Goal: Task Accomplishment & Management: Manage account settings

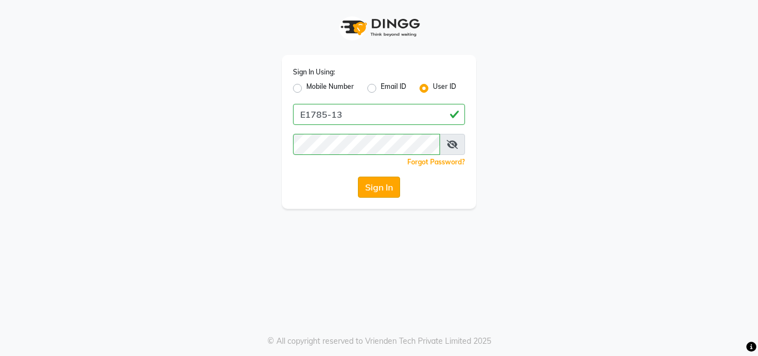
click at [369, 185] on button "Sign In" at bounding box center [379, 186] width 42 height 21
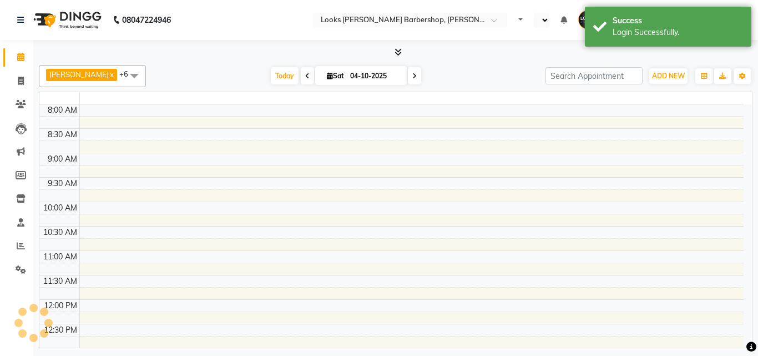
select select "en"
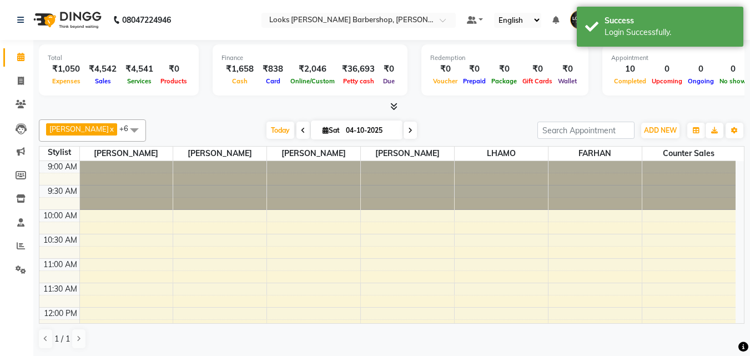
scroll to position [342, 0]
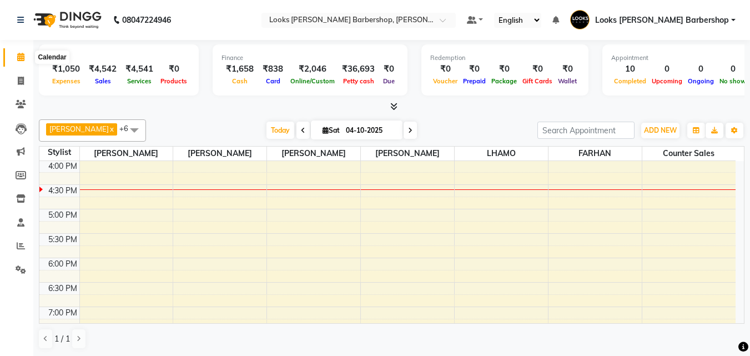
click at [17, 55] on icon at bounding box center [20, 57] width 7 height 8
click at [16, 266] on icon at bounding box center [21, 269] width 11 height 8
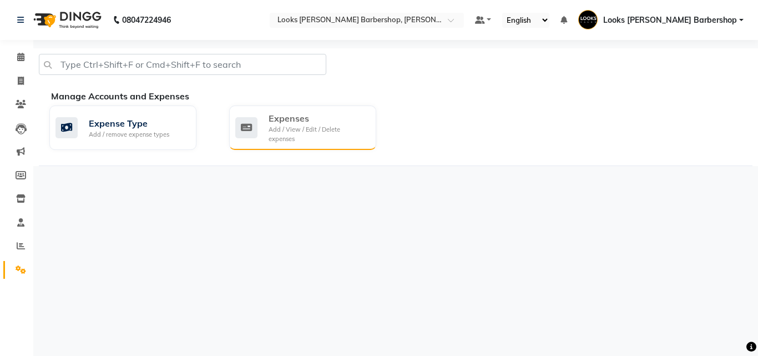
click at [308, 130] on div "Add / View / Edit / Delete expenses" at bounding box center [318, 134] width 99 height 18
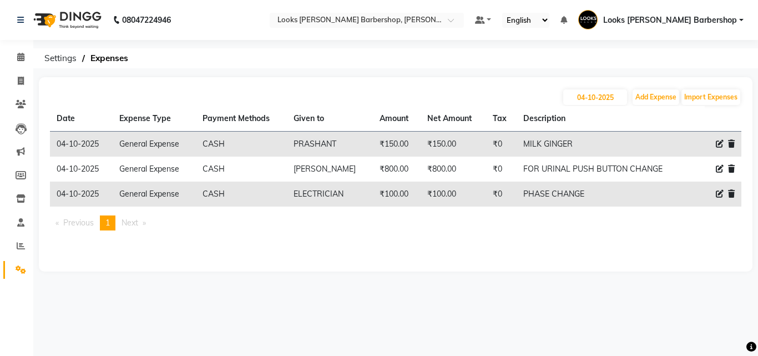
click at [713, 140] on div at bounding box center [722, 144] width 23 height 12
click at [716, 141] on icon at bounding box center [720, 144] width 8 height 8
select select "23704"
select select "1"
select select "3128"
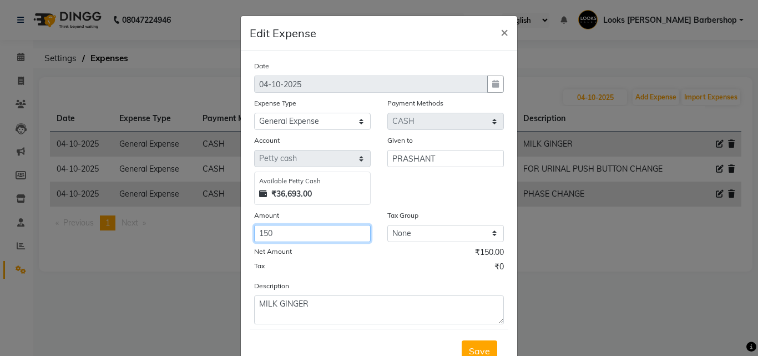
click at [277, 232] on input "150" at bounding box center [312, 233] width 117 height 17
type input "180"
click at [478, 345] on span "Save" at bounding box center [479, 350] width 21 height 11
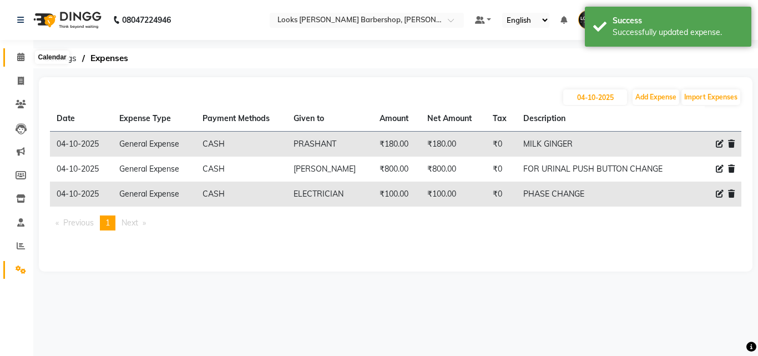
click at [18, 52] on span at bounding box center [20, 57] width 19 height 13
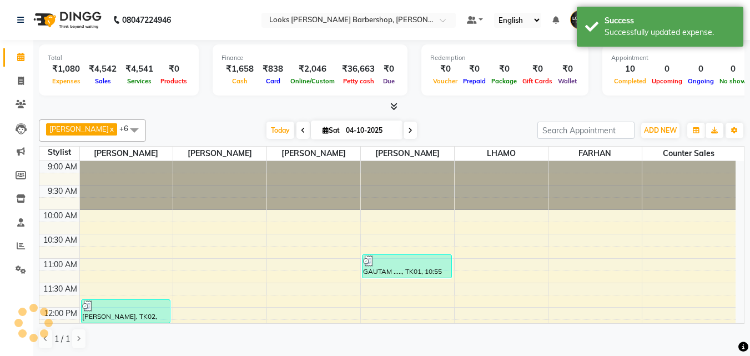
scroll to position [342, 0]
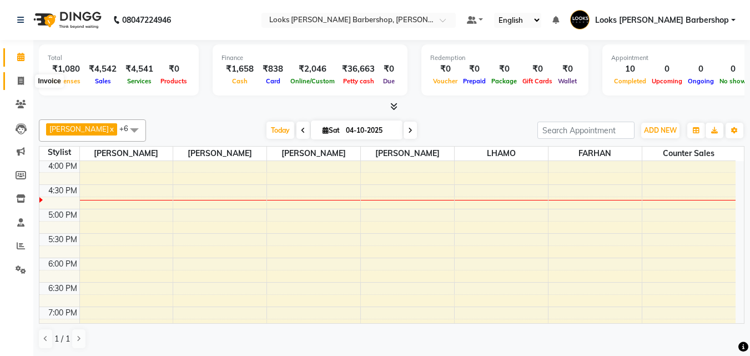
click at [24, 82] on icon at bounding box center [21, 81] width 6 height 8
select select "service"
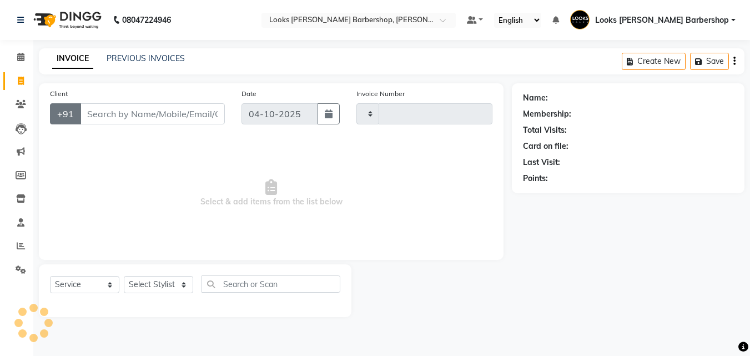
type input "4517"
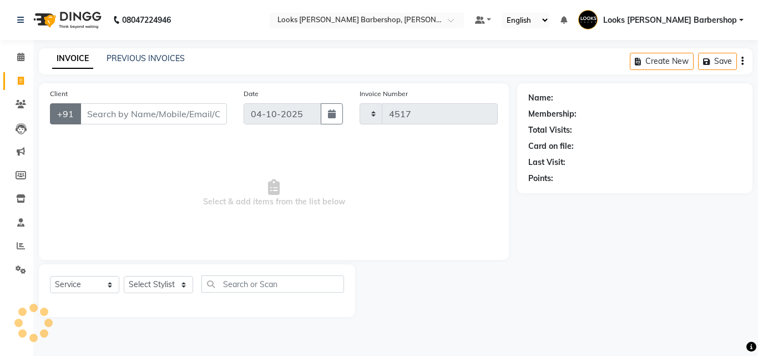
select select "4323"
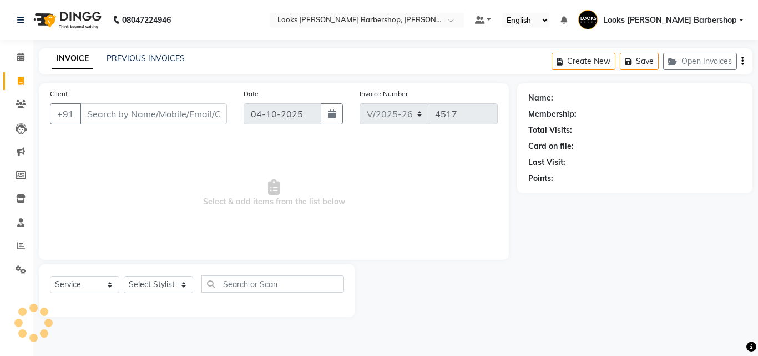
click at [119, 118] on input "Client" at bounding box center [153, 113] width 147 height 21
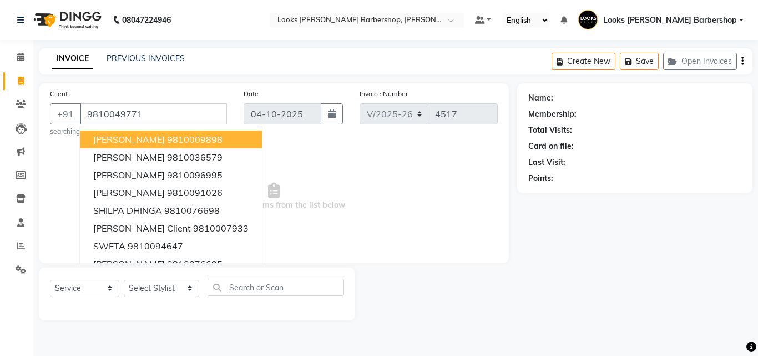
type input "9810049771"
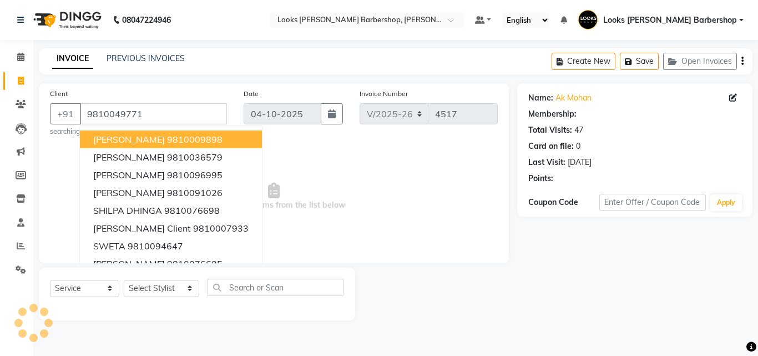
select select "1: Object"
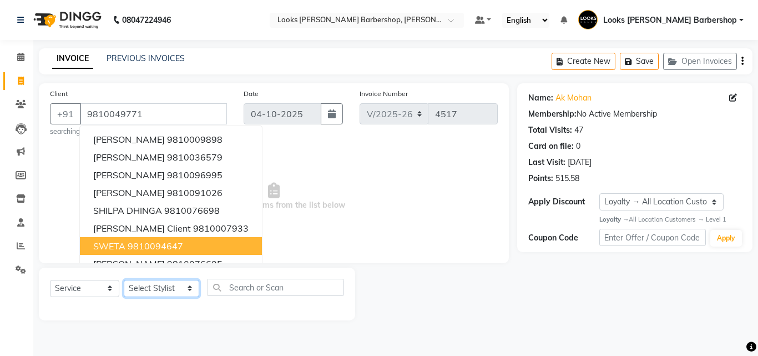
click at [182, 287] on select "Select Stylist [PERSON_NAME] [PERSON_NAME] Amazon_Kart [PERSON_NAME] Counter Sa…" at bounding box center [161, 288] width 75 height 17
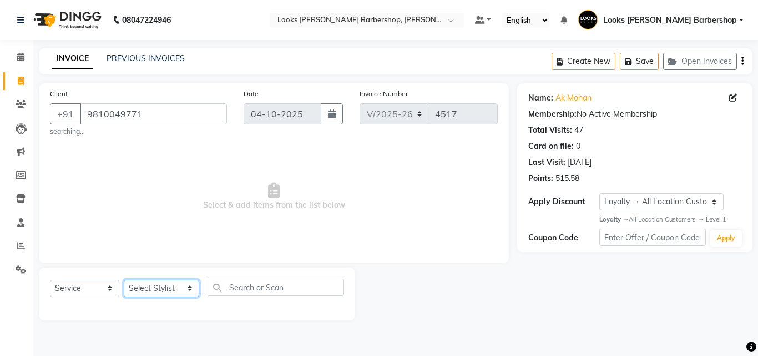
select select "23405"
click at [124, 280] on select "Select Stylist [PERSON_NAME] [PERSON_NAME] Amazon_Kart [PERSON_NAME] Counter Sa…" at bounding box center [161, 288] width 75 height 17
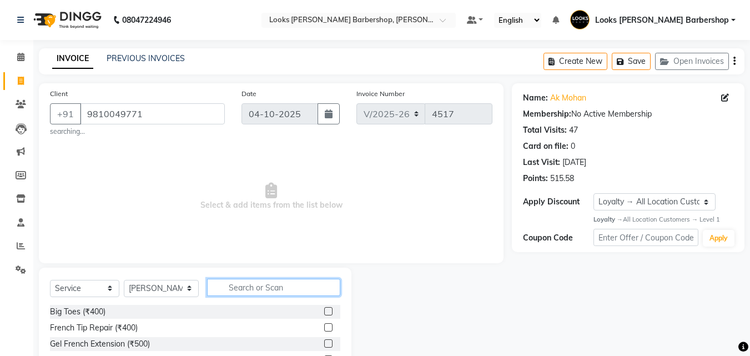
click at [222, 286] on input "text" at bounding box center [274, 287] width 134 height 17
type input "CUT"
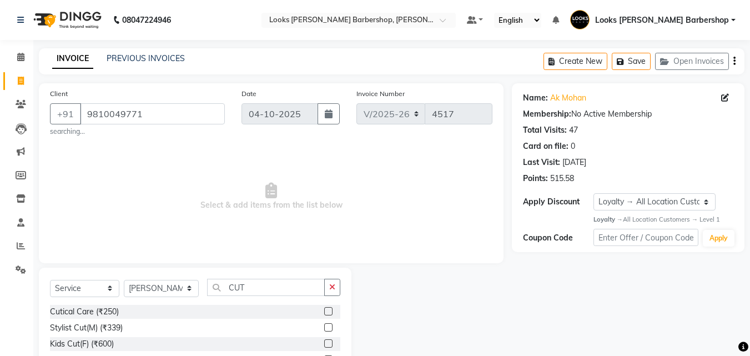
click at [324, 325] on label at bounding box center [328, 327] width 8 height 8
click at [324, 325] on input "checkbox" at bounding box center [327, 327] width 7 height 7
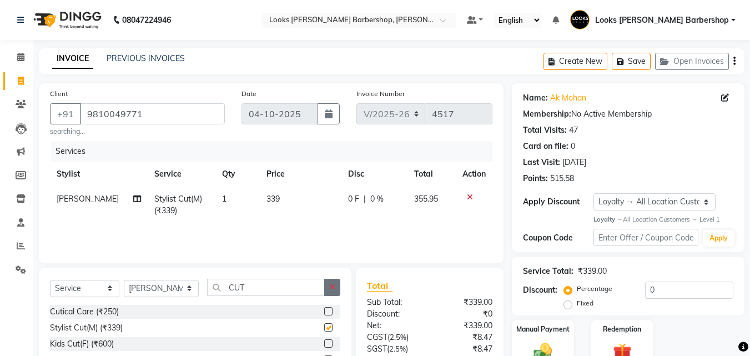
checkbox input "false"
click at [332, 287] on icon "button" at bounding box center [332, 287] width 6 height 8
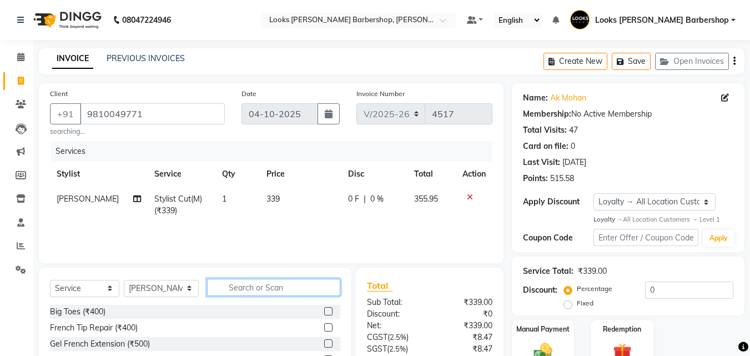
click at [321, 287] on input "text" at bounding box center [274, 287] width 134 height 17
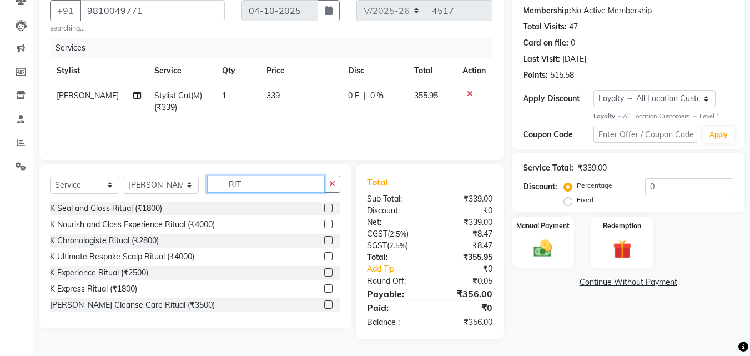
type input "RIT"
click at [324, 271] on label at bounding box center [328, 272] width 8 height 8
click at [324, 271] on input "checkbox" at bounding box center [327, 272] width 7 height 7
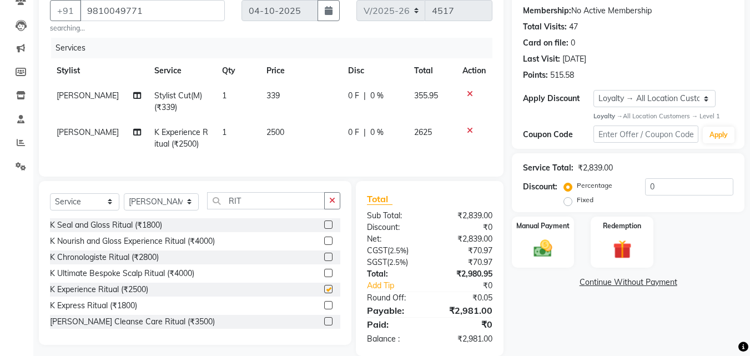
checkbox input "false"
click at [522, 243] on div "Manual Payment" at bounding box center [542, 241] width 65 height 53
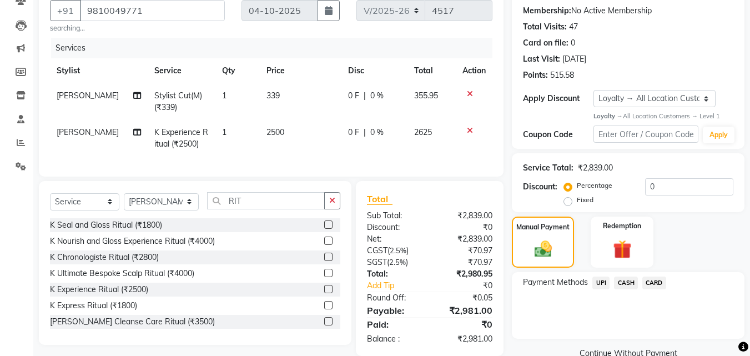
click at [604, 282] on span "UPI" at bounding box center [600, 282] width 17 height 13
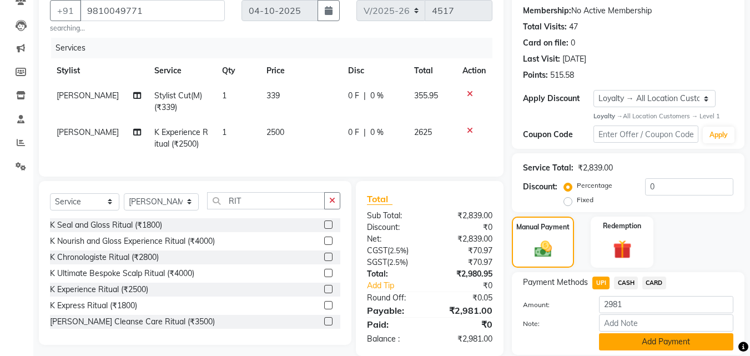
click at [620, 343] on button "Add Payment" at bounding box center [666, 341] width 134 height 17
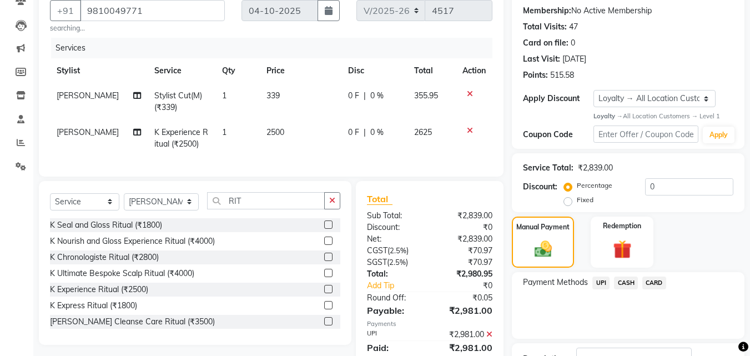
scroll to position [218, 0]
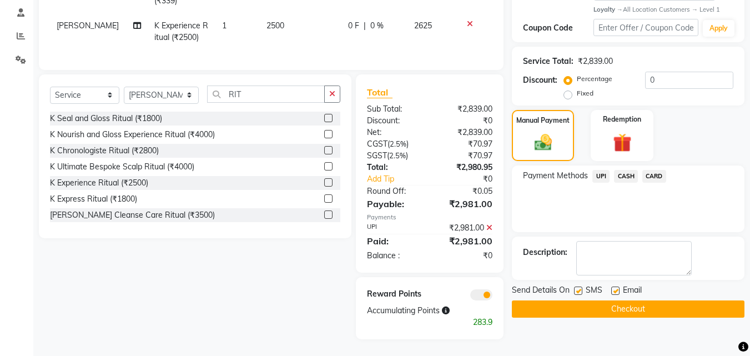
click at [613, 303] on button "Checkout" at bounding box center [628, 308] width 232 height 17
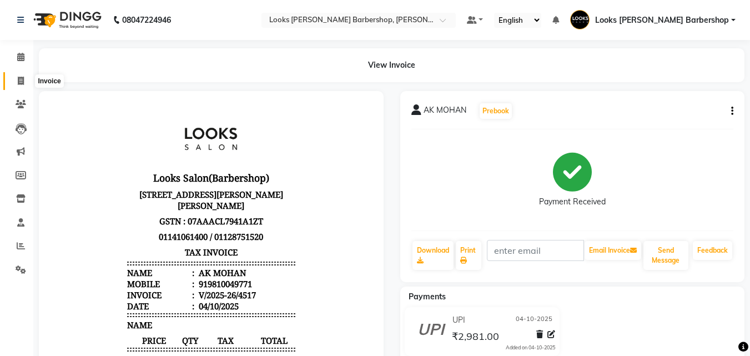
click at [23, 80] on icon at bounding box center [21, 81] width 6 height 8
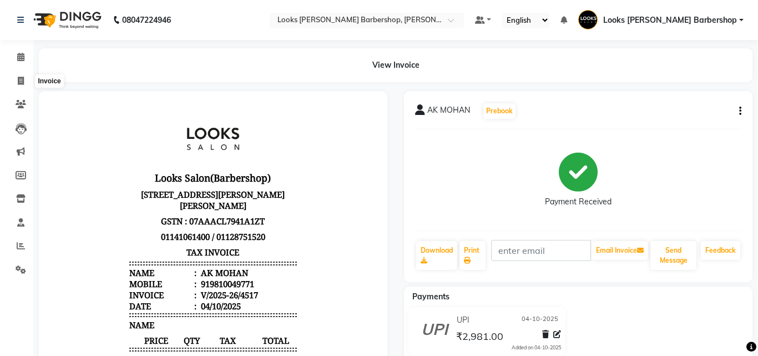
select select "service"
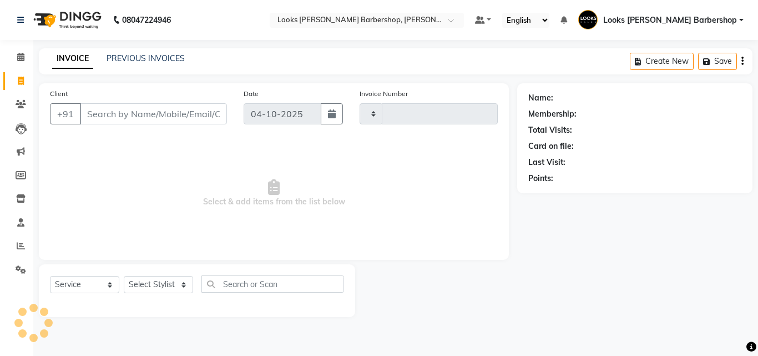
type input "4518"
select select "4323"
click at [101, 114] on input "Client" at bounding box center [153, 113] width 147 height 21
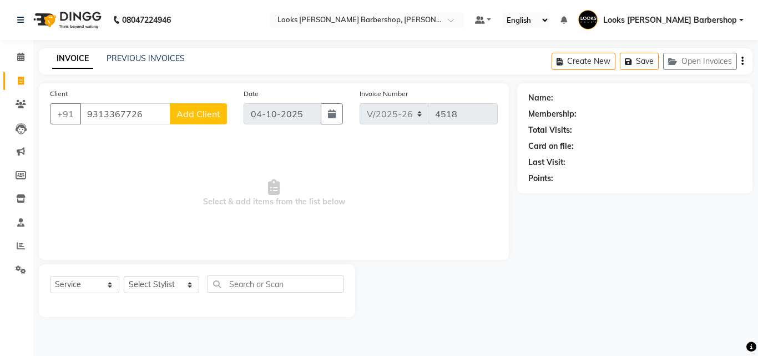
type input "9313367726"
click at [210, 115] on span "Add Client" at bounding box center [198, 113] width 44 height 11
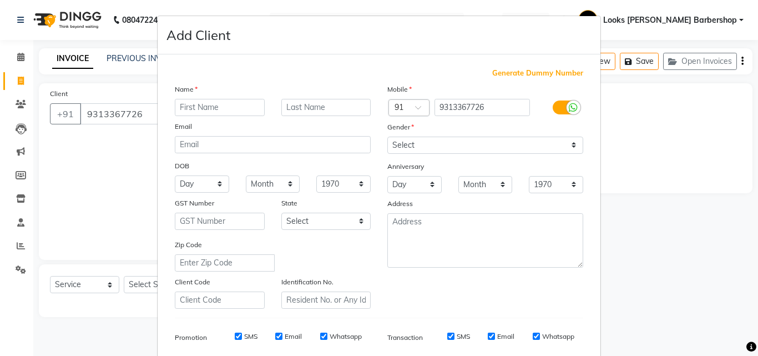
click at [207, 110] on input "text" at bounding box center [220, 107] width 90 height 17
type input "HRSHIL"
click at [310, 104] on input "text" at bounding box center [326, 107] width 90 height 17
type input "D"
drag, startPoint x: 568, startPoint y: 145, endPoint x: 560, endPoint y: 145, distance: 7.8
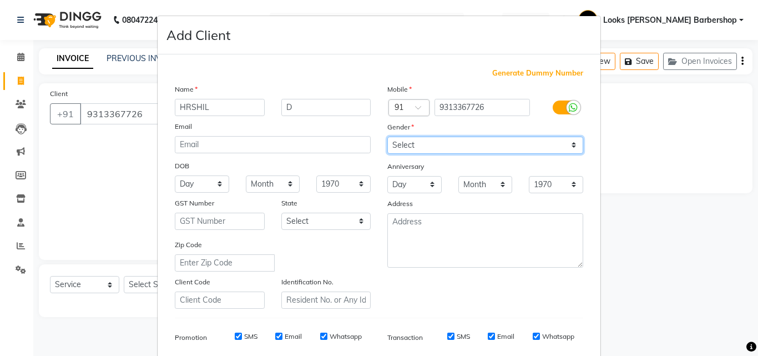
click at [568, 145] on select "Select [DEMOGRAPHIC_DATA] [DEMOGRAPHIC_DATA] Other Prefer Not To Say" at bounding box center [485, 144] width 196 height 17
select select "[DEMOGRAPHIC_DATA]"
click at [387, 136] on select "Select [DEMOGRAPHIC_DATA] [DEMOGRAPHIC_DATA] Other Prefer Not To Say" at bounding box center [485, 144] width 196 height 17
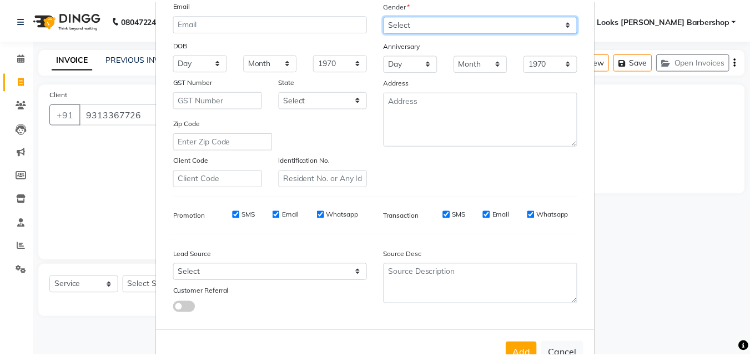
scroll to position [156, 0]
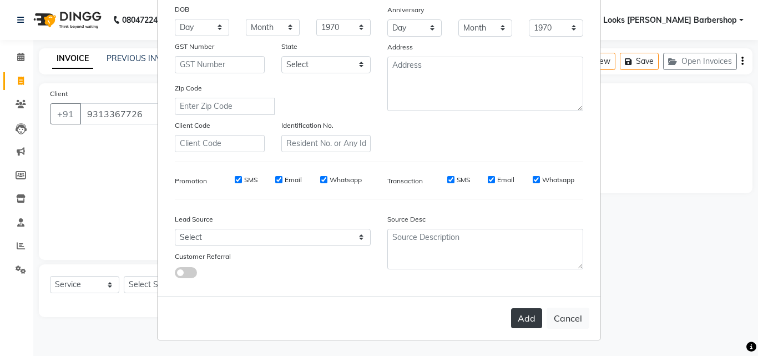
click at [516, 318] on button "Add" at bounding box center [526, 318] width 31 height 20
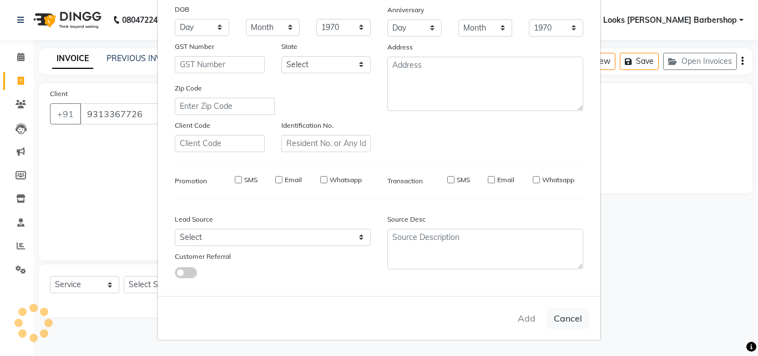
select select
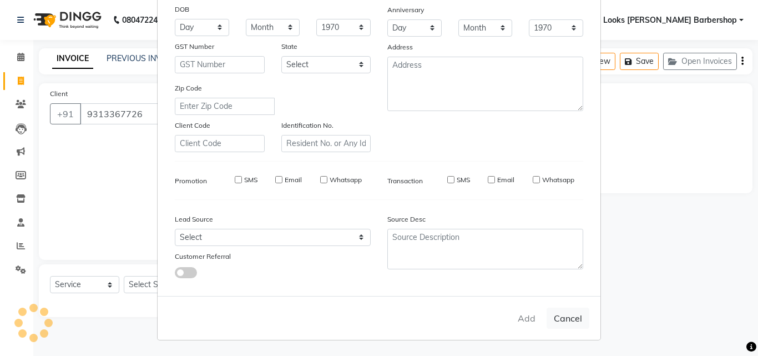
select select
checkbox input "false"
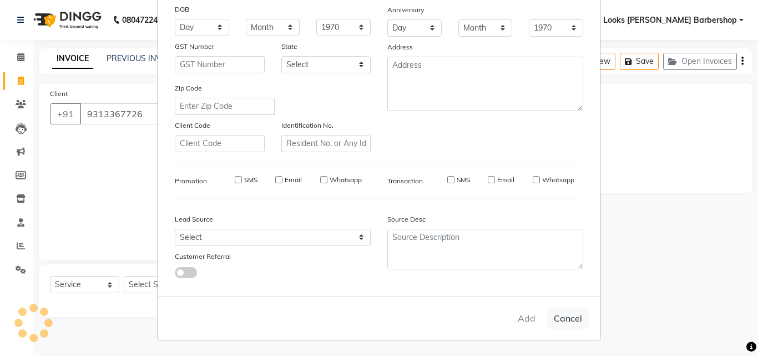
checkbox input "false"
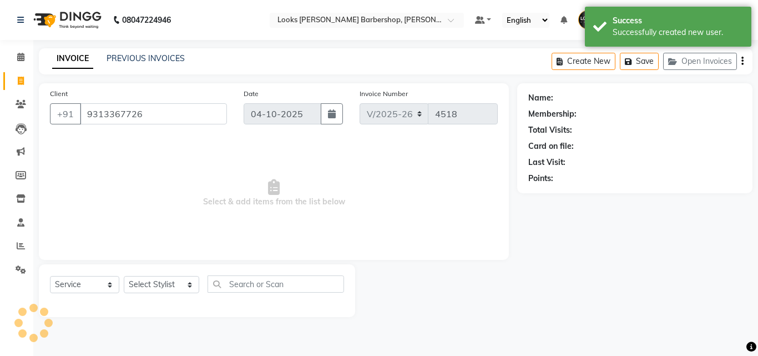
select select "1: Object"
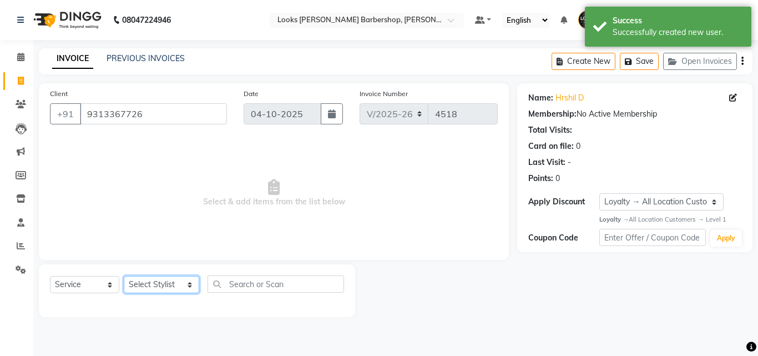
click at [183, 282] on select "Select Stylist [PERSON_NAME] [PERSON_NAME] Amazon_Kart [PERSON_NAME] Counter Sa…" at bounding box center [161, 284] width 75 height 17
select select "23410"
click at [124, 276] on select "Select Stylist [PERSON_NAME] [PERSON_NAME] Amazon_Kart [PERSON_NAME] Counter Sa…" at bounding box center [161, 284] width 75 height 17
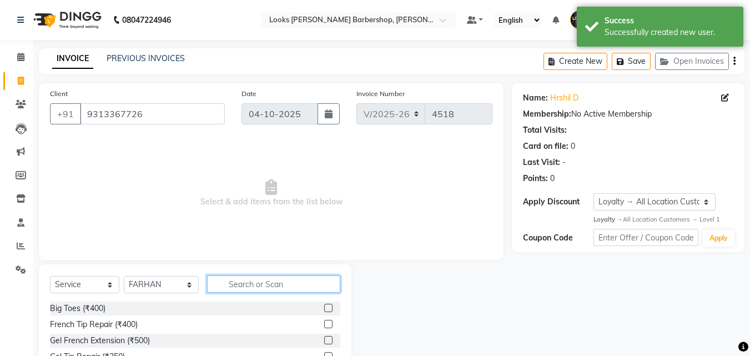
click at [237, 280] on input "text" at bounding box center [274, 283] width 134 height 17
type input "BEARD"
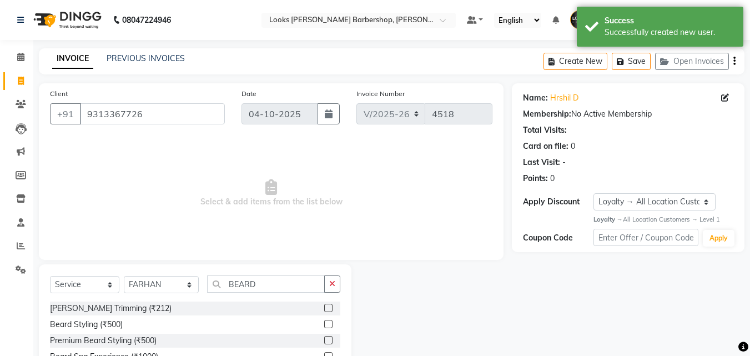
click at [331, 307] on label at bounding box center [328, 307] width 8 height 8
click at [331, 307] on input "checkbox" at bounding box center [327, 308] width 7 height 7
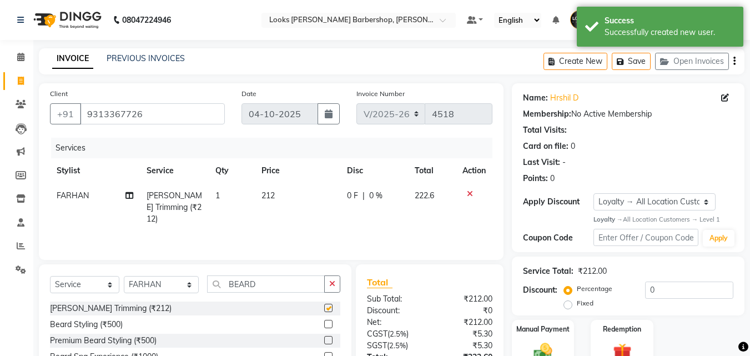
checkbox input "false"
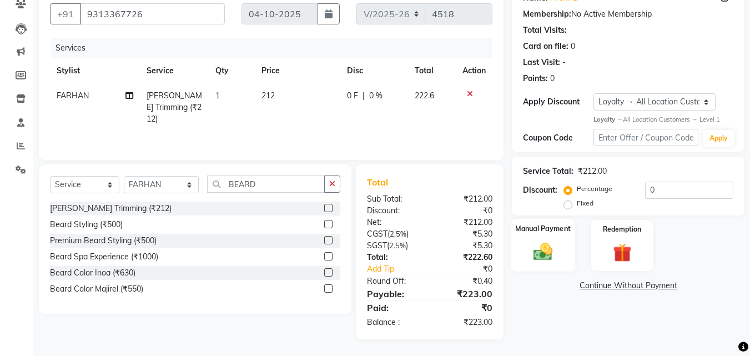
click at [533, 237] on div "Manual Payment" at bounding box center [542, 245] width 65 height 53
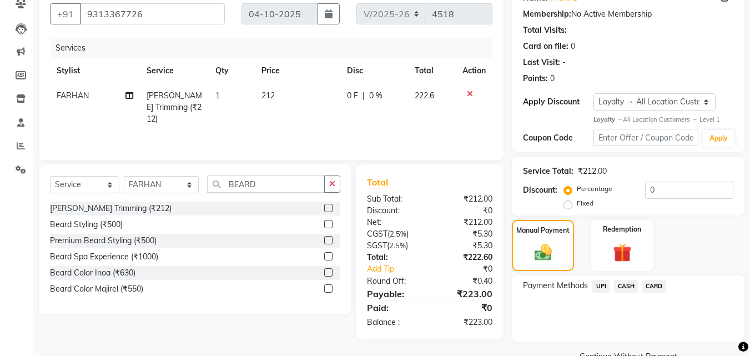
click at [594, 287] on span "UPI" at bounding box center [600, 286] width 17 height 13
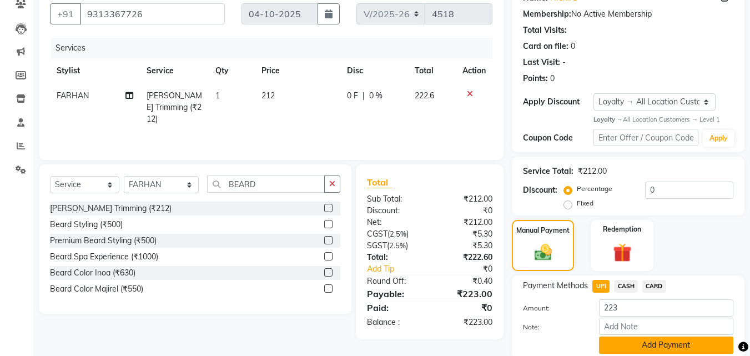
click at [641, 348] on button "Add Payment" at bounding box center [666, 344] width 134 height 17
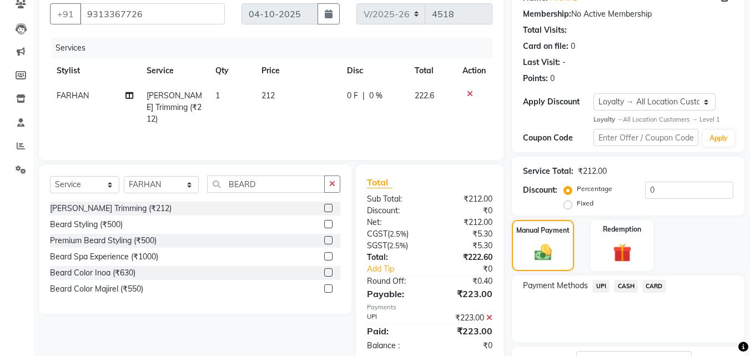
scroll to position [188, 0]
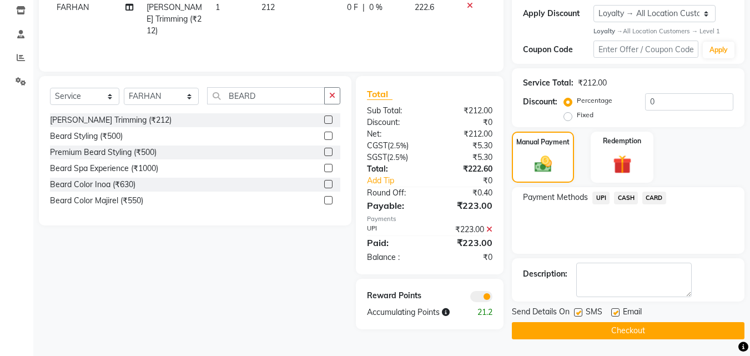
click at [638, 325] on button "Checkout" at bounding box center [628, 330] width 232 height 17
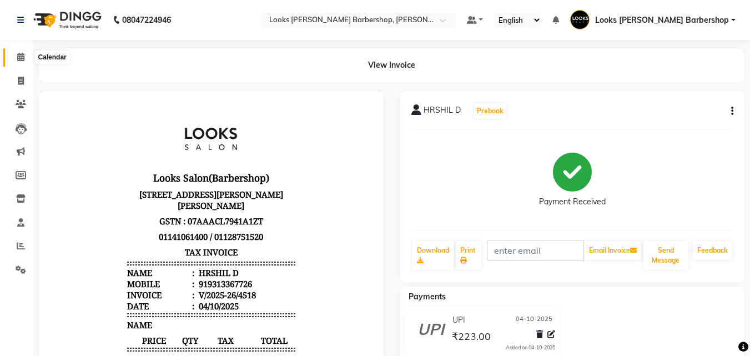
click at [19, 56] on icon at bounding box center [20, 57] width 7 height 8
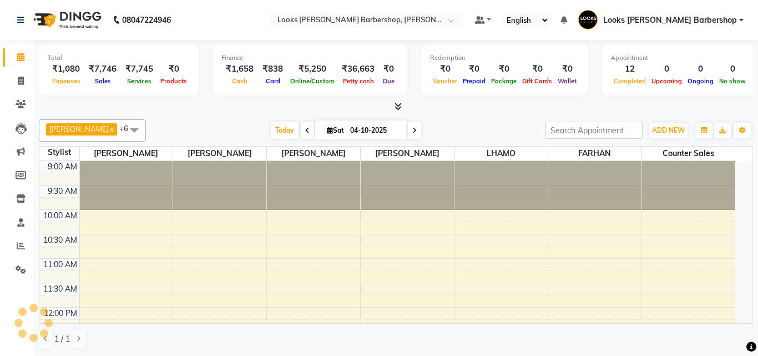
scroll to position [391, 0]
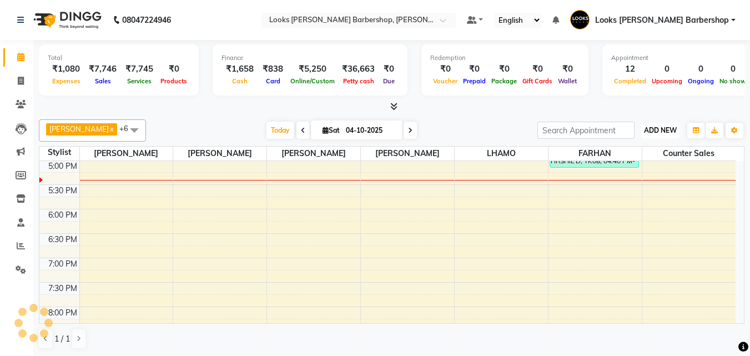
click at [667, 128] on span "ADD NEW" at bounding box center [660, 130] width 33 height 8
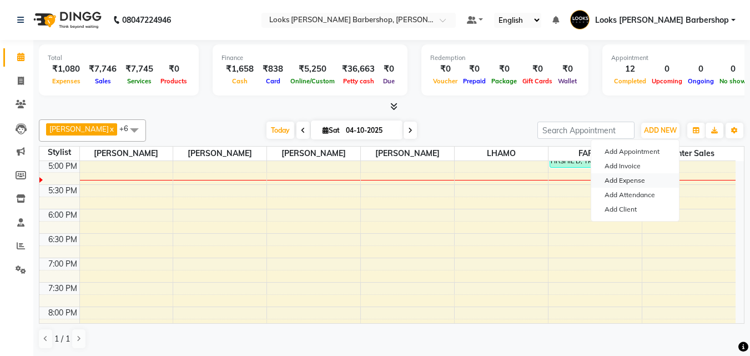
click at [634, 183] on link "Add Expense" at bounding box center [635, 180] width 88 height 14
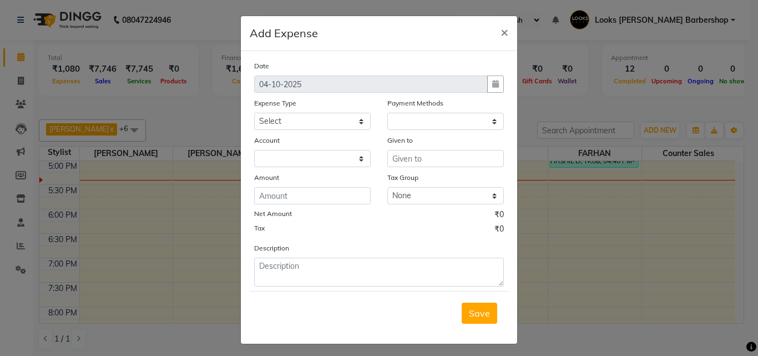
select select "1"
select select "3128"
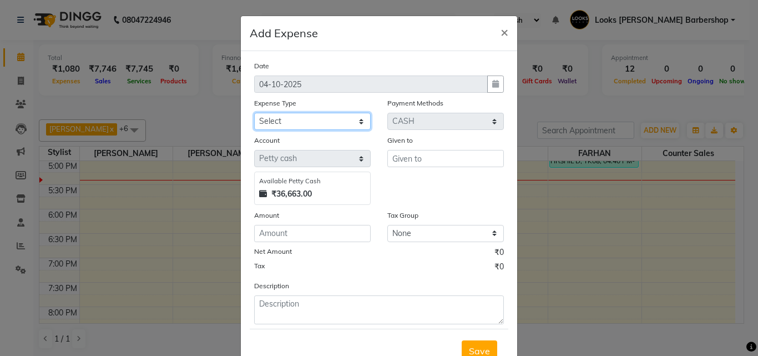
click at [357, 119] on select "Select Accommodation Aesthetics Bank Deposit BLINKIT Cash Handover Client Refun…" at bounding box center [312, 121] width 117 height 17
select select "23704"
click at [254, 113] on select "Select Accommodation Aesthetics Bank Deposit BLINKIT Cash Handover Client Refun…" at bounding box center [312, 121] width 117 height 17
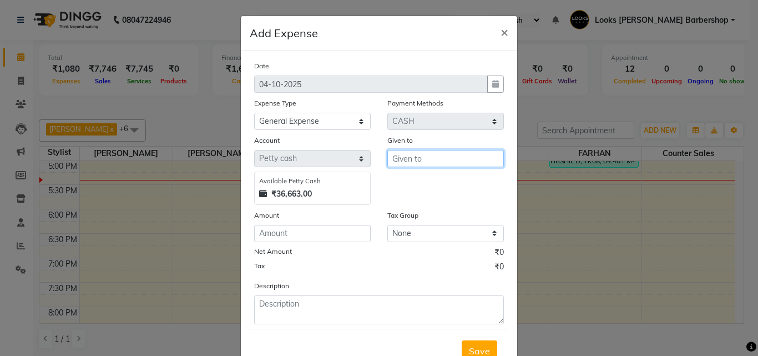
click at [394, 160] on input "text" at bounding box center [445, 158] width 117 height 17
type input "SACHIN"
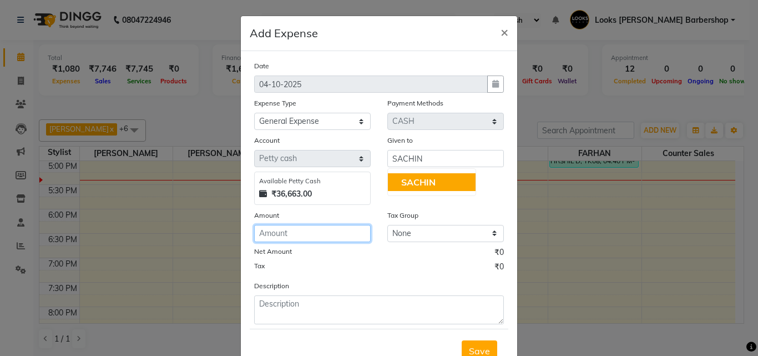
click at [301, 228] on input "number" at bounding box center [312, 233] width 117 height 17
type input "60"
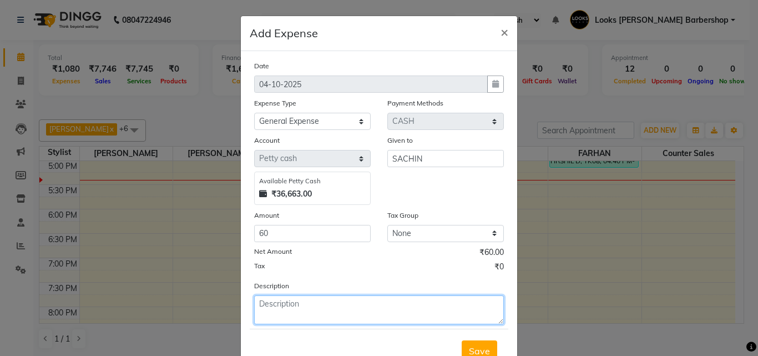
click at [275, 302] on textarea at bounding box center [379, 309] width 250 height 29
type textarea "TABEL KNIFE"
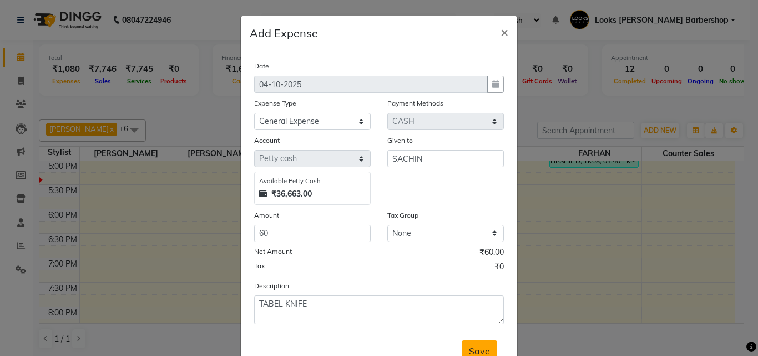
click at [469, 345] on span "Save" at bounding box center [479, 350] width 21 height 11
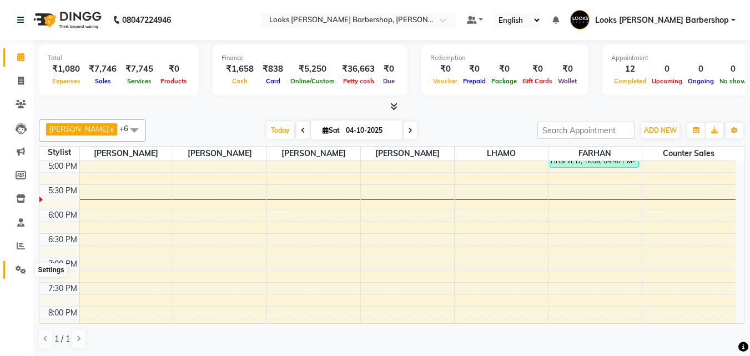
click at [16, 266] on icon at bounding box center [21, 269] width 11 height 8
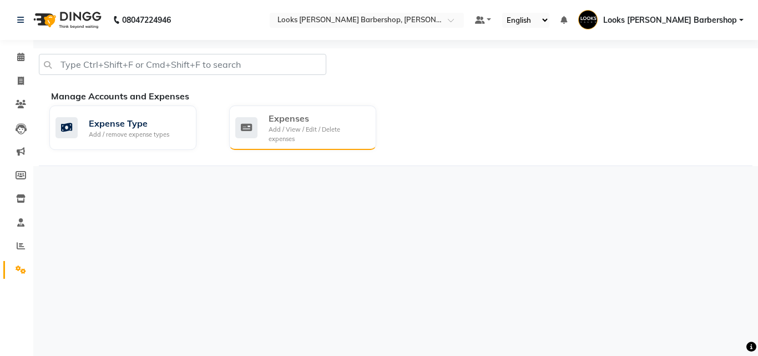
click at [311, 119] on div "Expenses" at bounding box center [318, 118] width 99 height 13
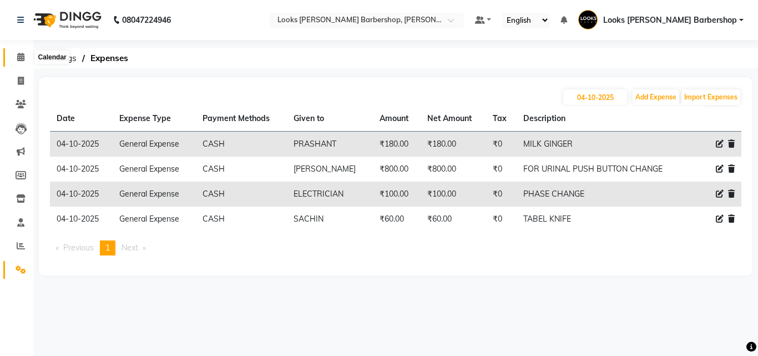
click at [17, 56] on icon at bounding box center [20, 57] width 7 height 8
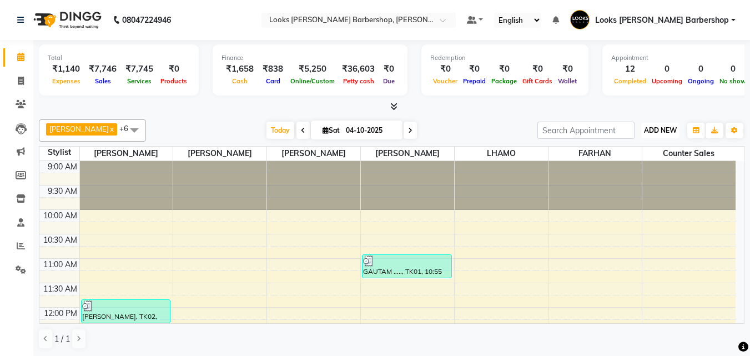
click at [659, 135] on button "ADD NEW Toggle Dropdown" at bounding box center [660, 131] width 38 height 16
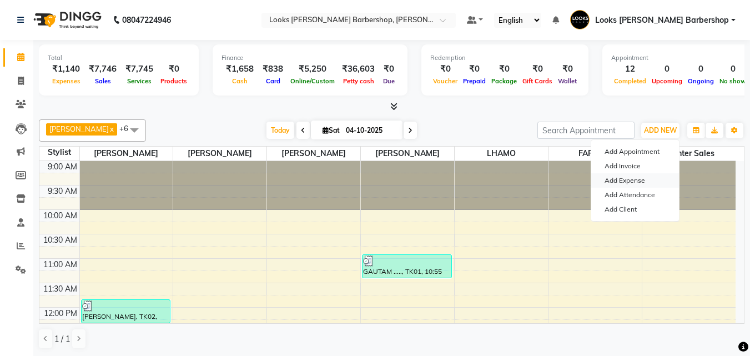
click at [616, 180] on link "Add Expense" at bounding box center [635, 180] width 88 height 14
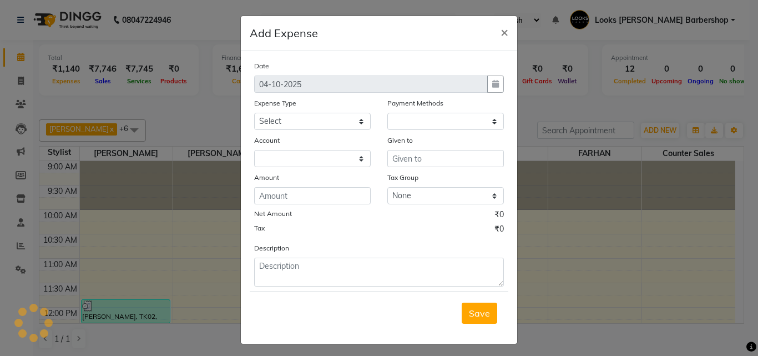
select select "1"
select select "3128"
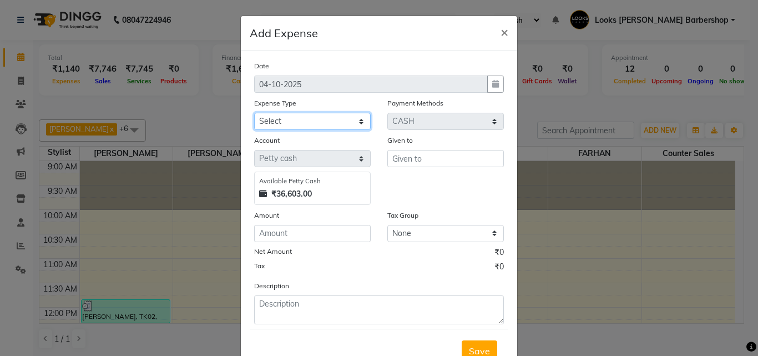
click at [360, 121] on select "Select Accommodation Aesthetics Bank Deposit BLINKIT Cash Handover Client Refun…" at bounding box center [312, 121] width 117 height 17
select select "23704"
click at [254, 113] on select "Select Accommodation Aesthetics Bank Deposit BLINKIT Cash Handover Client Refun…" at bounding box center [312, 121] width 117 height 17
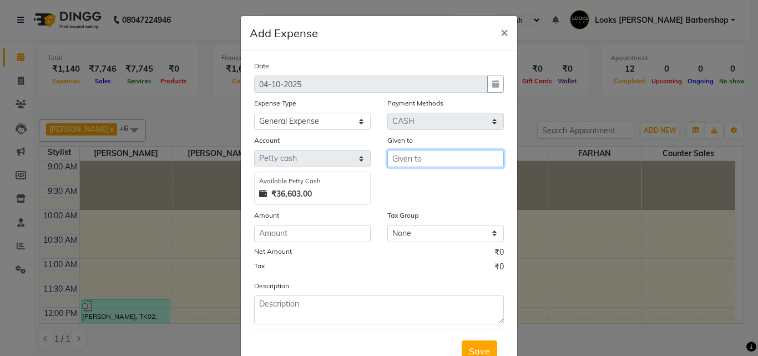
click at [407, 155] on input "text" at bounding box center [445, 158] width 117 height 17
click at [410, 156] on input "text" at bounding box center [445, 158] width 117 height 17
click at [402, 160] on input "text" at bounding box center [445, 158] width 117 height 17
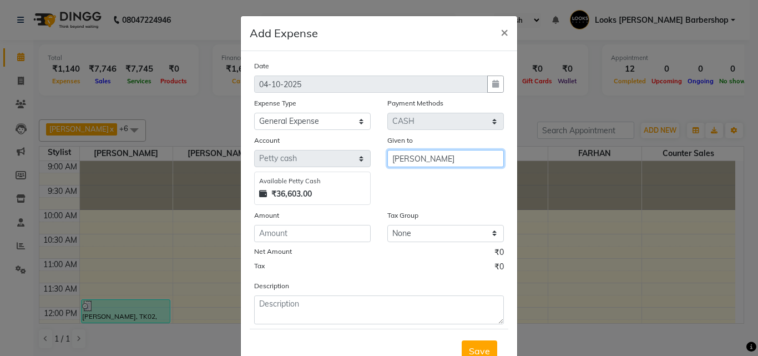
type input "[PERSON_NAME]"
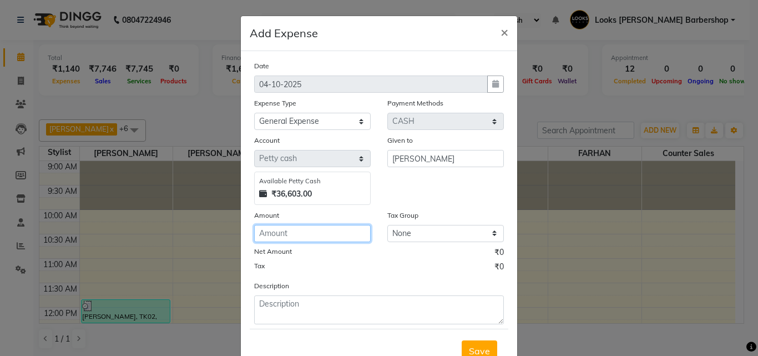
click at [286, 230] on input "number" at bounding box center [312, 233] width 117 height 17
type input "300"
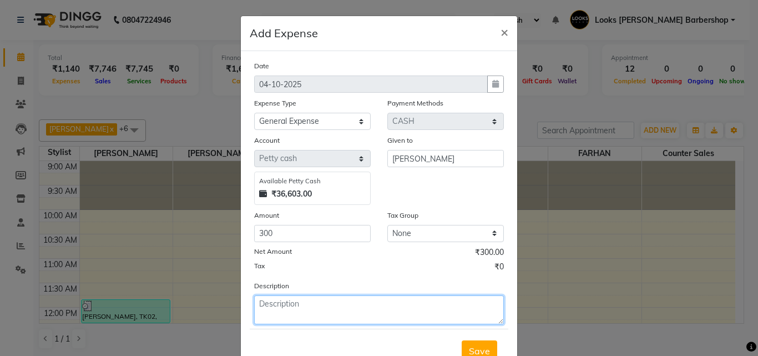
click at [291, 302] on textarea at bounding box center [379, 309] width 250 height 29
type textarea "WIRE AND CLEAN OF AC"
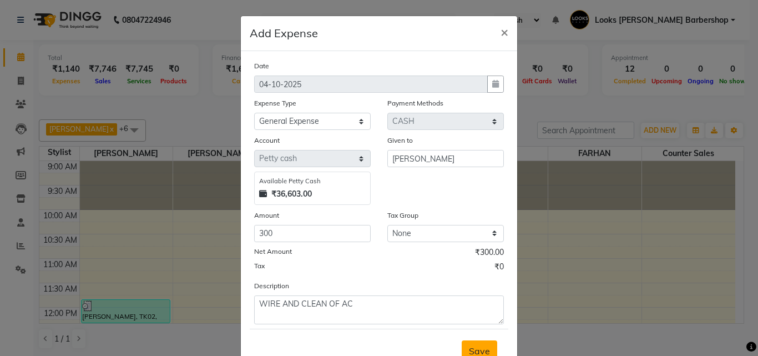
click at [480, 350] on span "Save" at bounding box center [479, 350] width 21 height 11
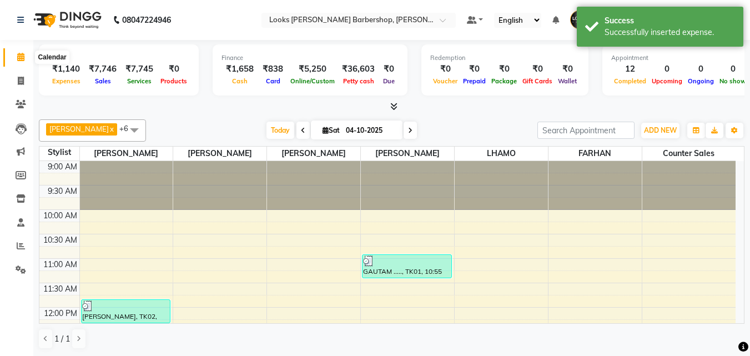
click at [19, 54] on icon at bounding box center [20, 57] width 7 height 8
click at [18, 78] on icon at bounding box center [21, 81] width 6 height 8
select select "service"
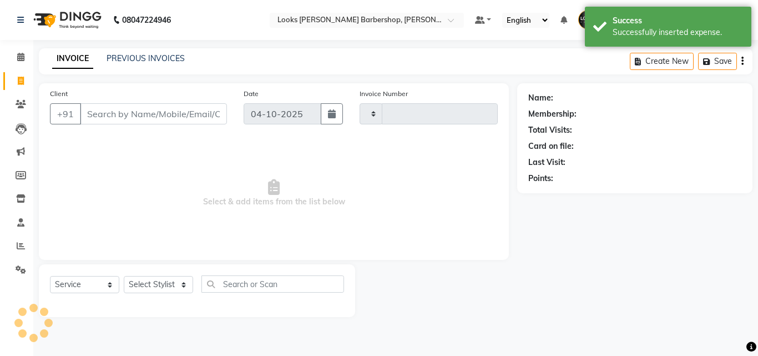
type input "4519"
select select "4323"
click at [117, 110] on input "Client" at bounding box center [153, 113] width 147 height 21
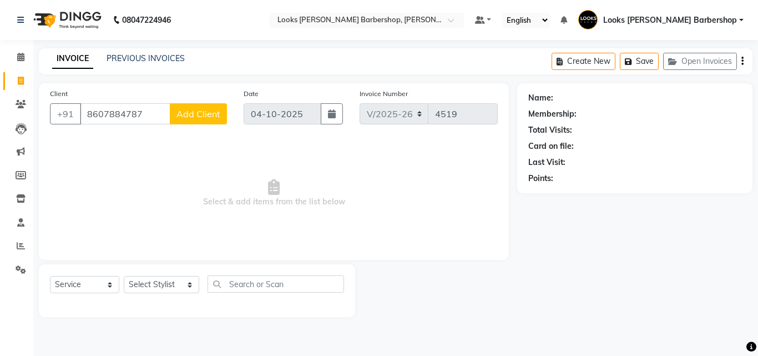
type input "8607884787"
click at [186, 115] on span "Add Client" at bounding box center [198, 113] width 44 height 11
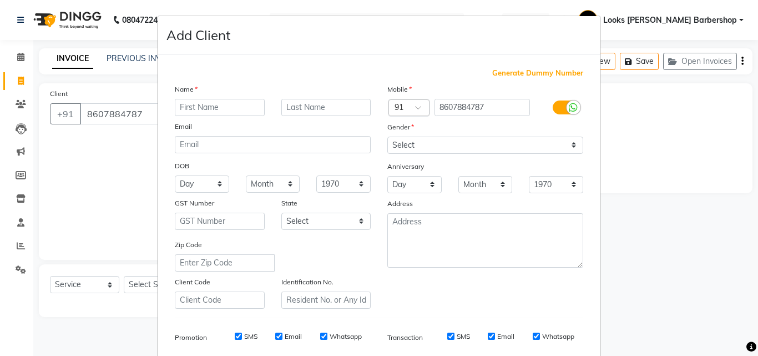
click at [199, 105] on input "text" at bounding box center [220, 107] width 90 height 17
type input "MAYAKNK"
click at [318, 102] on input "text" at bounding box center [326, 107] width 90 height 17
type input ".."
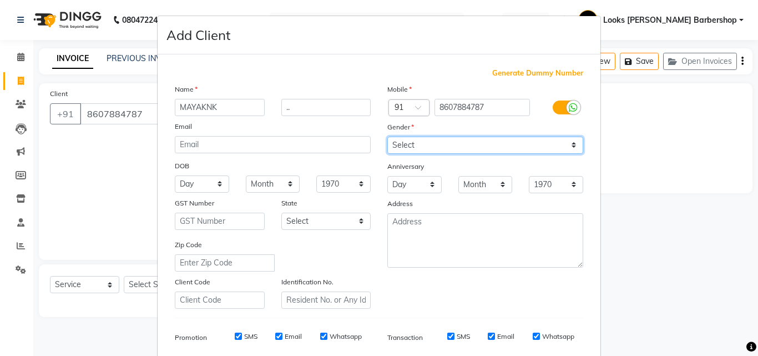
click at [565, 145] on select "Select [DEMOGRAPHIC_DATA] [DEMOGRAPHIC_DATA] Other Prefer Not To Say" at bounding box center [485, 144] width 196 height 17
select select "[DEMOGRAPHIC_DATA]"
click at [387, 136] on select "Select [DEMOGRAPHIC_DATA] [DEMOGRAPHIC_DATA] Other Prefer Not To Say" at bounding box center [485, 144] width 196 height 17
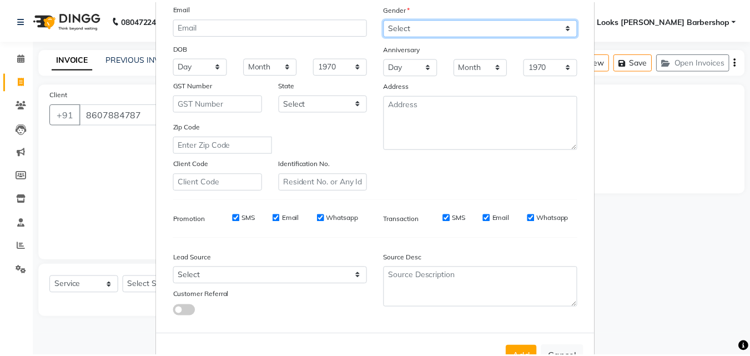
scroll to position [156, 0]
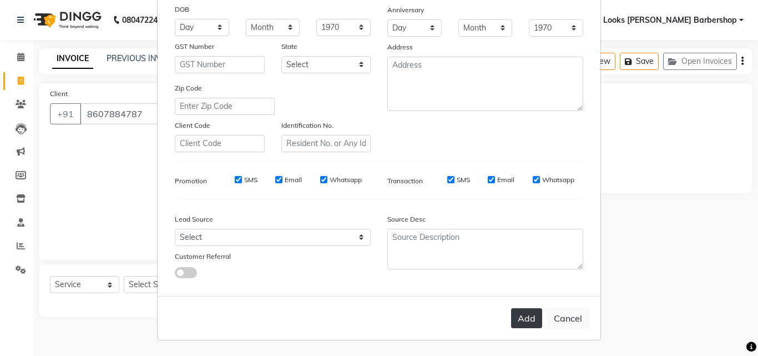
click at [518, 313] on button "Add" at bounding box center [526, 318] width 31 height 20
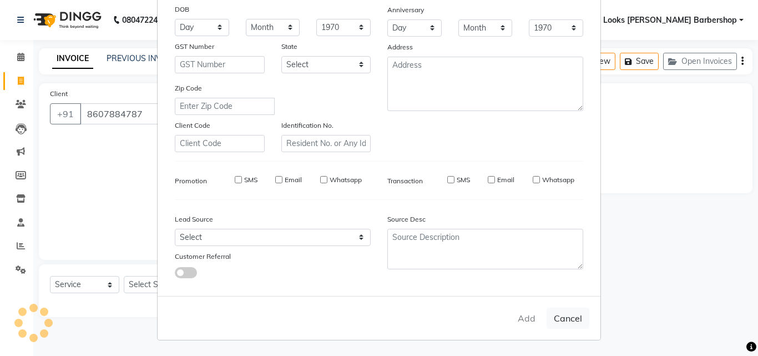
select select
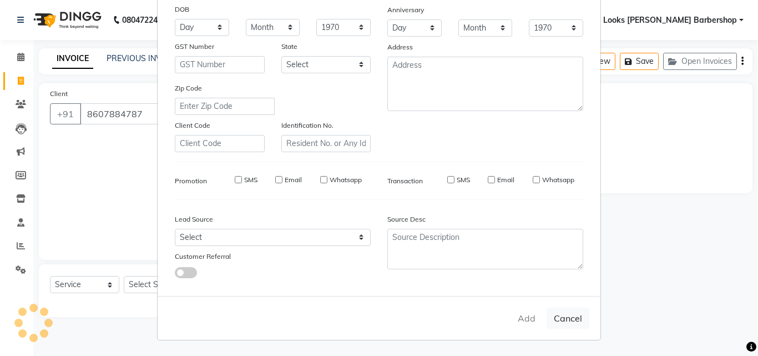
select select
checkbox input "false"
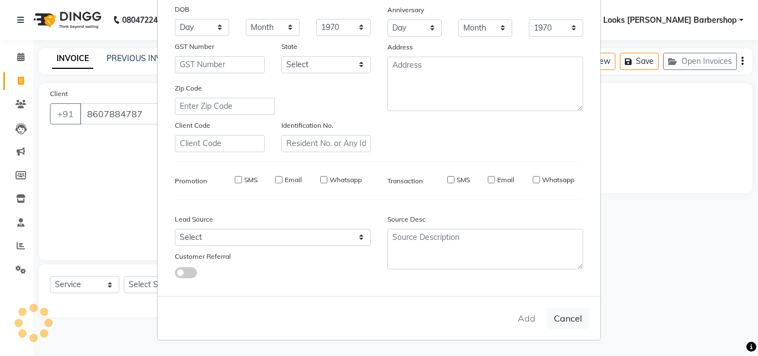
checkbox input "false"
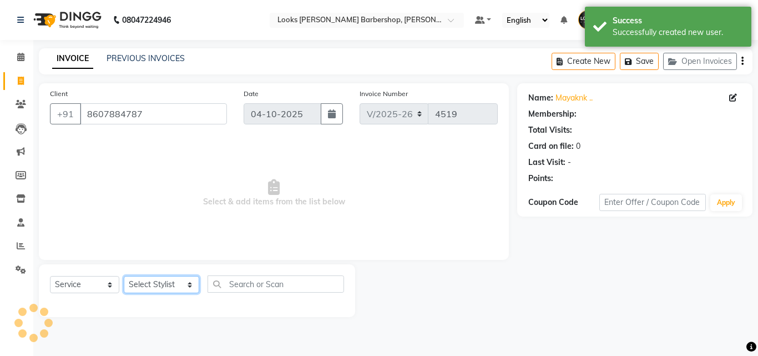
click at [181, 285] on select "Select Stylist [PERSON_NAME] [PERSON_NAME] Amazon_Kart [PERSON_NAME] Counter Sa…" at bounding box center [161, 284] width 75 height 17
select select "1: Object"
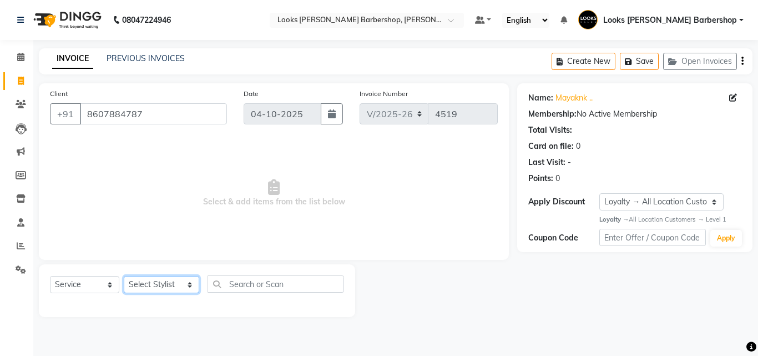
select select "23407"
click at [124, 276] on select "Select Stylist [PERSON_NAME] [PERSON_NAME] Amazon_Kart [PERSON_NAME] Counter Sa…" at bounding box center [161, 284] width 75 height 17
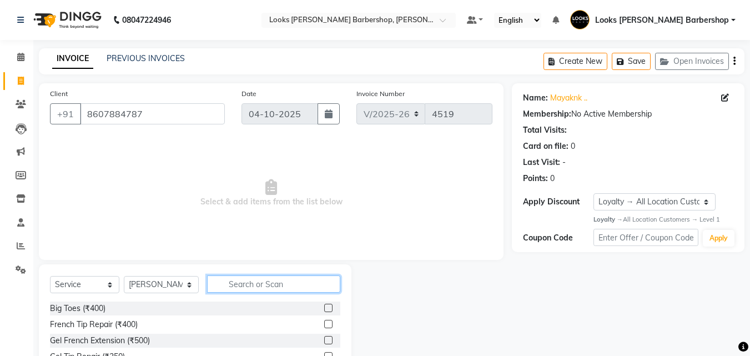
click at [270, 286] on input "text" at bounding box center [274, 283] width 134 height 17
type input "CUT"
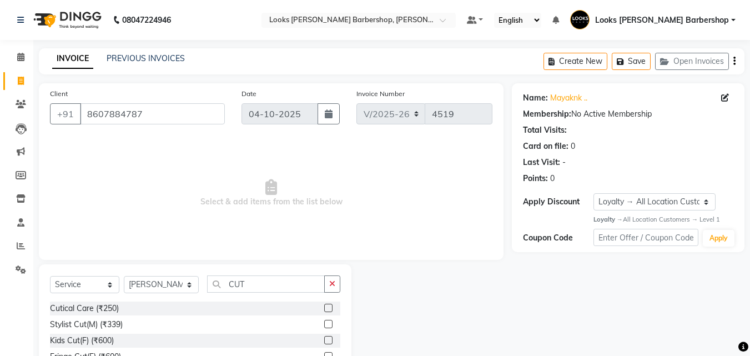
click at [324, 320] on label at bounding box center [328, 324] width 8 height 8
click at [324, 321] on input "checkbox" at bounding box center [327, 324] width 7 height 7
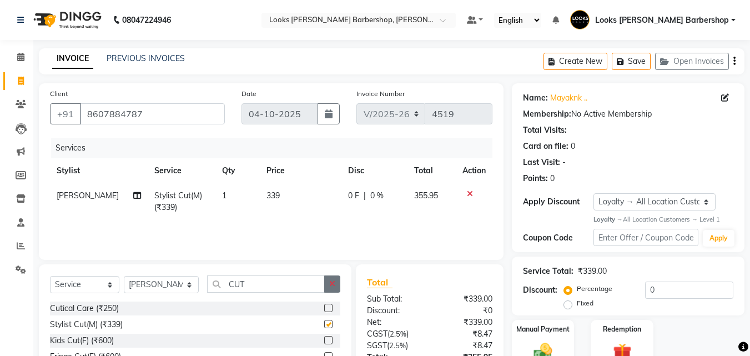
checkbox input "false"
click at [330, 287] on icon "button" at bounding box center [332, 284] width 6 height 8
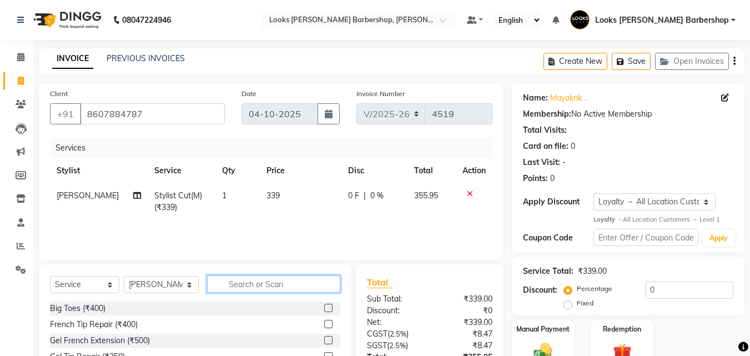
click at [327, 285] on input "text" at bounding box center [274, 283] width 134 height 17
type input "BEARD"
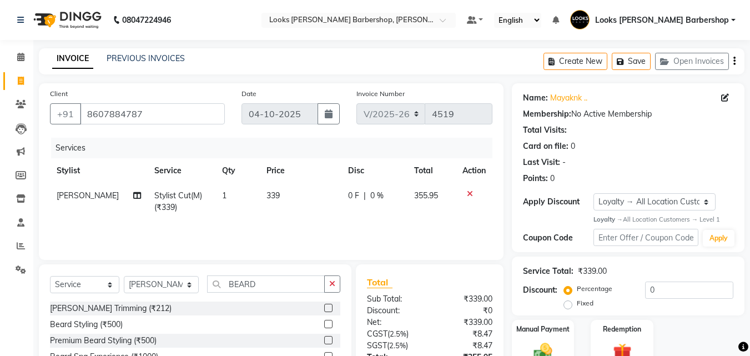
click at [328, 308] on label at bounding box center [328, 307] width 8 height 8
click at [328, 308] on input "checkbox" at bounding box center [327, 308] width 7 height 7
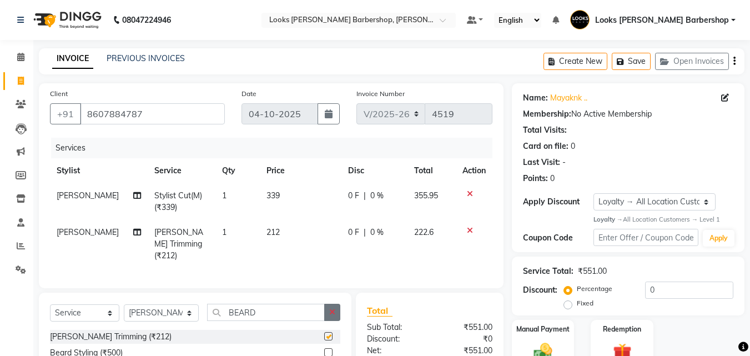
checkbox input "false"
drag, startPoint x: 330, startPoint y: 303, endPoint x: 321, endPoint y: 305, distance: 9.0
click at [327, 305] on button "button" at bounding box center [332, 311] width 16 height 17
click at [290, 313] on input "text" at bounding box center [274, 311] width 134 height 17
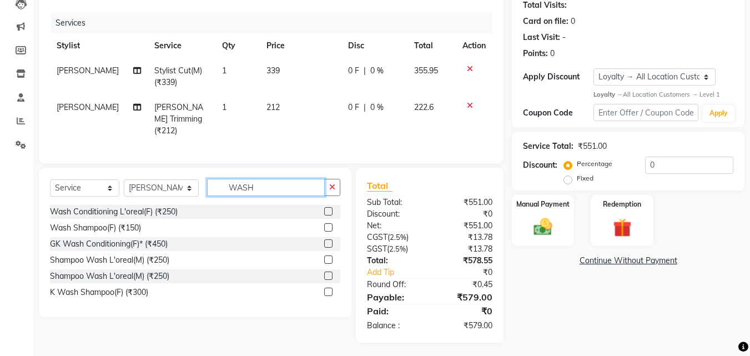
type input "WASH"
click at [327, 225] on label at bounding box center [328, 227] width 8 height 8
click at [327, 225] on input "checkbox" at bounding box center [327, 227] width 7 height 7
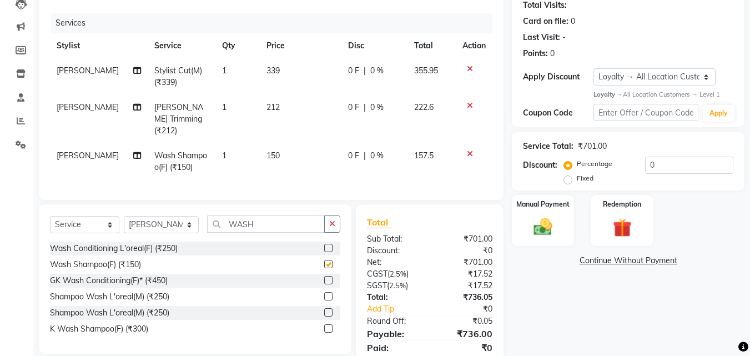
checkbox input "false"
click at [282, 146] on td "150" at bounding box center [301, 161] width 82 height 37
select select "23407"
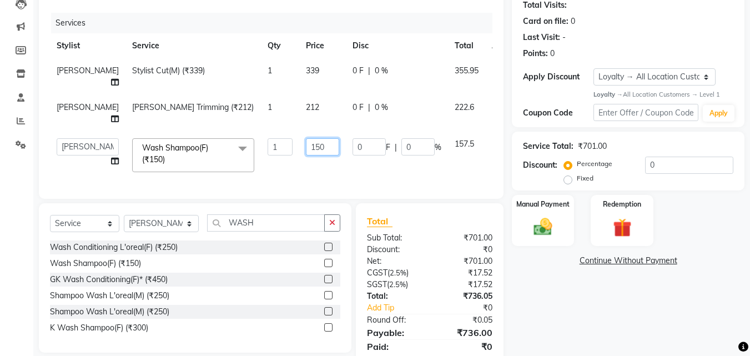
click at [306, 146] on input "150" at bounding box center [322, 146] width 33 height 17
type input "153"
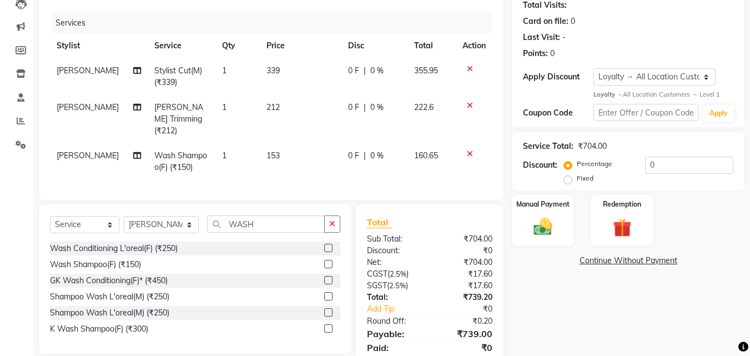
click at [545, 291] on div "Name: Mayaknk .. Membership: No Active Membership Total Visits: Card on file: 0…" at bounding box center [632, 168] width 241 height 421
click at [558, 216] on img at bounding box center [542, 227] width 31 height 22
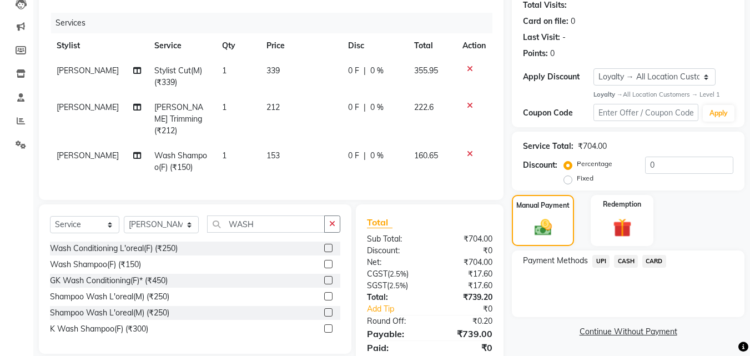
click at [601, 261] on span "UPI" at bounding box center [600, 261] width 17 height 13
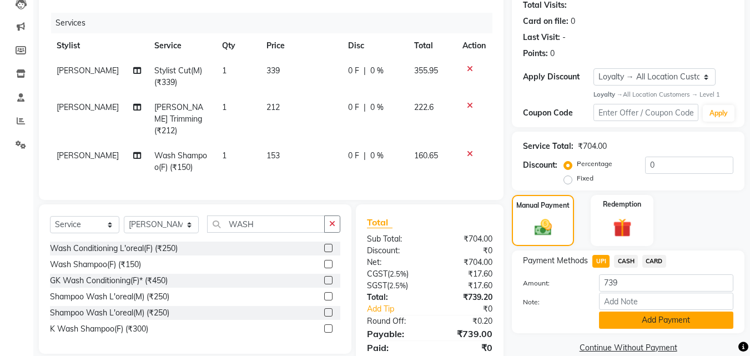
click at [611, 312] on button "Add Payment" at bounding box center [666, 319] width 134 height 17
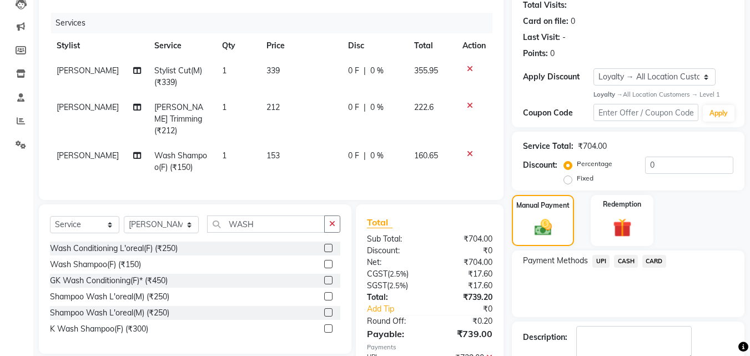
scroll to position [251, 0]
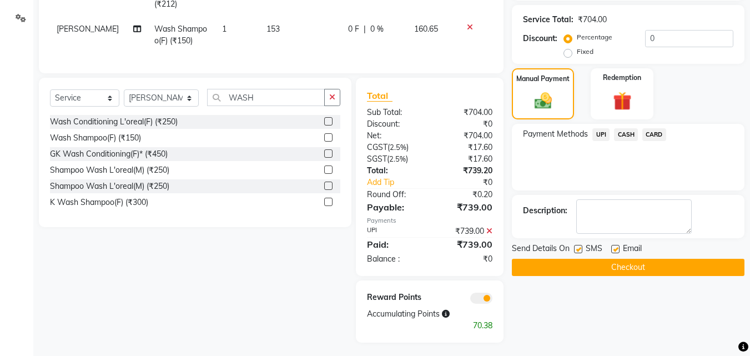
click at [598, 267] on button "Checkout" at bounding box center [628, 267] width 232 height 17
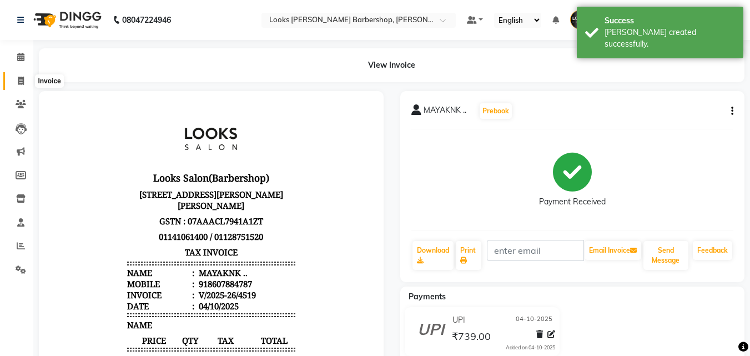
click at [17, 81] on span at bounding box center [20, 81] width 19 height 13
select select "4323"
select select "service"
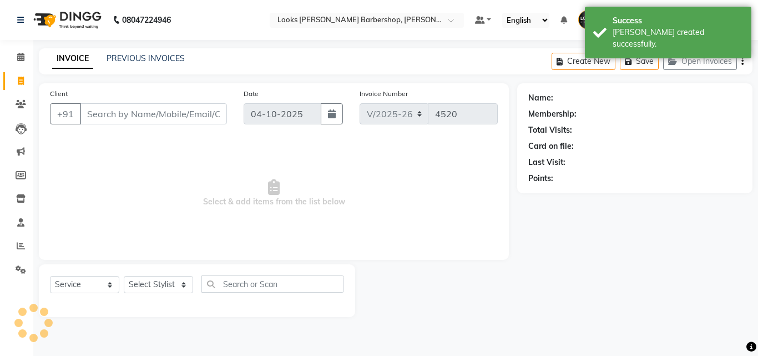
click at [143, 116] on input "Client" at bounding box center [153, 113] width 147 height 21
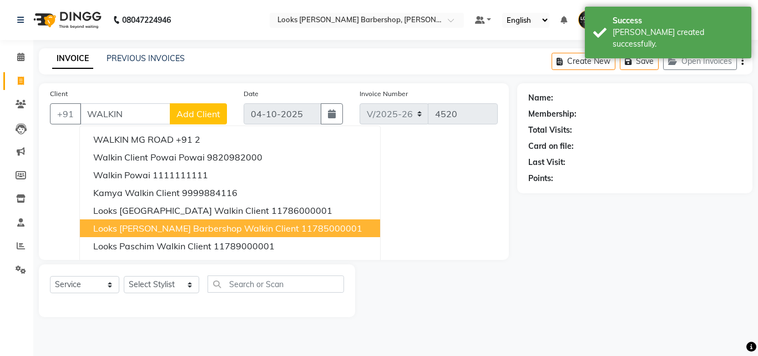
click at [180, 227] on span "Looks [PERSON_NAME] Barbershop Walkin Client" at bounding box center [196, 227] width 206 height 11
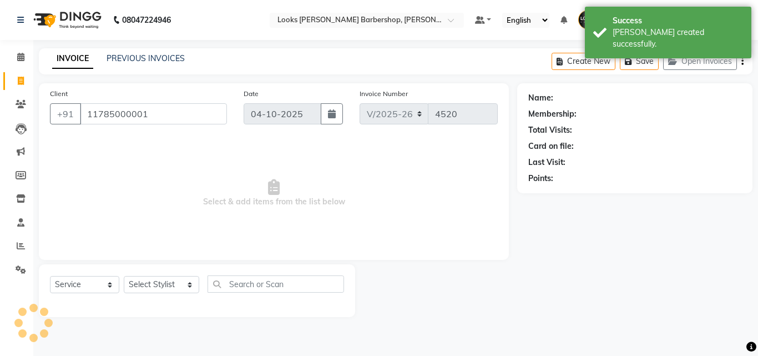
type input "11785000001"
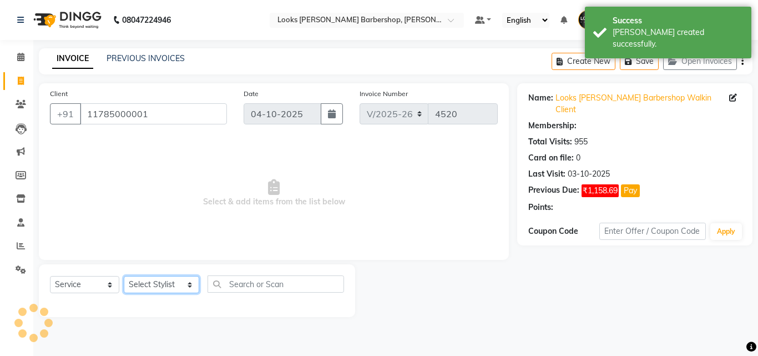
click at [185, 286] on select "Select Stylist [PERSON_NAME] [PERSON_NAME] Amazon_Kart [PERSON_NAME] Counter Sa…" at bounding box center [161, 284] width 75 height 17
select select "1: Object"
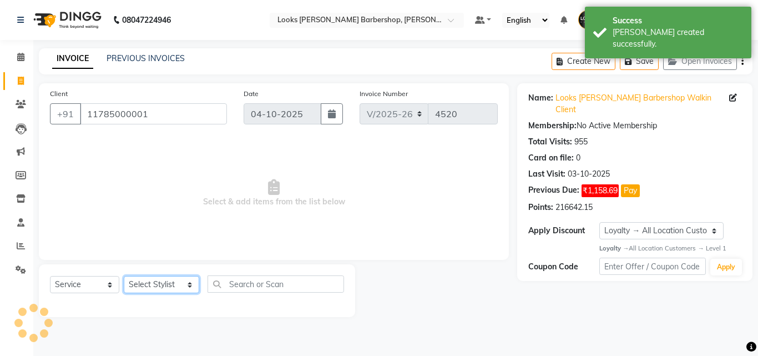
select select "46447"
click at [124, 276] on select "Select Stylist [PERSON_NAME] [PERSON_NAME] Amazon_Kart [PERSON_NAME] Counter Sa…" at bounding box center [161, 284] width 75 height 17
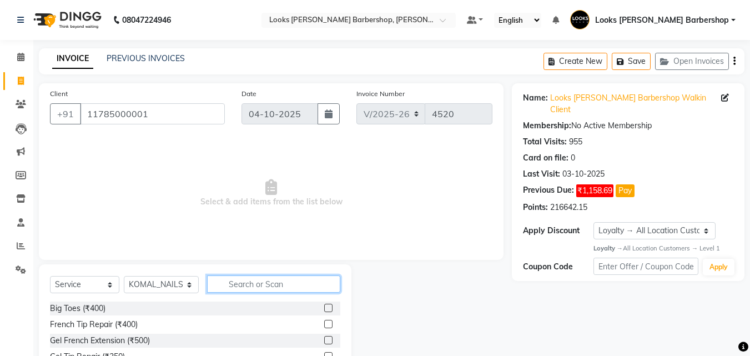
click at [230, 289] on input "text" at bounding box center [274, 283] width 134 height 17
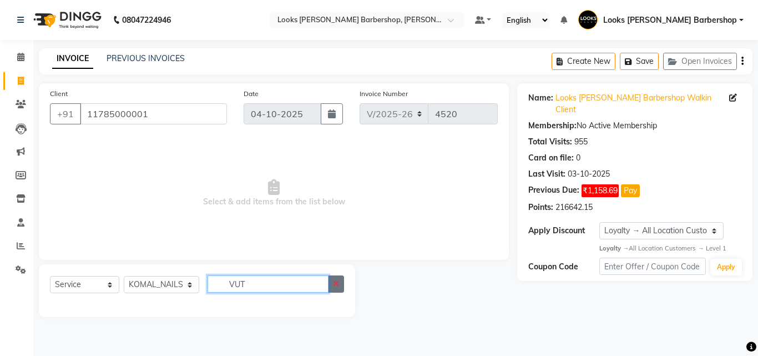
type input "VUT"
click at [333, 284] on icon "button" at bounding box center [336, 284] width 6 height 8
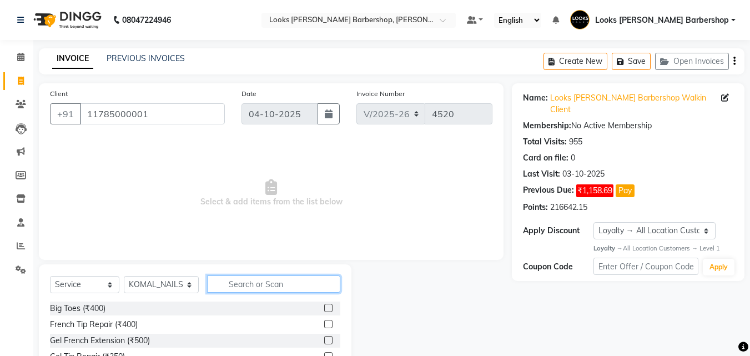
click at [299, 281] on input "text" at bounding box center [274, 283] width 134 height 17
type input "CUT"
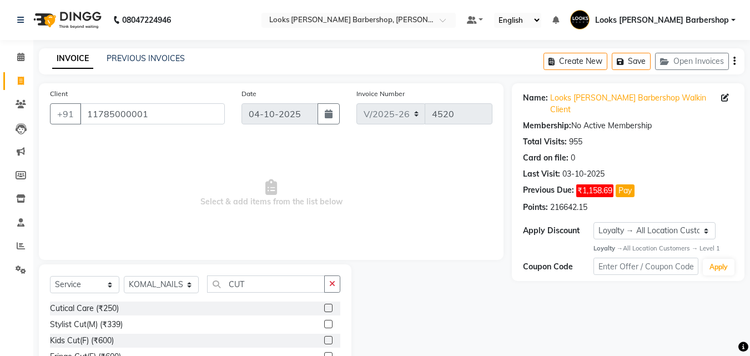
click at [324, 322] on label at bounding box center [328, 324] width 8 height 8
click at [324, 322] on input "checkbox" at bounding box center [327, 324] width 7 height 7
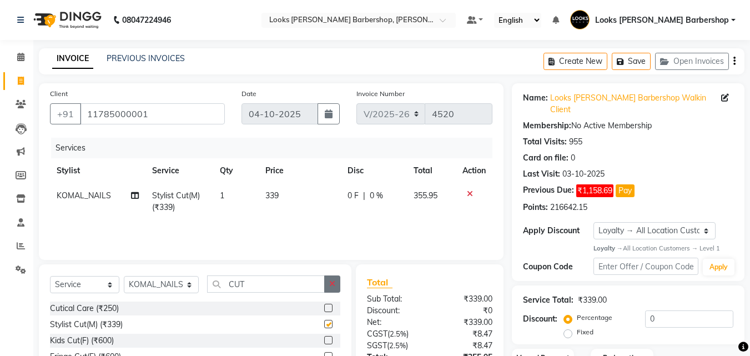
checkbox input "false"
click at [333, 285] on icon "button" at bounding box center [332, 284] width 6 height 8
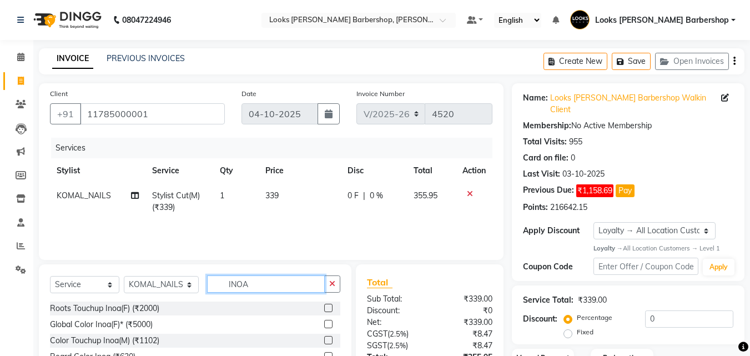
type input "INOA"
click at [324, 337] on label at bounding box center [328, 340] width 8 height 8
click at [324, 337] on input "checkbox" at bounding box center [327, 340] width 7 height 7
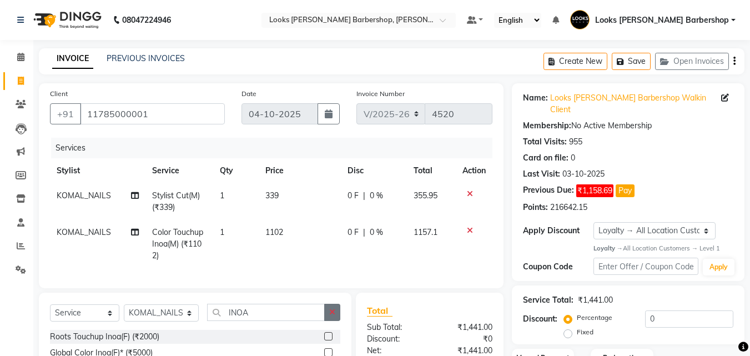
checkbox input "false"
click at [328, 321] on button "button" at bounding box center [332, 311] width 16 height 17
click at [306, 320] on input "text" at bounding box center [274, 311] width 134 height 17
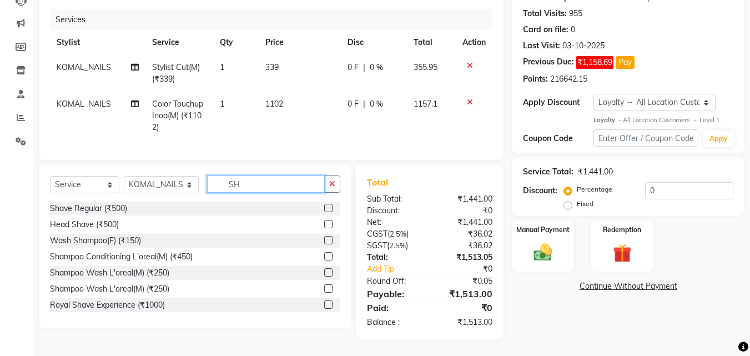
type input "S"
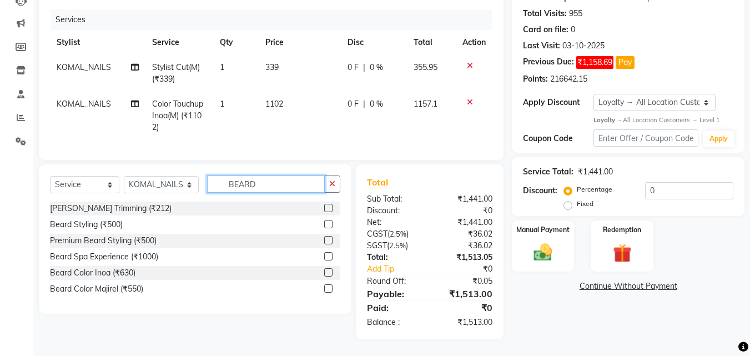
type input "BEARD"
click at [328, 209] on label at bounding box center [328, 208] width 8 height 8
click at [328, 209] on input "checkbox" at bounding box center [327, 208] width 7 height 7
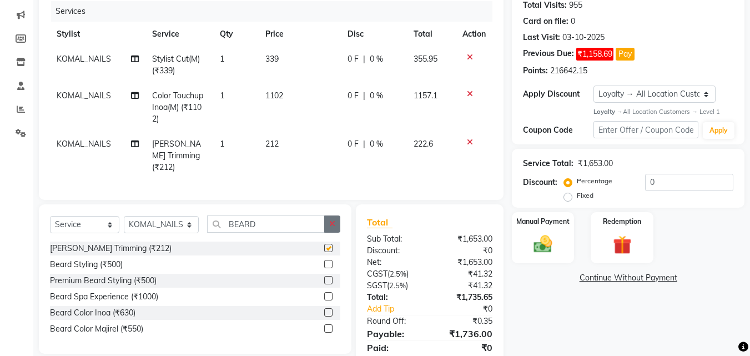
checkbox input "false"
click at [328, 216] on button "button" at bounding box center [332, 223] width 16 height 17
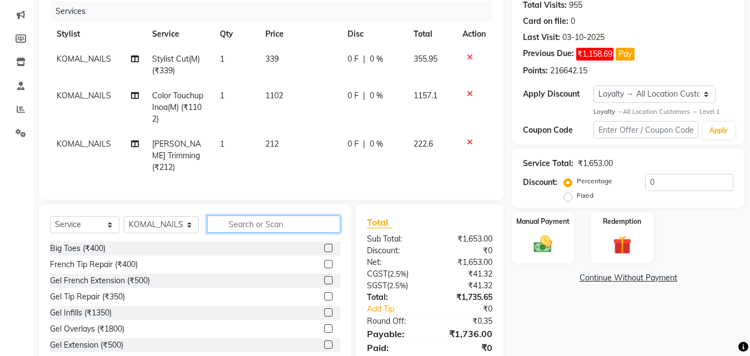
click at [312, 219] on input "text" at bounding box center [274, 223] width 134 height 17
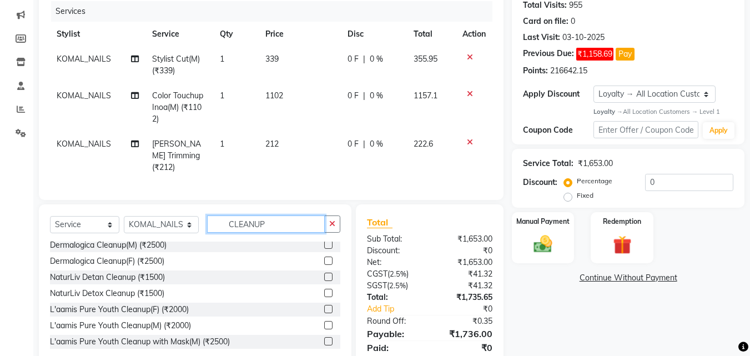
scroll to position [0, 0]
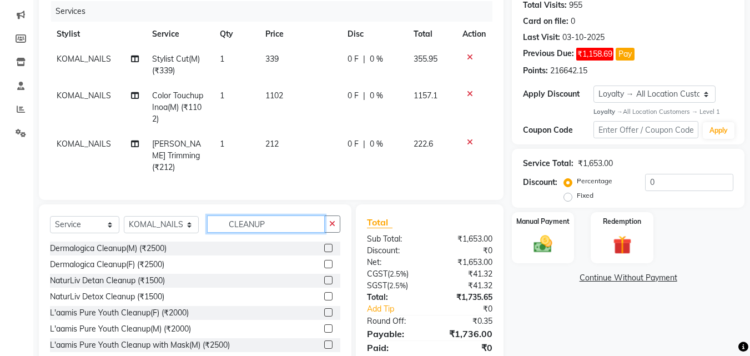
type input "CLEANUP"
click at [324, 294] on label at bounding box center [328, 296] width 8 height 8
click at [324, 294] on input "checkbox" at bounding box center [327, 296] width 7 height 7
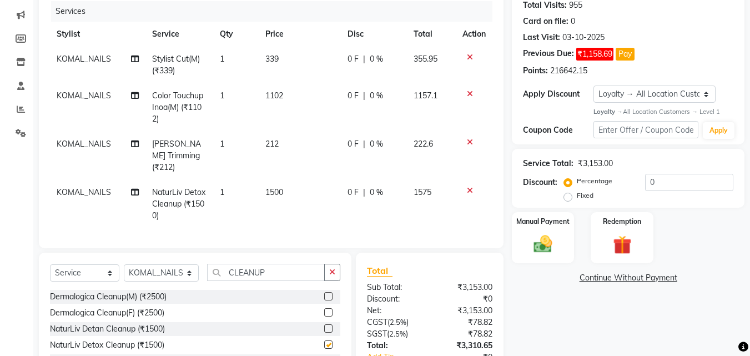
checkbox input "false"
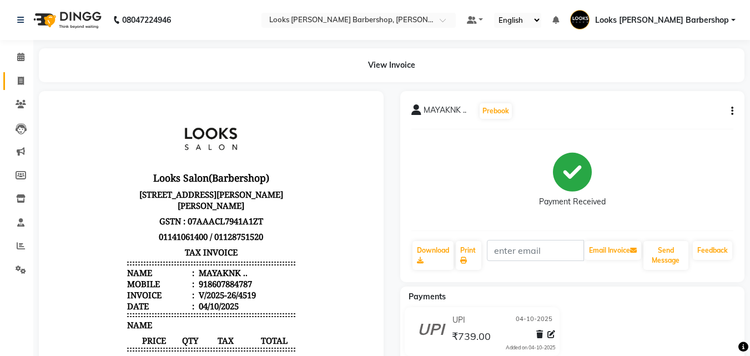
click at [17, 74] on link "Invoice" at bounding box center [16, 81] width 27 height 18
select select "service"
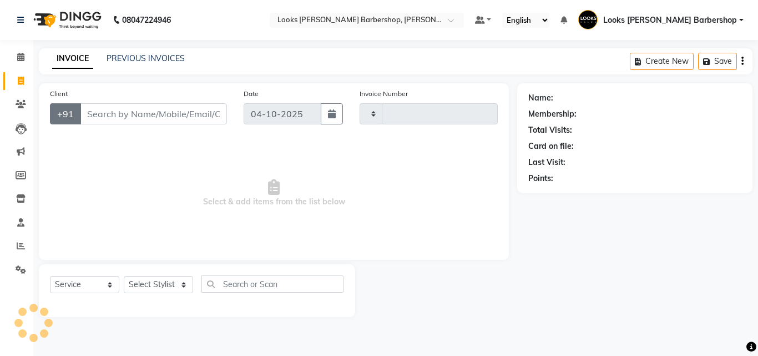
type input "4520"
select select "4323"
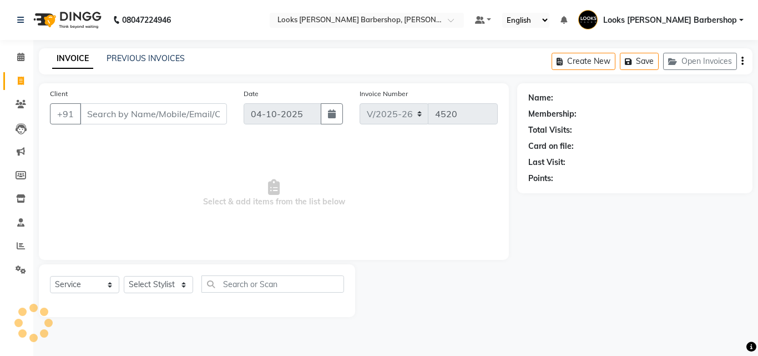
click at [109, 117] on input "Client" at bounding box center [153, 113] width 147 height 21
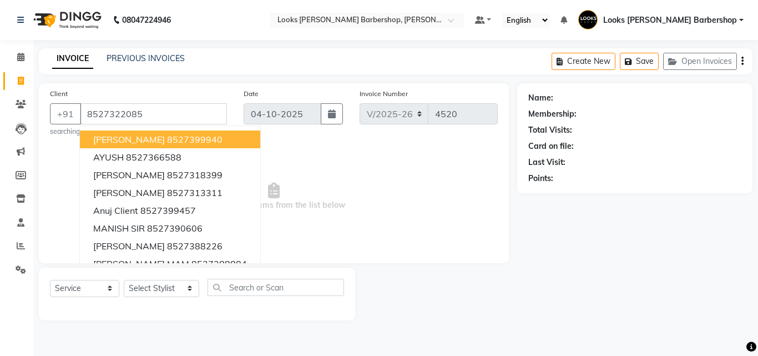
type input "8527322085"
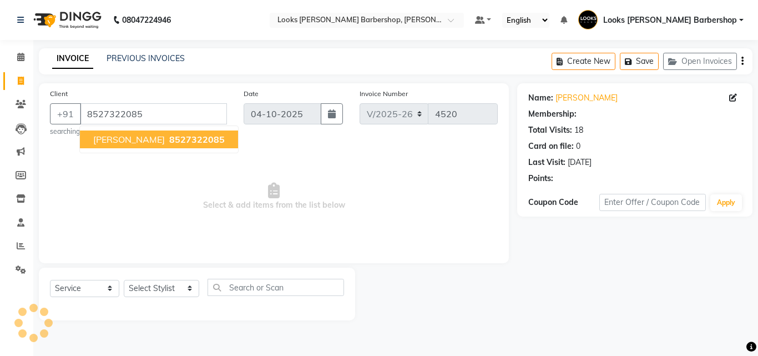
select select "1: Object"
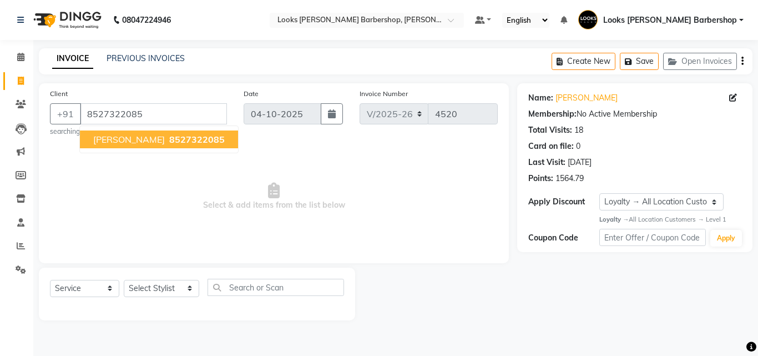
click at [144, 140] on span "[PERSON_NAME]" at bounding box center [129, 139] width 72 height 11
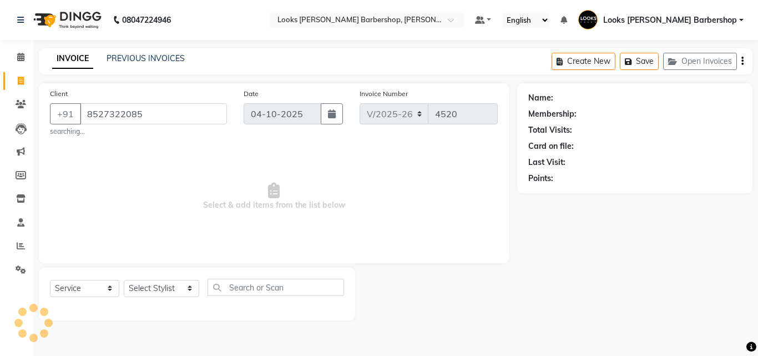
select select "1: Object"
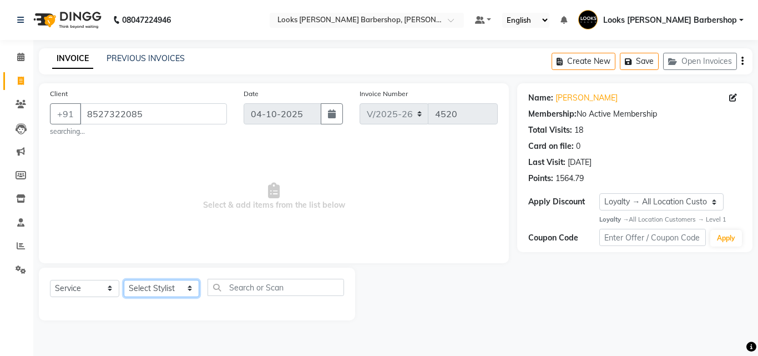
click at [186, 290] on select "Select Stylist [PERSON_NAME] [PERSON_NAME] Amazon_Kart [PERSON_NAME] Counter Sa…" at bounding box center [161, 288] width 75 height 17
select select "23409"
click at [124, 280] on select "Select Stylist [PERSON_NAME] [PERSON_NAME] Amazon_Kart [PERSON_NAME] Counter Sa…" at bounding box center [161, 288] width 75 height 17
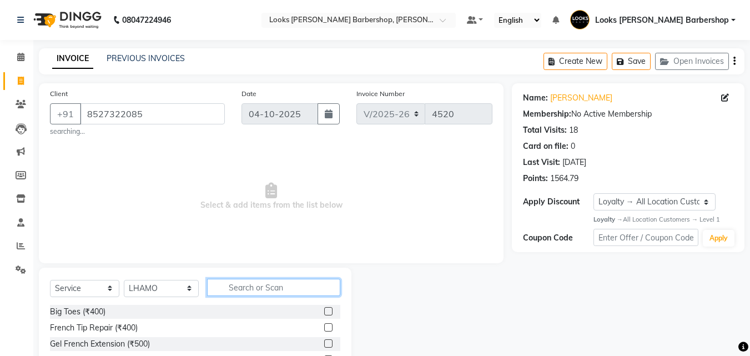
click at [221, 291] on input "text" at bounding box center [274, 287] width 134 height 17
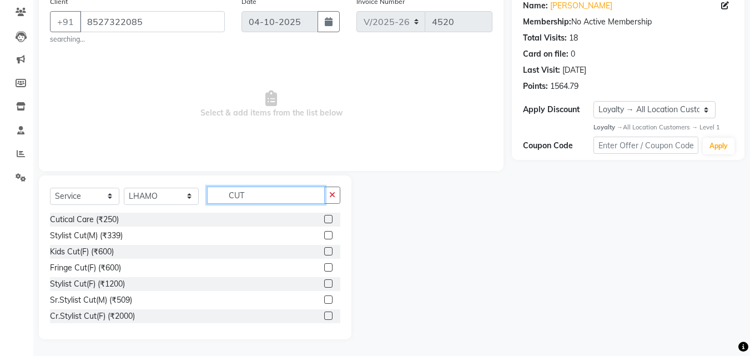
type input "CUT"
click at [324, 299] on label at bounding box center [328, 299] width 8 height 8
click at [324, 299] on input "checkbox" at bounding box center [327, 299] width 7 height 7
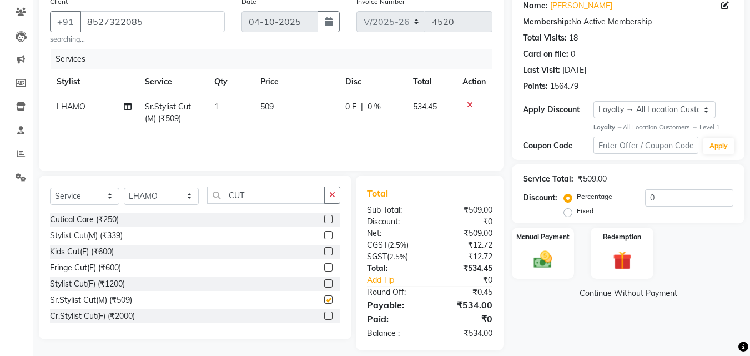
checkbox input "false"
click at [335, 194] on icon "button" at bounding box center [332, 195] width 6 height 8
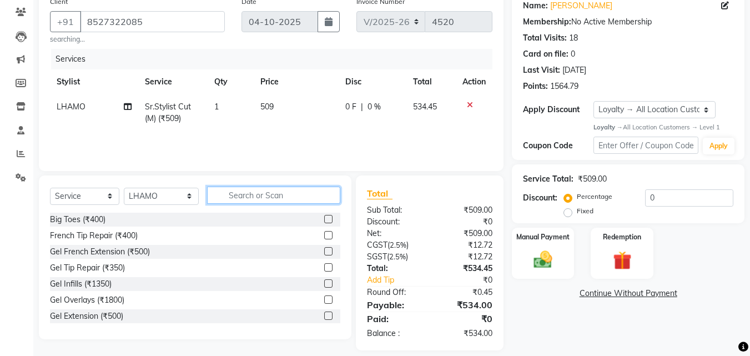
click at [328, 194] on input "text" at bounding box center [274, 194] width 134 height 17
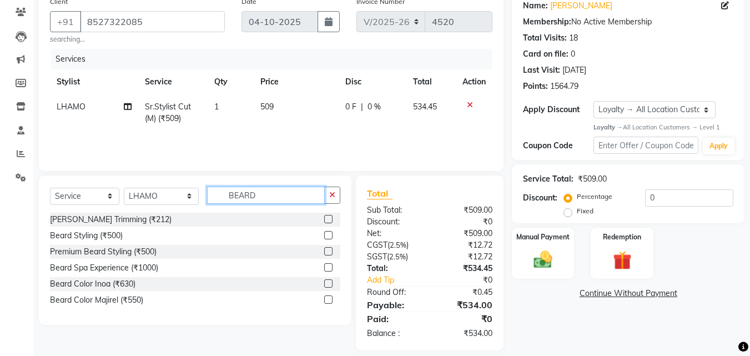
type input "BEARD"
click at [327, 220] on label at bounding box center [328, 219] width 8 height 8
click at [327, 220] on input "checkbox" at bounding box center [327, 219] width 7 height 7
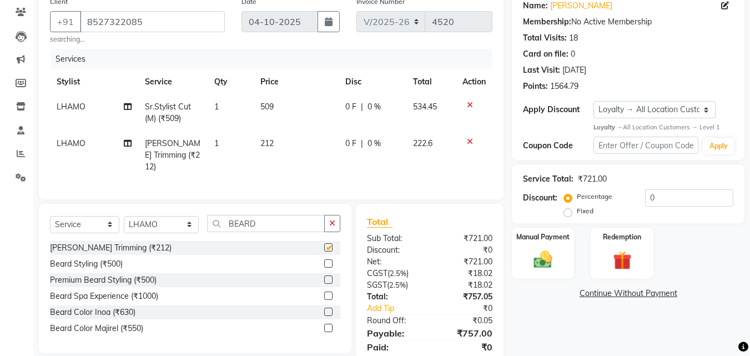
checkbox input "false"
click at [538, 256] on img at bounding box center [542, 260] width 31 height 22
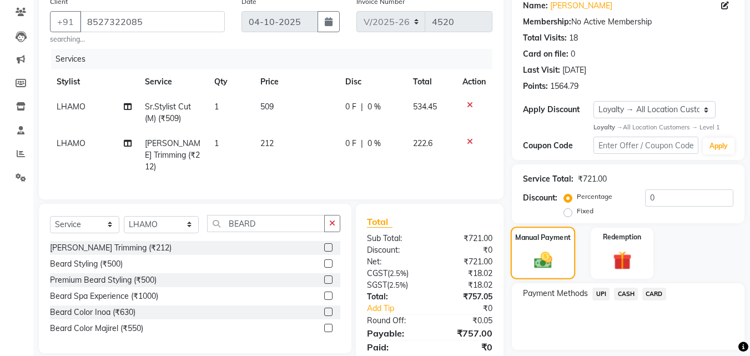
click at [548, 261] on img at bounding box center [542, 260] width 29 height 21
click at [622, 294] on span "CASH" at bounding box center [626, 293] width 24 height 13
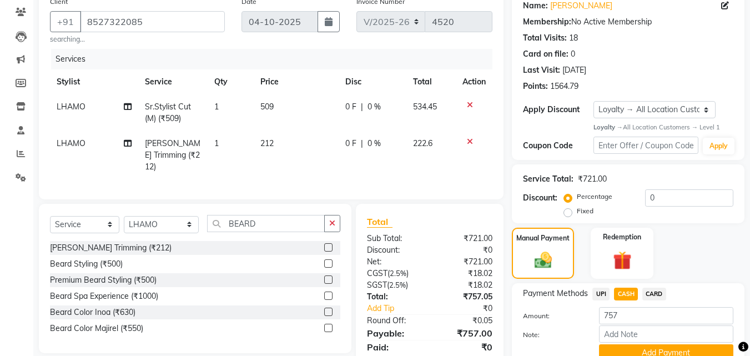
click at [603, 291] on span "UPI" at bounding box center [600, 293] width 17 height 13
click at [615, 349] on button "Add Payment" at bounding box center [666, 352] width 134 height 17
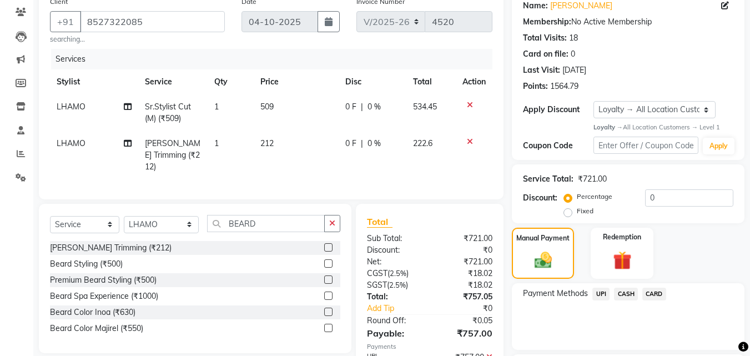
scroll to position [218, 0]
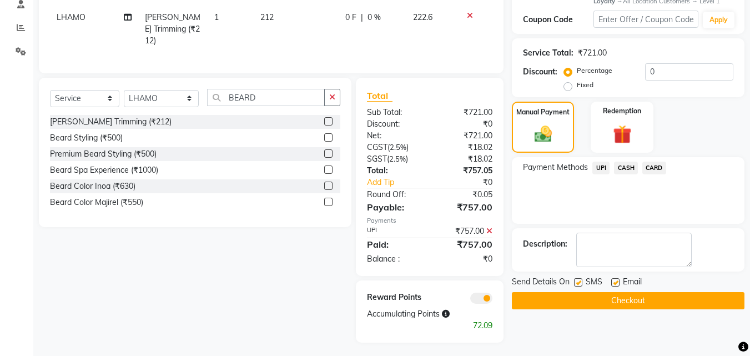
click at [591, 302] on button "Checkout" at bounding box center [628, 300] width 232 height 17
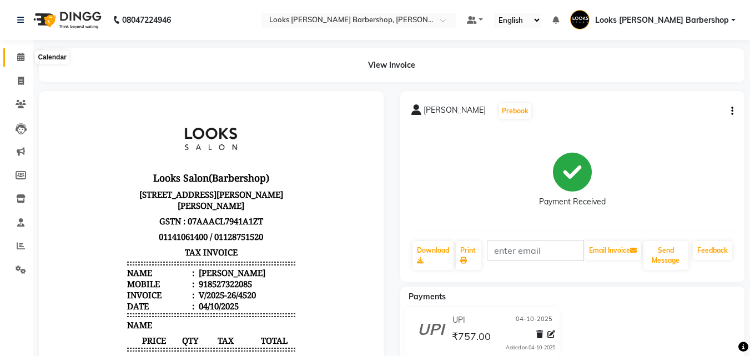
click at [17, 56] on icon at bounding box center [20, 57] width 7 height 8
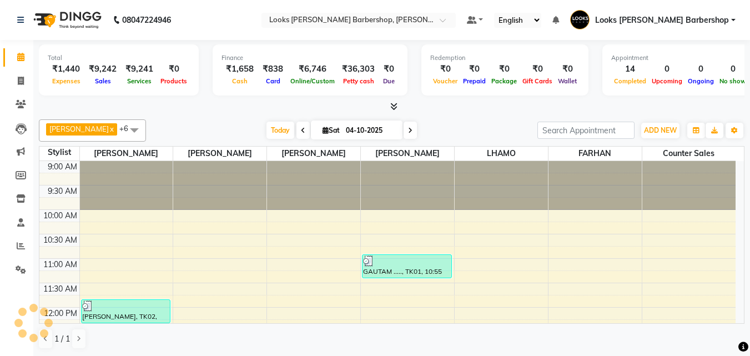
scroll to position [440, 0]
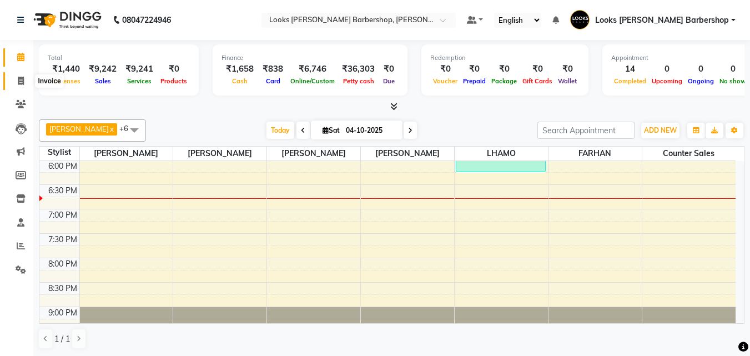
click at [24, 75] on span at bounding box center [20, 81] width 19 height 13
select select "service"
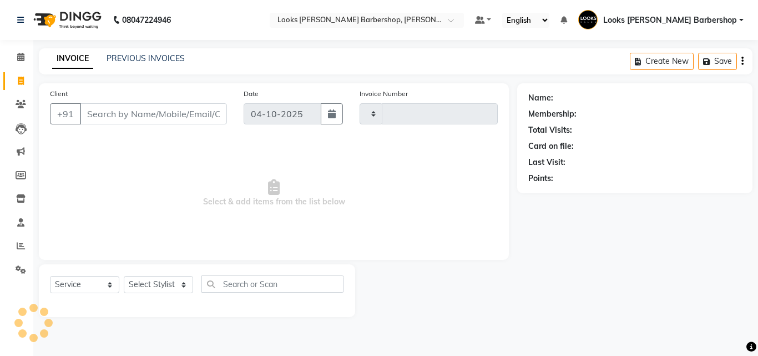
type input "4521"
select select "4323"
click at [109, 111] on input "Client" at bounding box center [153, 113] width 147 height 21
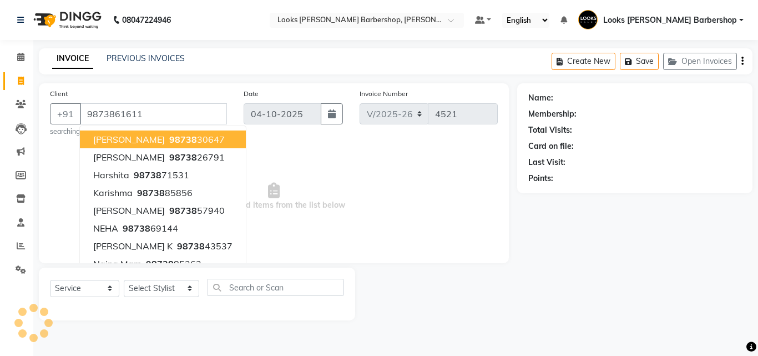
type input "9873861611"
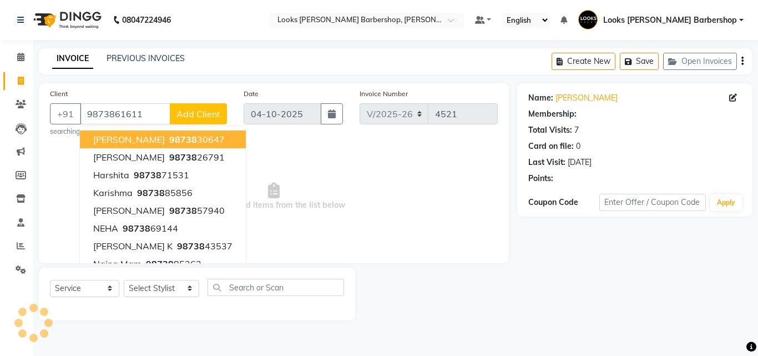
select select "1: Object"
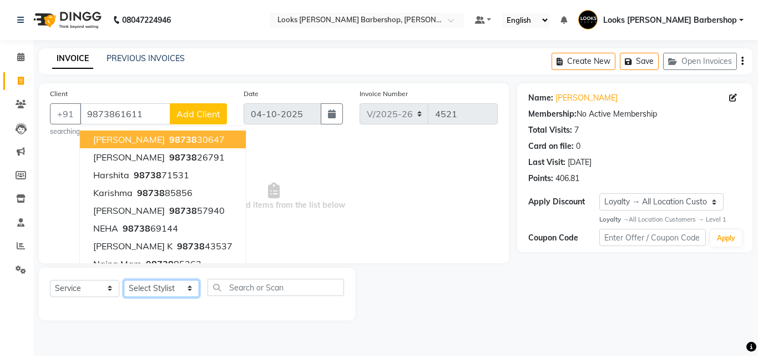
click at [184, 287] on select "Select Stylist [PERSON_NAME] [PERSON_NAME] Amazon_Kart [PERSON_NAME] Counter Sa…" at bounding box center [161, 288] width 75 height 17
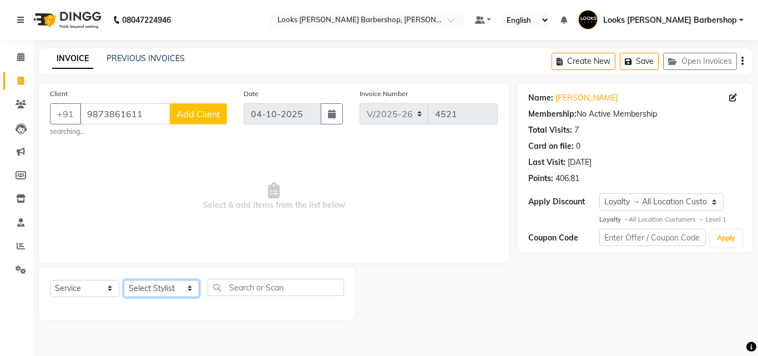
select select "23406"
click at [124, 280] on select "Select Stylist [PERSON_NAME] [PERSON_NAME] Amazon_Kart [PERSON_NAME] Counter Sa…" at bounding box center [161, 288] width 75 height 17
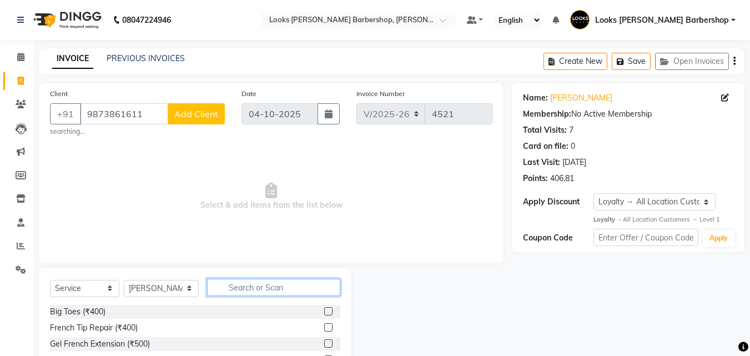
click at [219, 287] on input "text" at bounding box center [274, 287] width 134 height 17
type input "CUT"
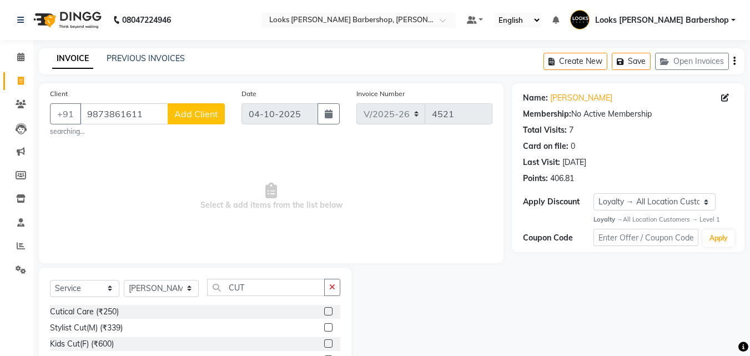
click at [324, 327] on label at bounding box center [328, 327] width 8 height 8
click at [324, 327] on input "checkbox" at bounding box center [327, 327] width 7 height 7
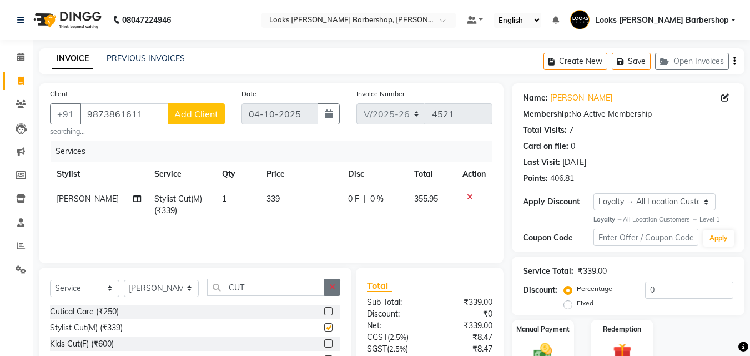
checkbox input "false"
click at [330, 287] on icon "button" at bounding box center [332, 287] width 6 height 8
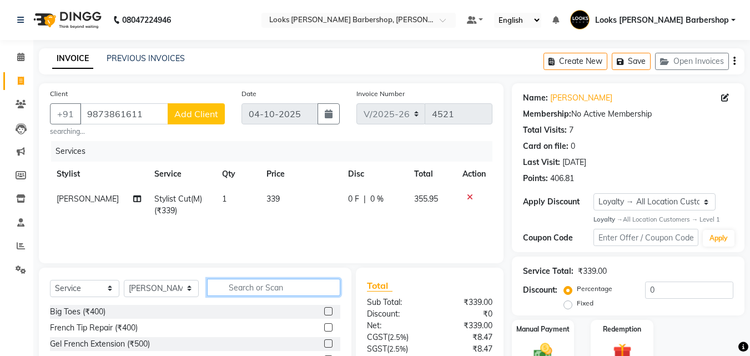
click at [308, 287] on input "text" at bounding box center [274, 287] width 134 height 17
type input "BEARD"
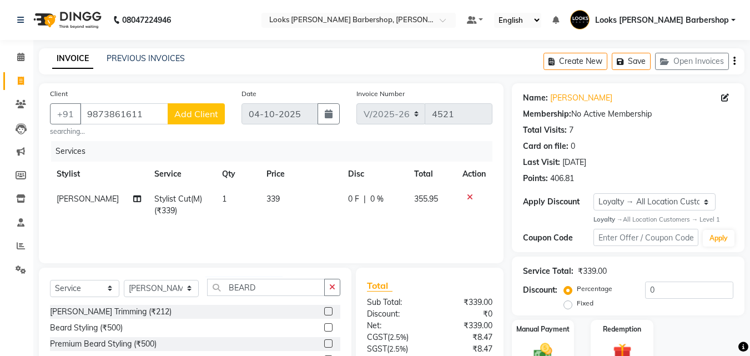
click at [326, 310] on label at bounding box center [328, 311] width 8 height 8
click at [326, 310] on input "checkbox" at bounding box center [327, 311] width 7 height 7
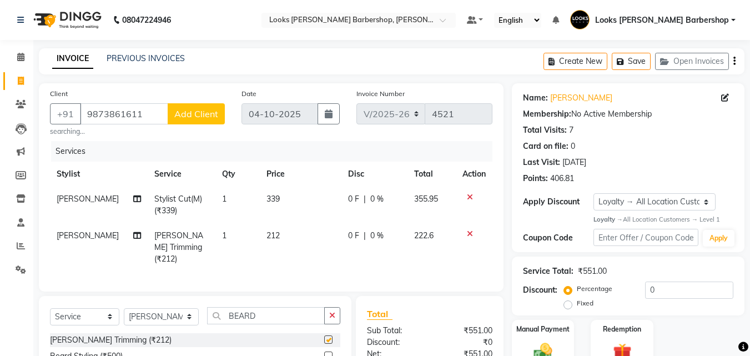
checkbox input "false"
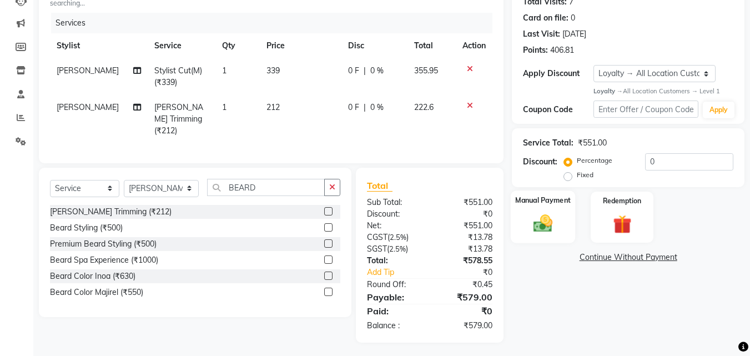
click at [534, 210] on div "Manual Payment" at bounding box center [542, 216] width 65 height 53
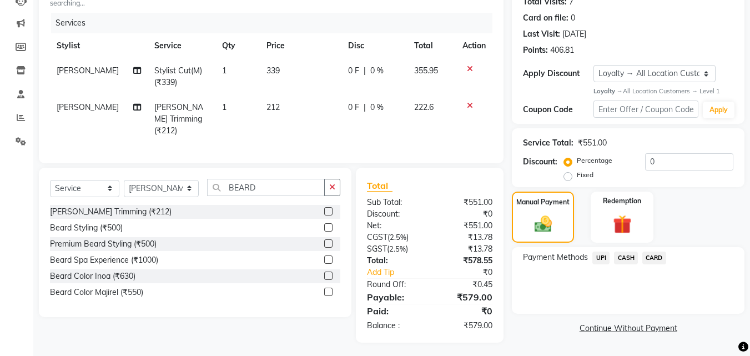
click at [601, 254] on span "UPI" at bounding box center [600, 257] width 17 height 13
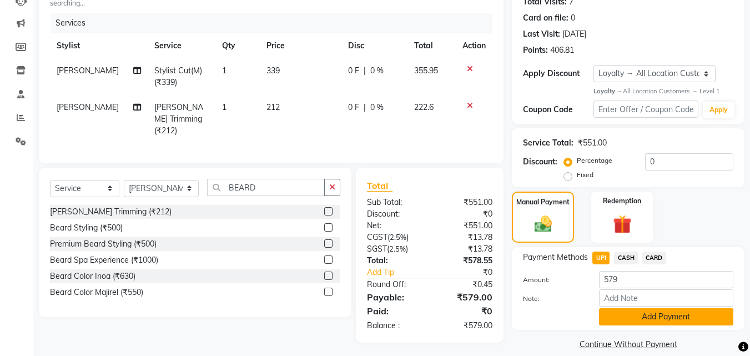
click at [610, 315] on button "Add Payment" at bounding box center [666, 316] width 134 height 17
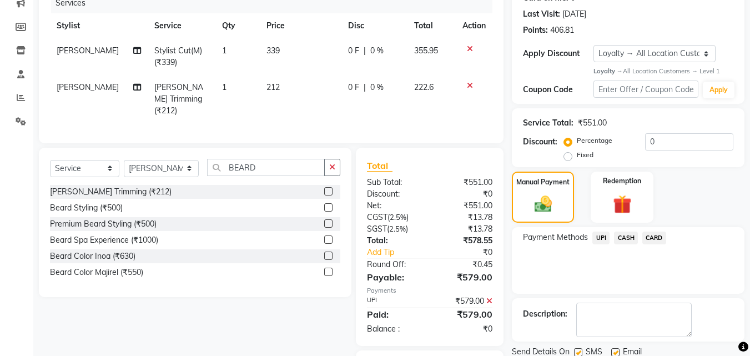
scroll to position [206, 0]
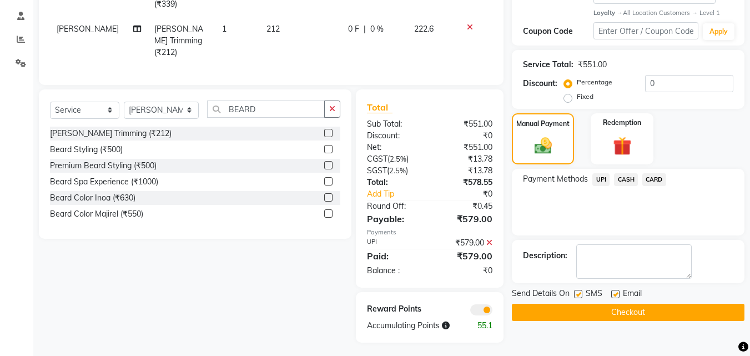
click at [609, 312] on button "Checkout" at bounding box center [628, 311] width 232 height 17
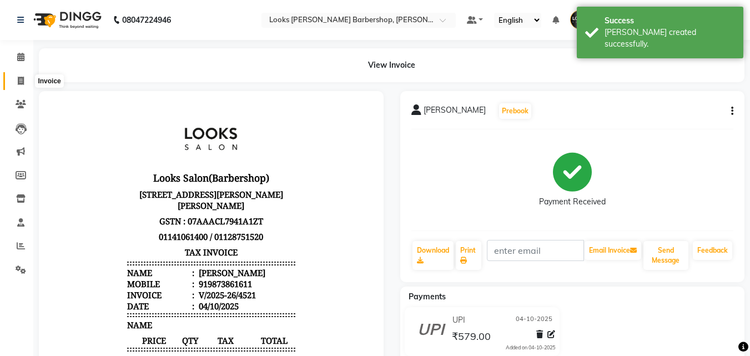
click at [24, 79] on span at bounding box center [20, 81] width 19 height 13
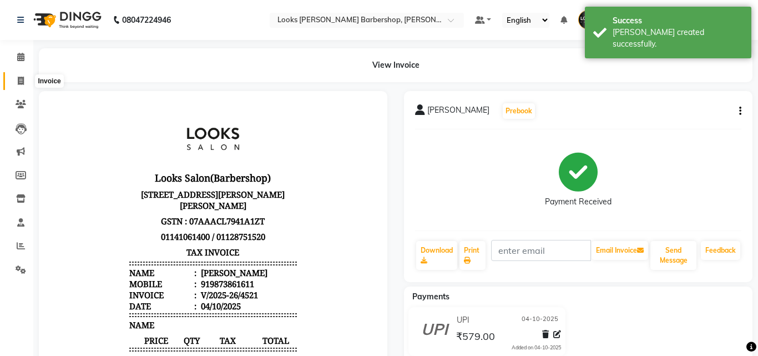
select select "4323"
select select "service"
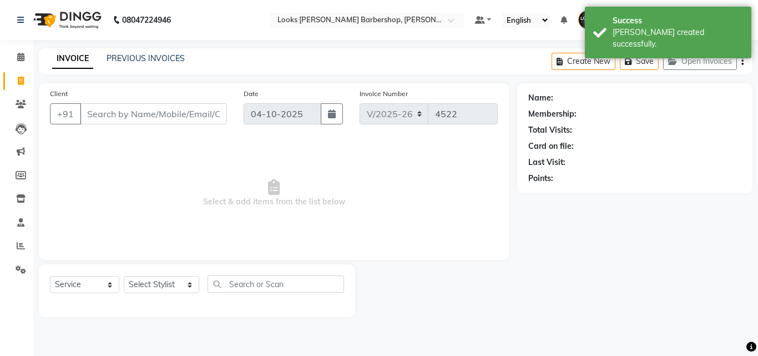
click at [92, 112] on input "Client" at bounding box center [153, 113] width 147 height 21
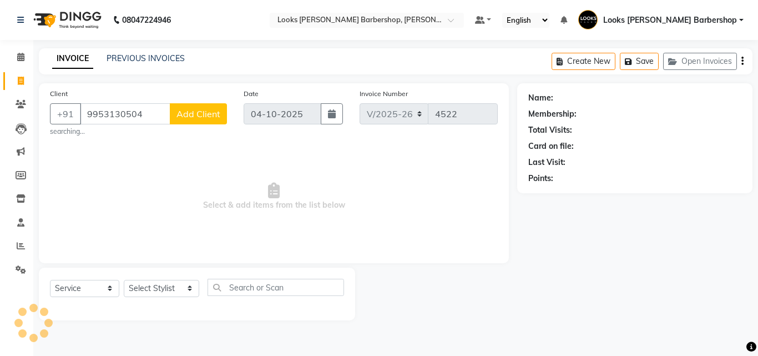
type input "9953130504"
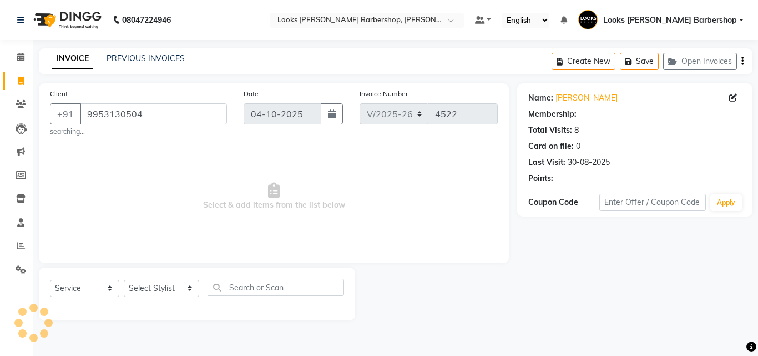
select select "1: Object"
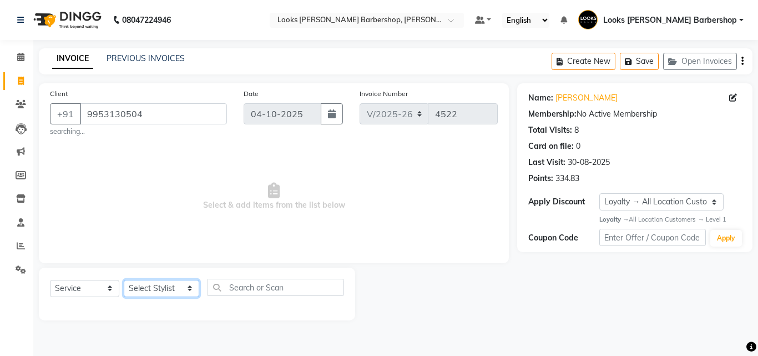
click at [184, 284] on select "Select Stylist [PERSON_NAME] [PERSON_NAME] Amazon_Kart [PERSON_NAME] Counter Sa…" at bounding box center [161, 288] width 75 height 17
select select "23408"
click at [124, 280] on select "Select Stylist [PERSON_NAME] [PERSON_NAME] Amazon_Kart [PERSON_NAME] Counter Sa…" at bounding box center [161, 288] width 75 height 17
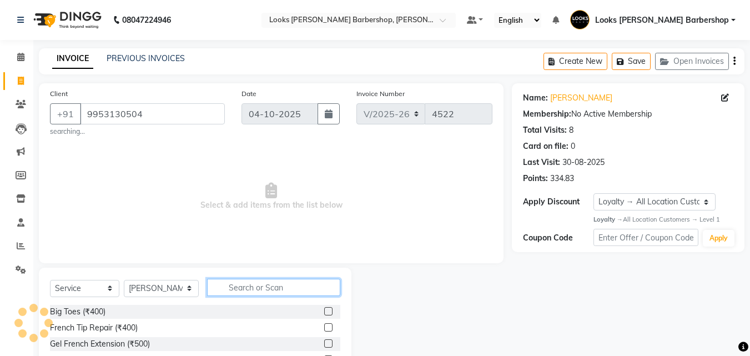
click at [231, 292] on input "text" at bounding box center [274, 287] width 134 height 17
type input "CUT"
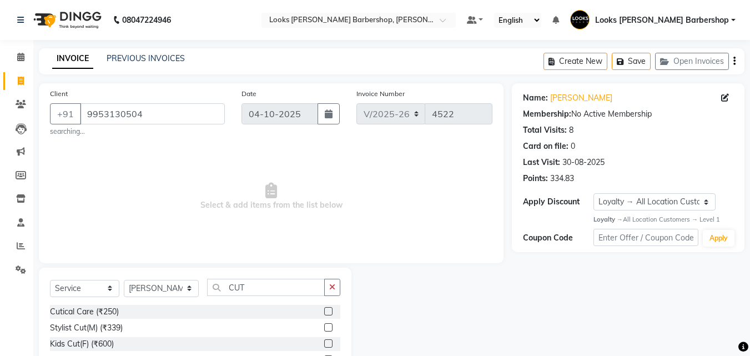
click at [324, 325] on label at bounding box center [328, 327] width 8 height 8
click at [324, 325] on input "checkbox" at bounding box center [327, 327] width 7 height 7
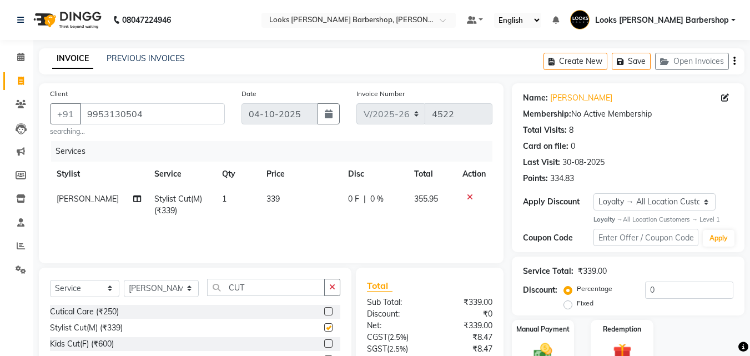
checkbox input "false"
click at [335, 290] on icon "button" at bounding box center [332, 287] width 6 height 8
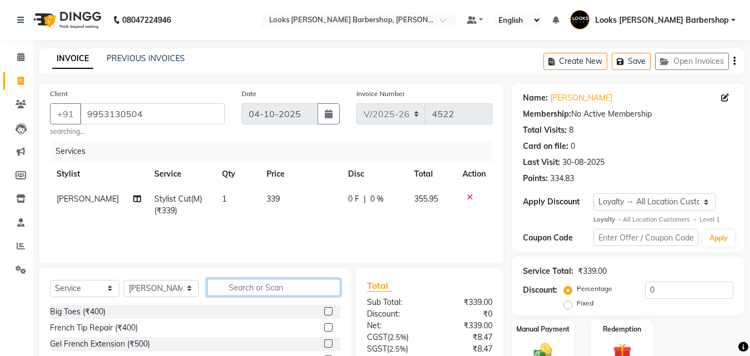
click at [250, 282] on input "text" at bounding box center [274, 287] width 134 height 17
type input "BEARD"
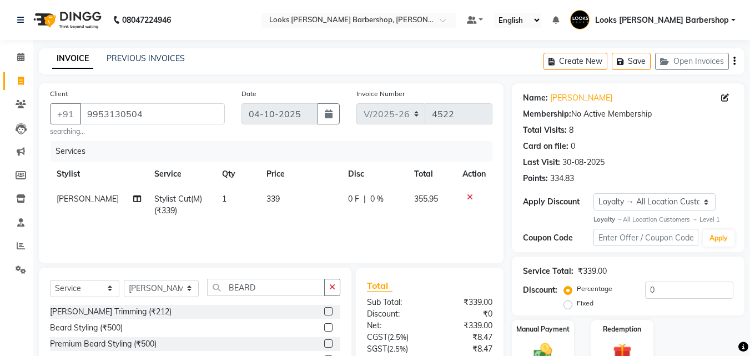
click at [328, 310] on label at bounding box center [328, 311] width 8 height 8
click at [328, 310] on input "checkbox" at bounding box center [327, 311] width 7 height 7
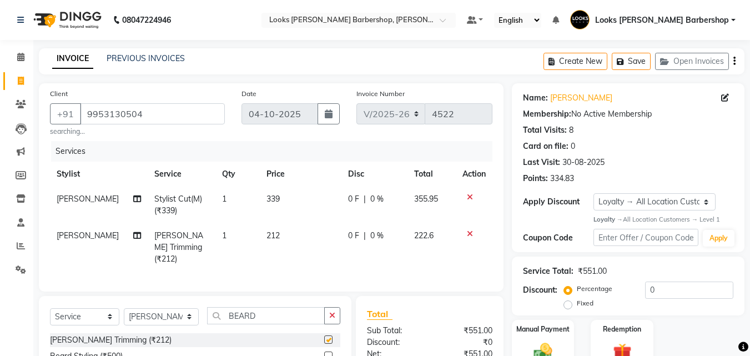
checkbox input "false"
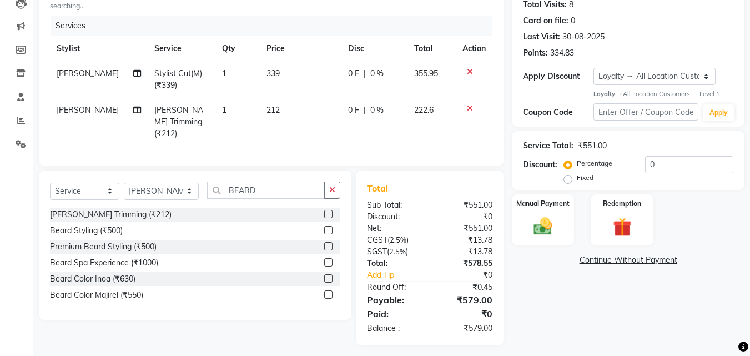
scroll to position [128, 0]
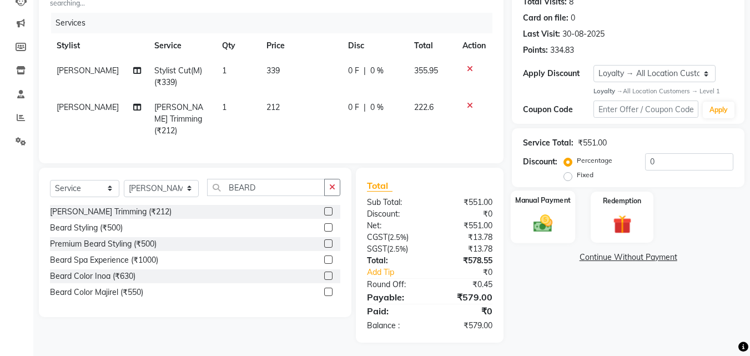
click at [529, 208] on div "Manual Payment" at bounding box center [542, 216] width 65 height 53
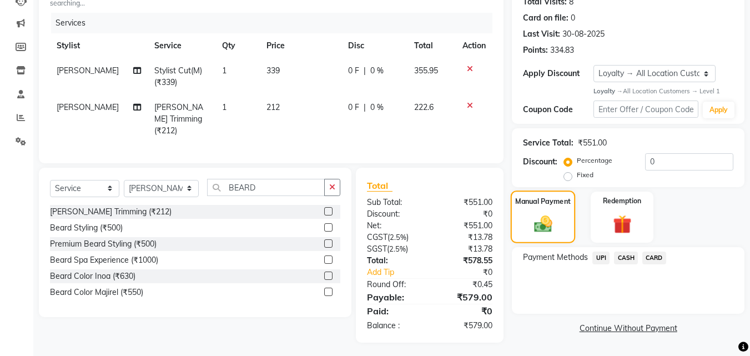
click at [561, 217] on div "Manual Payment" at bounding box center [542, 216] width 65 height 53
click at [599, 254] on span "UPI" at bounding box center [600, 257] width 17 height 13
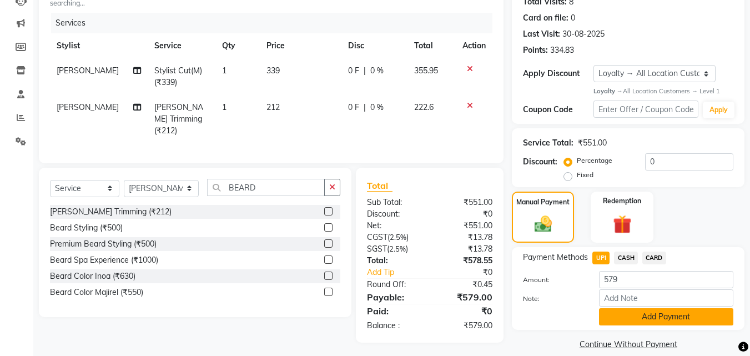
click at [630, 314] on button "Add Payment" at bounding box center [666, 316] width 134 height 17
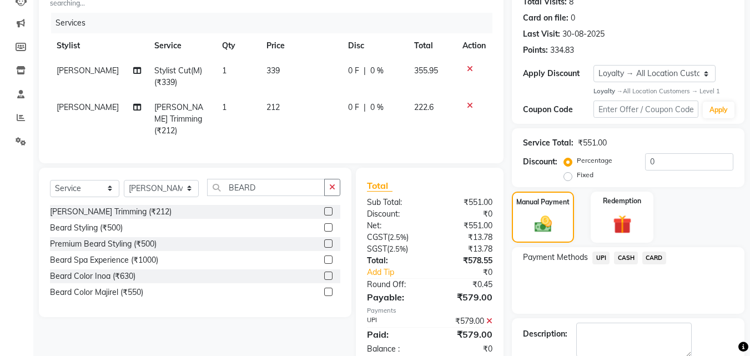
scroll to position [206, 0]
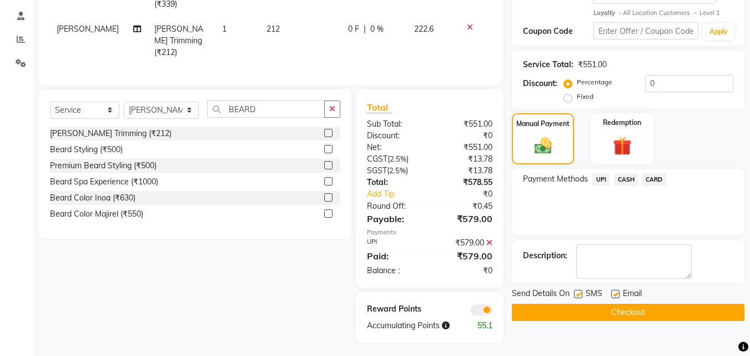
click at [631, 311] on button "Checkout" at bounding box center [628, 311] width 232 height 17
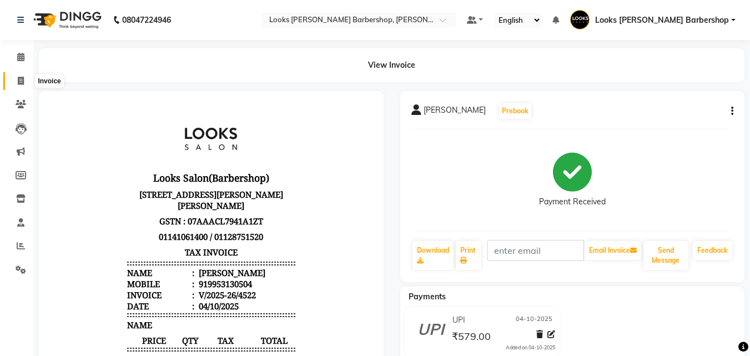
click at [24, 82] on span at bounding box center [20, 81] width 19 height 13
select select "service"
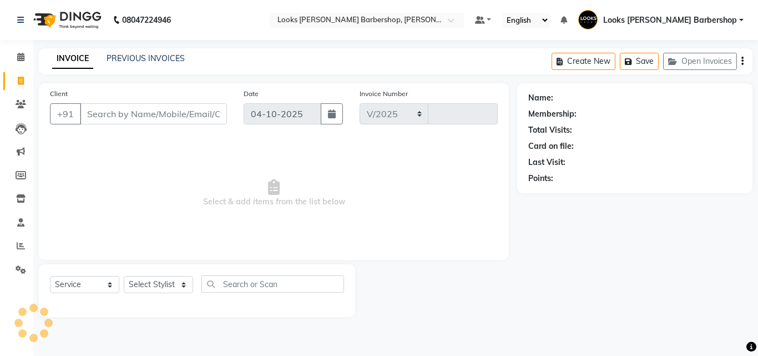
select select "4323"
type input "4523"
click at [108, 109] on input "Client" at bounding box center [153, 113] width 147 height 21
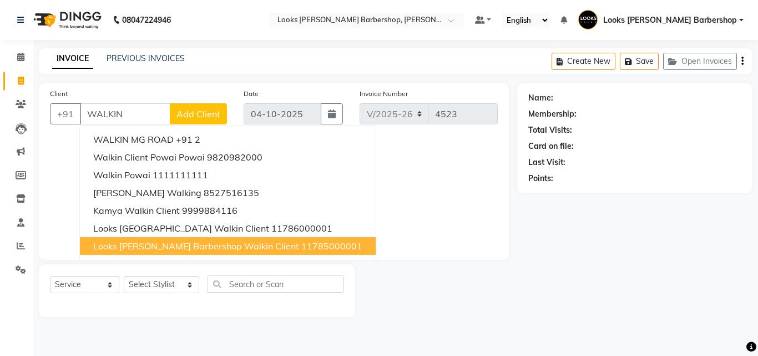
click at [189, 245] on span "Looks [PERSON_NAME] Barbershop Walkin Client" at bounding box center [196, 245] width 206 height 11
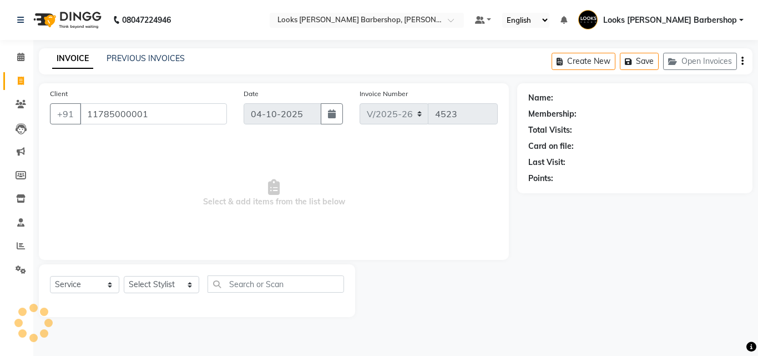
type input "11785000001"
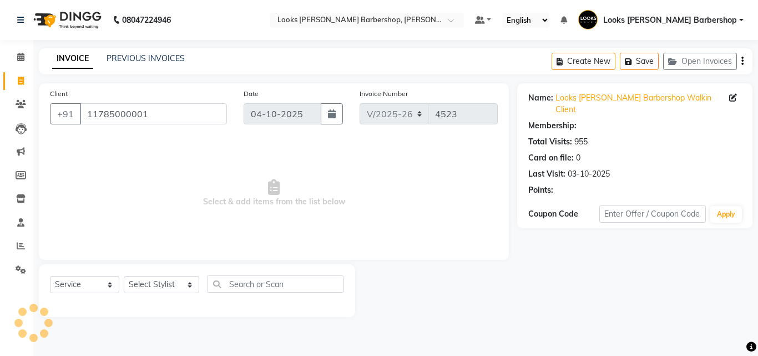
select select "1: Object"
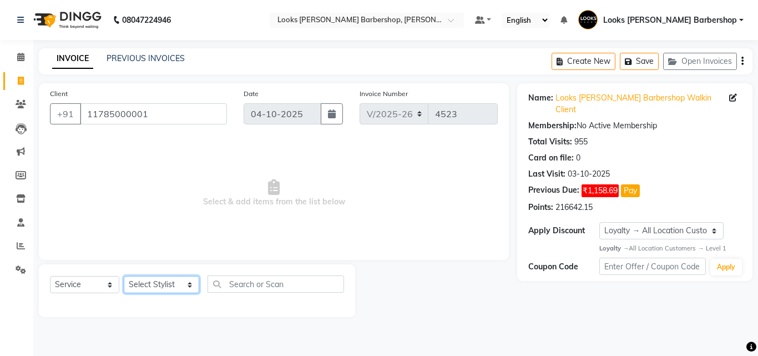
click at [179, 284] on select "Select Stylist [PERSON_NAME] [PERSON_NAME] Amazon_Kart [PERSON_NAME] Counter Sa…" at bounding box center [161, 284] width 75 height 17
select select "23406"
click at [124, 276] on select "Select Stylist [PERSON_NAME] [PERSON_NAME] Amazon_Kart [PERSON_NAME] Counter Sa…" at bounding box center [161, 284] width 75 height 17
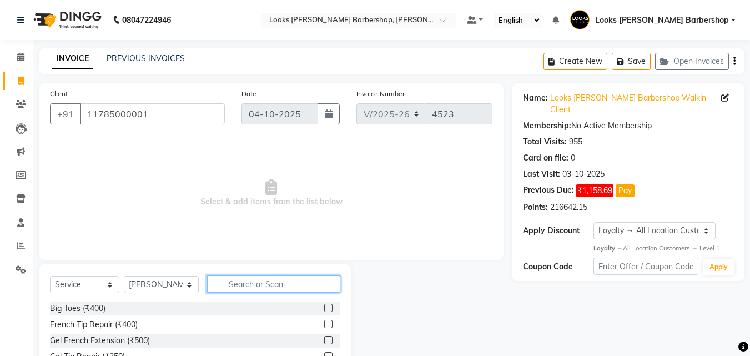
drag, startPoint x: 238, startPoint y: 279, endPoint x: 230, endPoint y: 277, distance: 8.1
click at [235, 279] on input "text" at bounding box center [274, 283] width 134 height 17
type input "CUT"
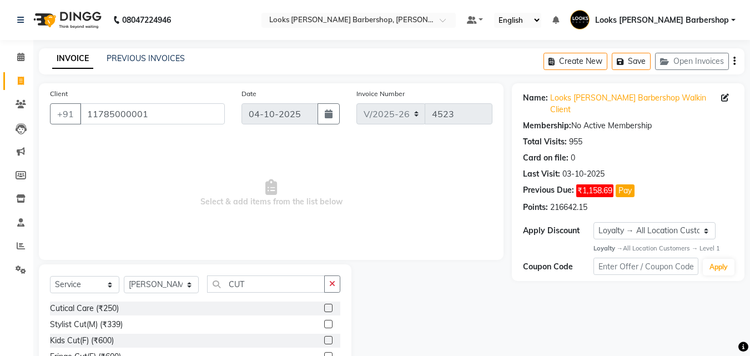
drag, startPoint x: 320, startPoint y: 323, endPoint x: 323, endPoint y: 311, distance: 13.2
click at [324, 322] on label at bounding box center [328, 324] width 8 height 8
click at [324, 322] on input "checkbox" at bounding box center [327, 324] width 7 height 7
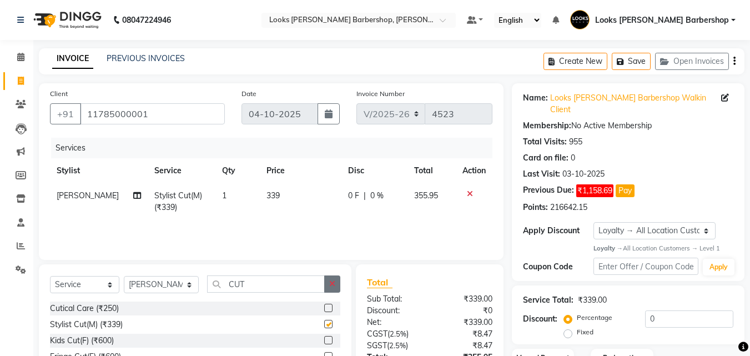
checkbox input "false"
click at [331, 289] on button "button" at bounding box center [332, 283] width 16 height 17
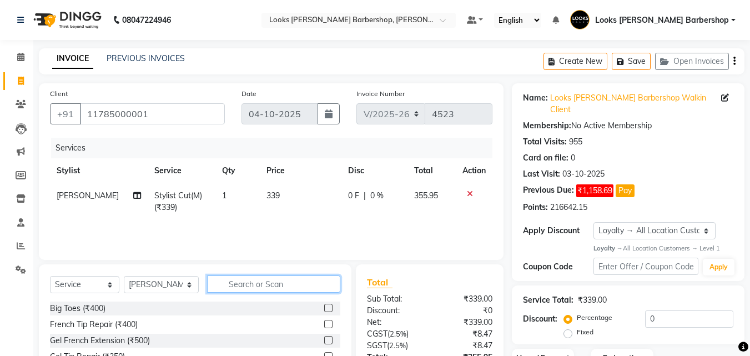
click at [320, 284] on input "text" at bounding box center [274, 283] width 134 height 17
type input "BEARD"
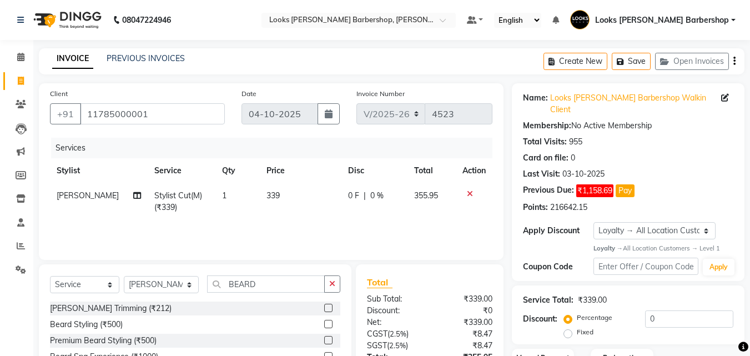
click at [328, 306] on label at bounding box center [328, 307] width 8 height 8
click at [328, 306] on input "checkbox" at bounding box center [327, 308] width 7 height 7
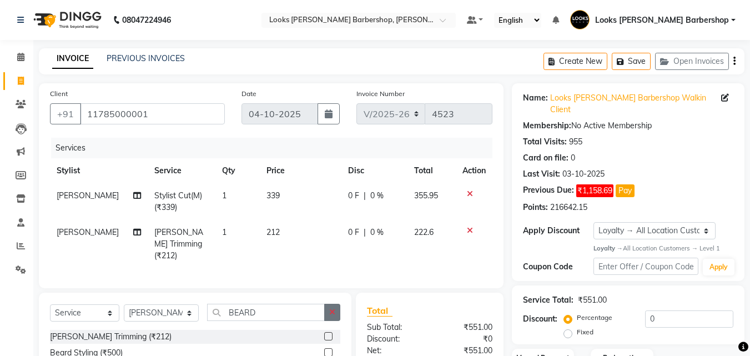
checkbox input "false"
click at [332, 303] on button "button" at bounding box center [332, 311] width 16 height 17
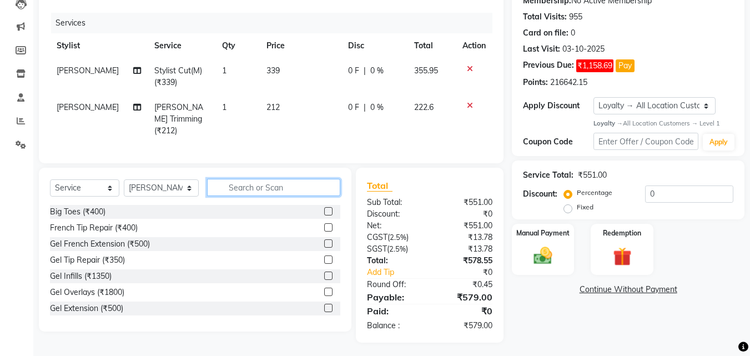
click at [242, 184] on input "text" at bounding box center [274, 187] width 134 height 17
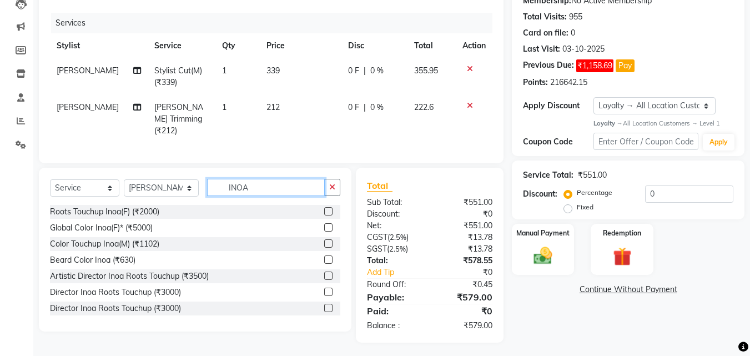
type input "INOA"
click at [324, 240] on label at bounding box center [328, 243] width 8 height 8
click at [324, 240] on input "checkbox" at bounding box center [327, 243] width 7 height 7
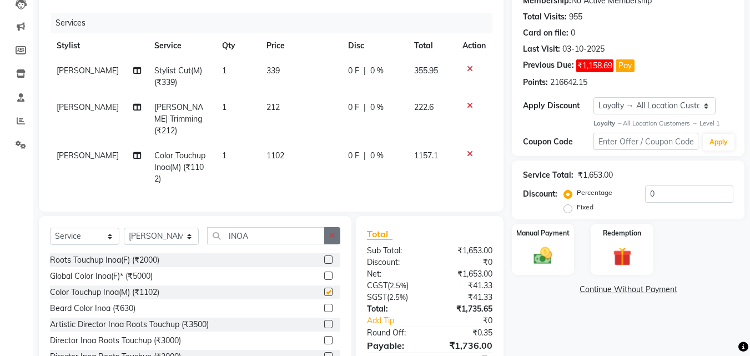
checkbox input "false"
click at [332, 231] on icon "button" at bounding box center [332, 235] width 6 height 8
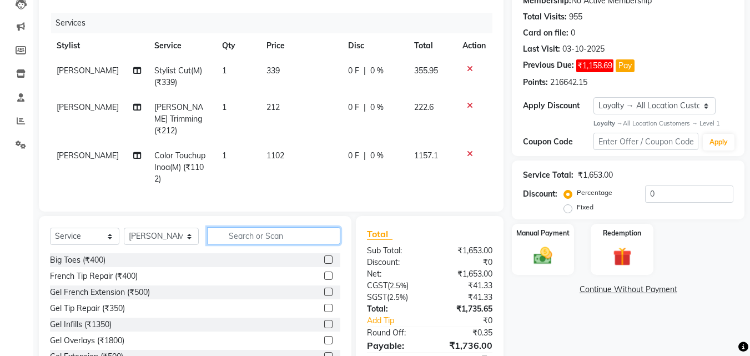
click at [294, 235] on input "text" at bounding box center [274, 235] width 134 height 17
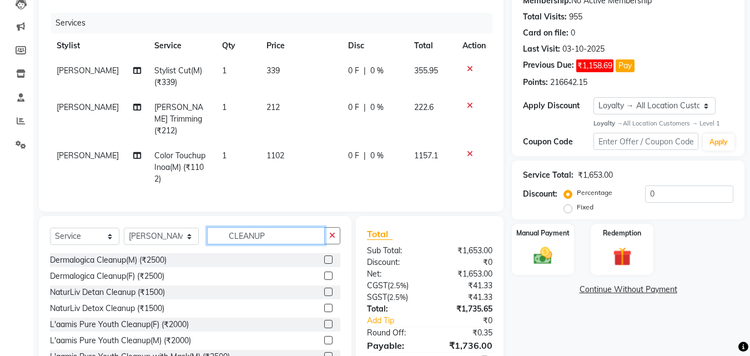
type input "CLEANUP"
click at [324, 287] on label at bounding box center [328, 291] width 8 height 8
click at [324, 289] on input "checkbox" at bounding box center [327, 292] width 7 height 7
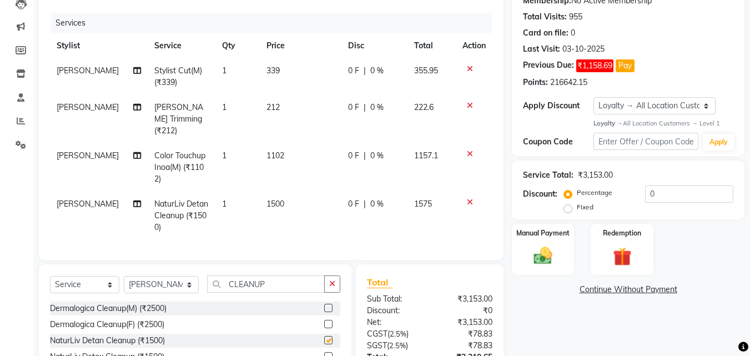
checkbox input "false"
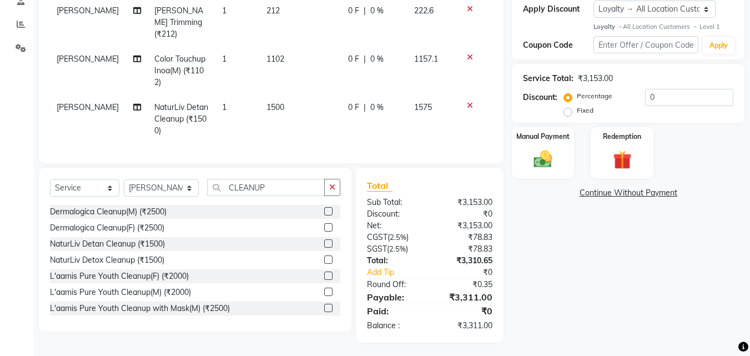
scroll to position [0, 0]
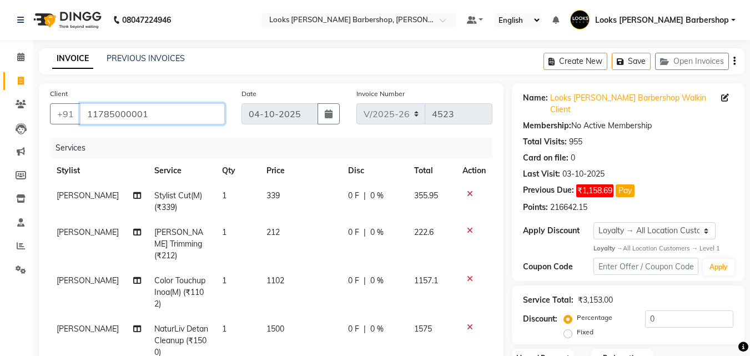
click at [152, 110] on input "11785000001" at bounding box center [152, 113] width 145 height 21
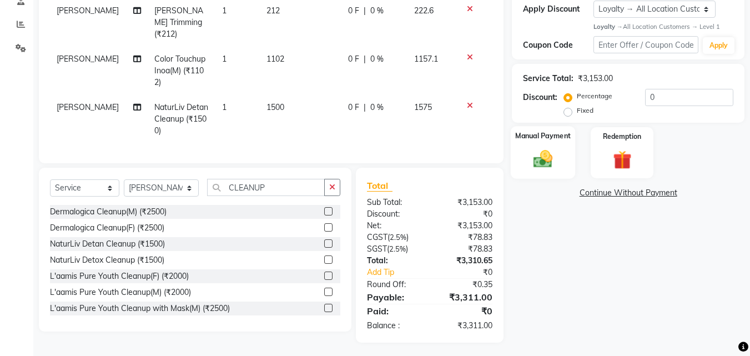
click at [539, 148] on img at bounding box center [542, 159] width 31 height 22
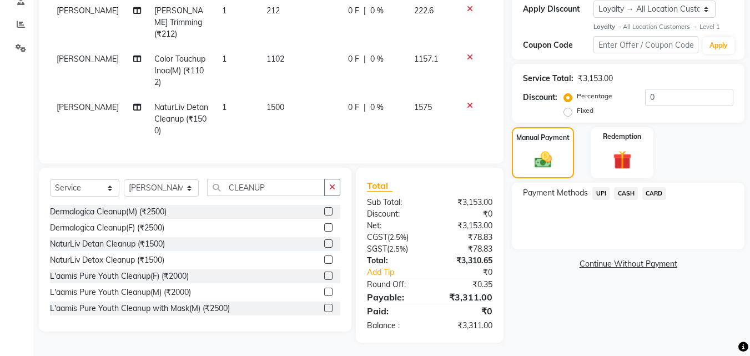
drag, startPoint x: 602, startPoint y: 184, endPoint x: 613, endPoint y: 194, distance: 14.5
click at [602, 187] on span "UPI" at bounding box center [600, 193] width 17 height 13
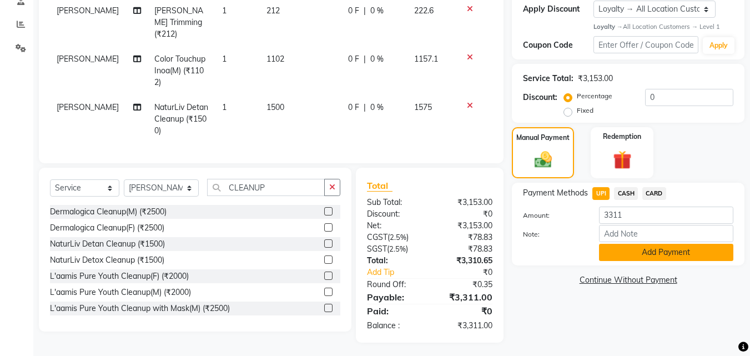
click at [637, 244] on button "Add Payment" at bounding box center [666, 252] width 134 height 17
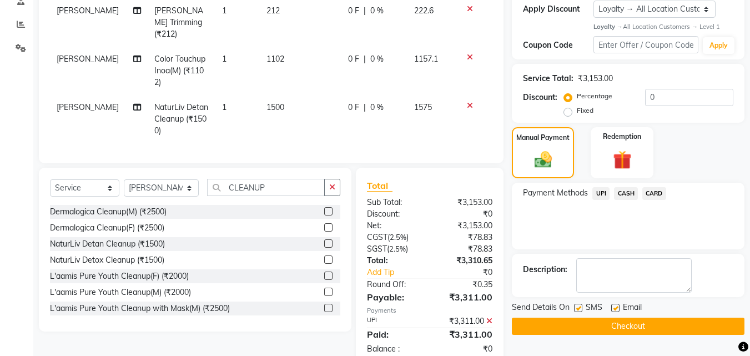
scroll to position [311, 0]
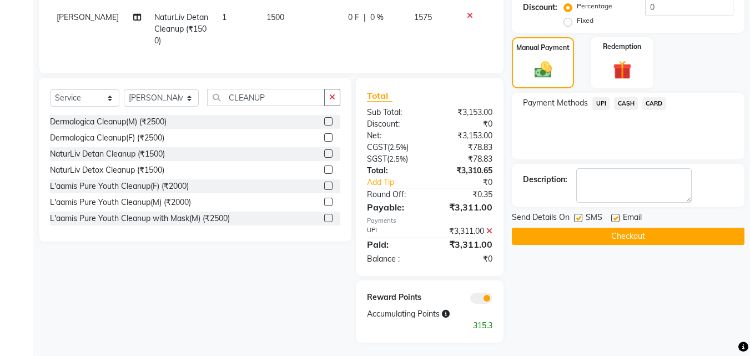
click at [631, 227] on button "Checkout" at bounding box center [628, 235] width 232 height 17
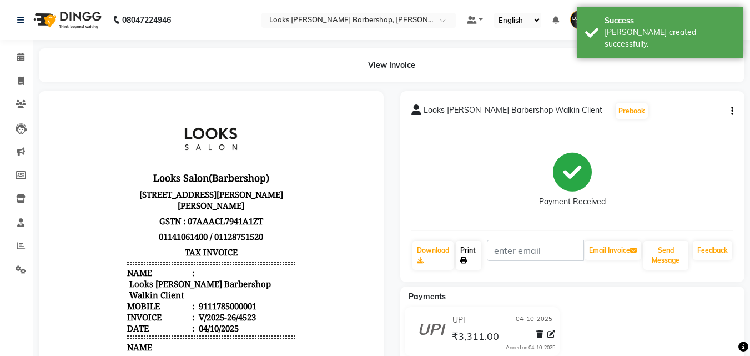
click at [466, 253] on link "Print" at bounding box center [469, 255] width 26 height 29
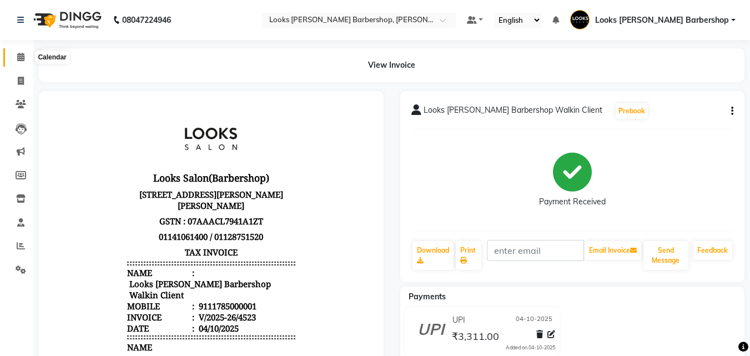
click at [14, 53] on span at bounding box center [20, 57] width 19 height 13
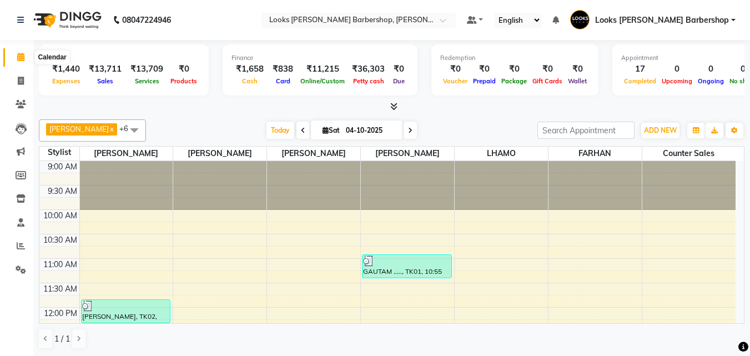
click at [19, 56] on icon at bounding box center [20, 57] width 7 height 8
click at [21, 264] on span at bounding box center [20, 270] width 19 height 13
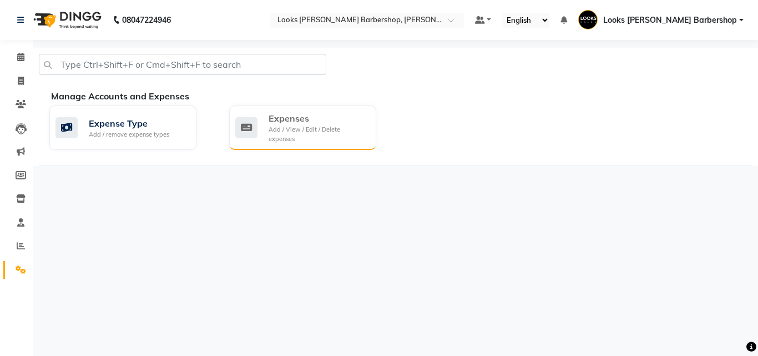
click at [275, 109] on div "Expenses Add / View / Edit / Delete expenses" at bounding box center [302, 127] width 147 height 44
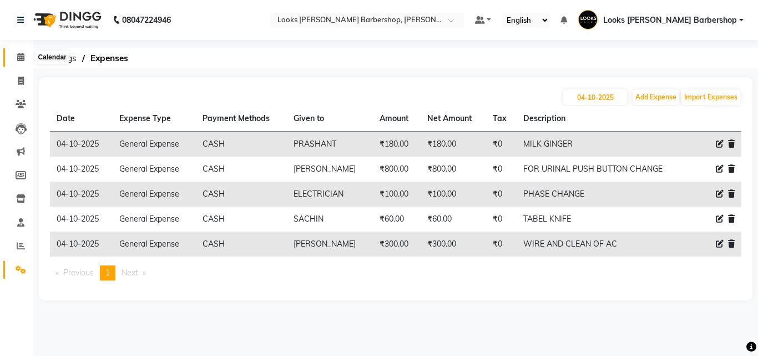
click at [17, 53] on icon at bounding box center [20, 57] width 7 height 8
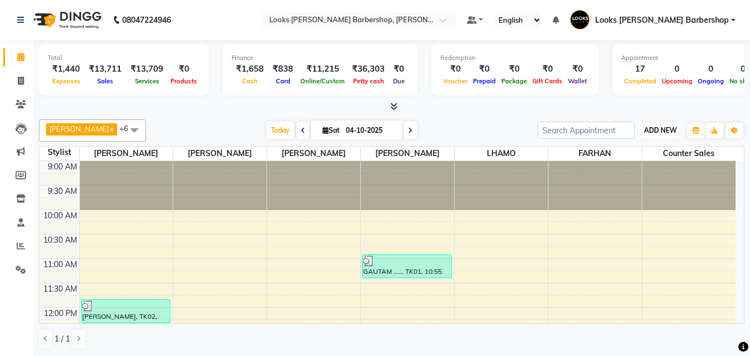
click at [652, 127] on span "ADD NEW" at bounding box center [660, 130] width 33 height 8
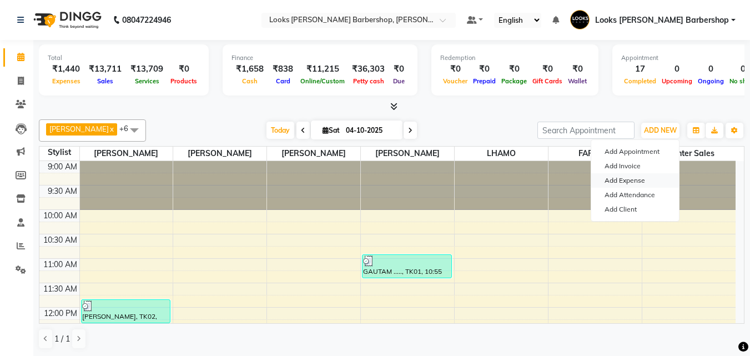
click at [625, 181] on link "Add Expense" at bounding box center [635, 180] width 88 height 14
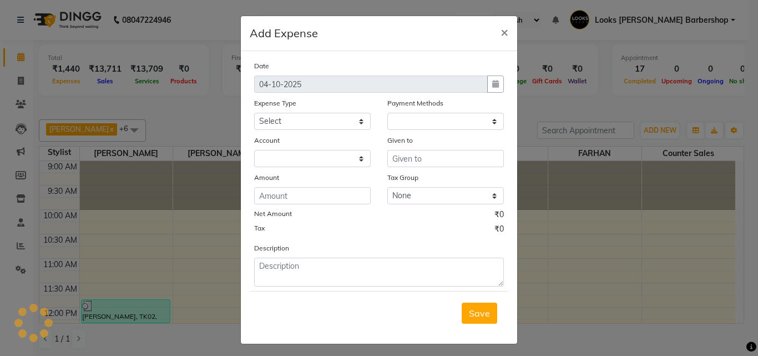
select select "1"
select select "3128"
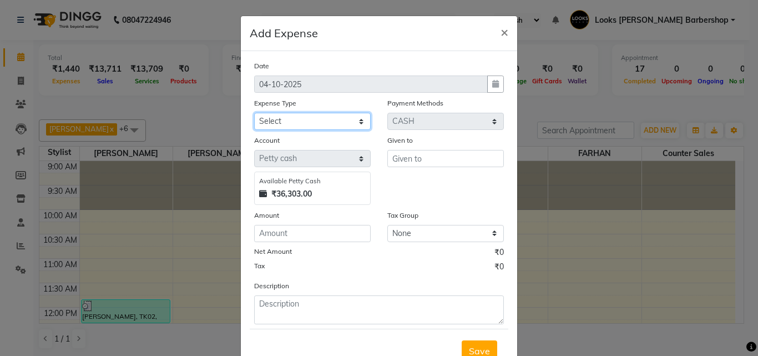
click at [357, 123] on select "Select Accommodation Aesthetics Bank Deposit BLINKIT Cash Handover Client Refun…" at bounding box center [312, 121] width 117 height 17
select select "23749"
click at [254, 113] on select "Select Accommodation Aesthetics Bank Deposit BLINKIT Cash Handover Client Refun…" at bounding box center [312, 121] width 117 height 17
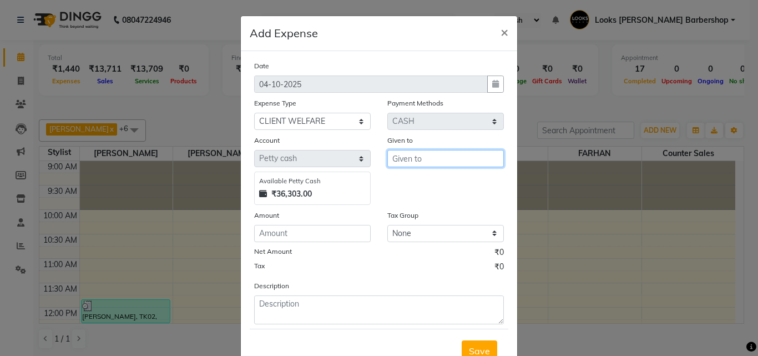
click at [403, 155] on input "text" at bounding box center [445, 158] width 117 height 17
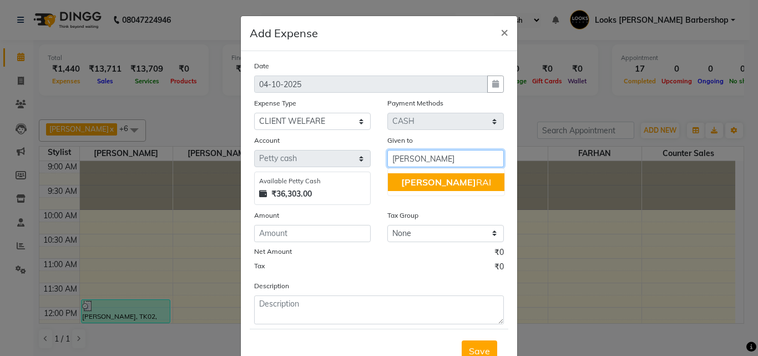
type input "[PERSON_NAME]"
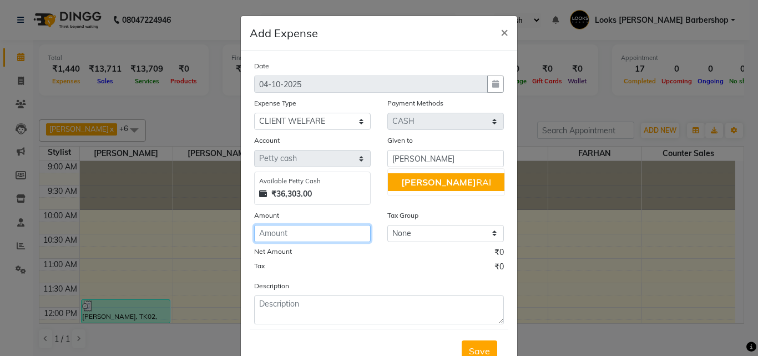
click at [270, 239] on input "number" at bounding box center [312, 233] width 117 height 17
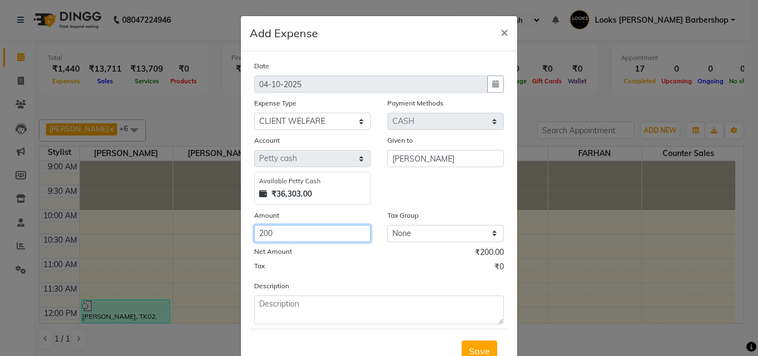
type input "200"
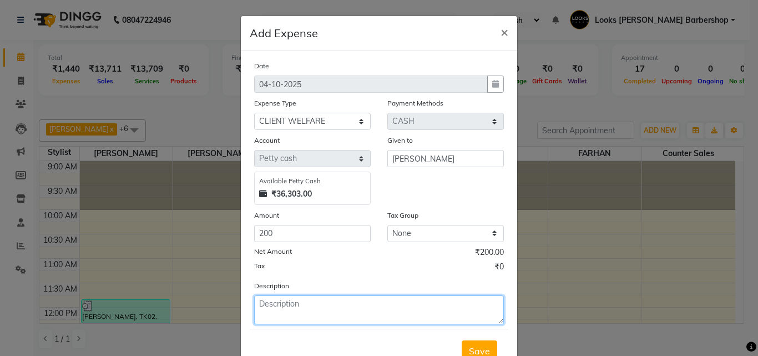
click at [260, 306] on textarea at bounding box center [379, 309] width 250 height 29
type textarea "2 NARIAYAL PAANI"
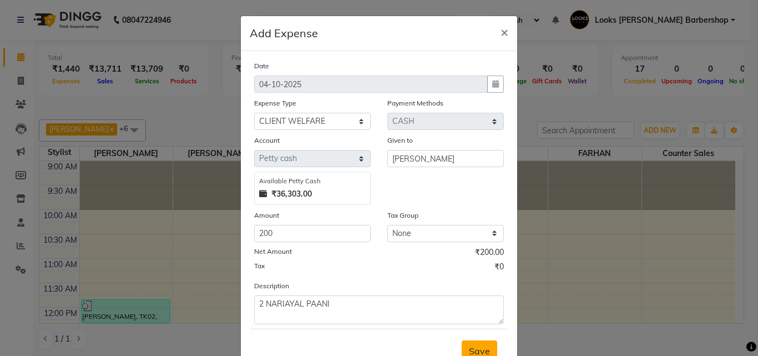
click at [469, 347] on span "Save" at bounding box center [479, 350] width 21 height 11
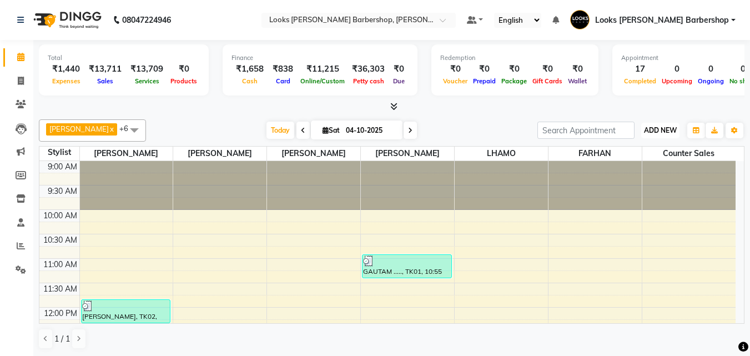
click at [660, 128] on span "ADD NEW" at bounding box center [660, 130] width 33 height 8
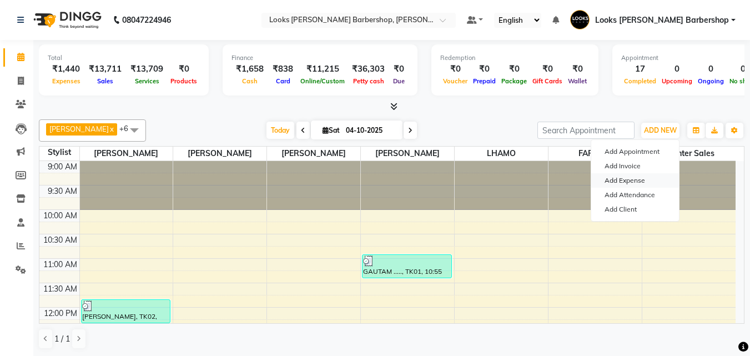
click at [638, 175] on link "Add Expense" at bounding box center [635, 180] width 88 height 14
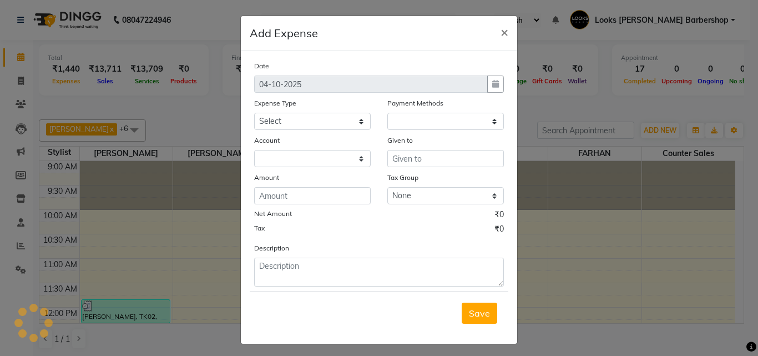
select select "1"
select select "3128"
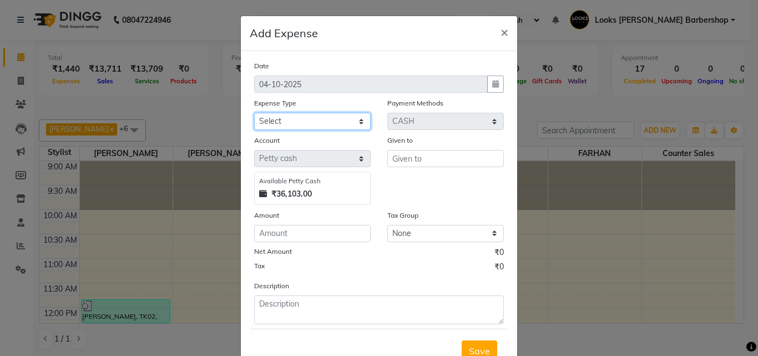
click at [355, 122] on select "Select Accommodation Aesthetics Bank Deposit BLINKIT Cash Handover Client Refun…" at bounding box center [312, 121] width 117 height 17
select select "23704"
click at [254, 113] on select "Select Accommodation Aesthetics Bank Deposit BLINKIT Cash Handover Client Refun…" at bounding box center [312, 121] width 117 height 17
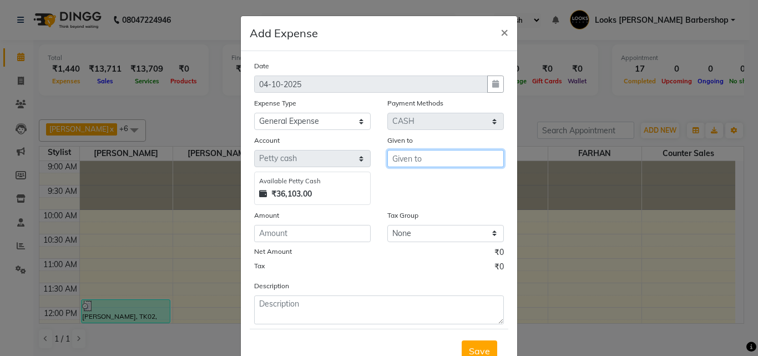
click at [393, 154] on input "text" at bounding box center [445, 158] width 117 height 17
type input "C"
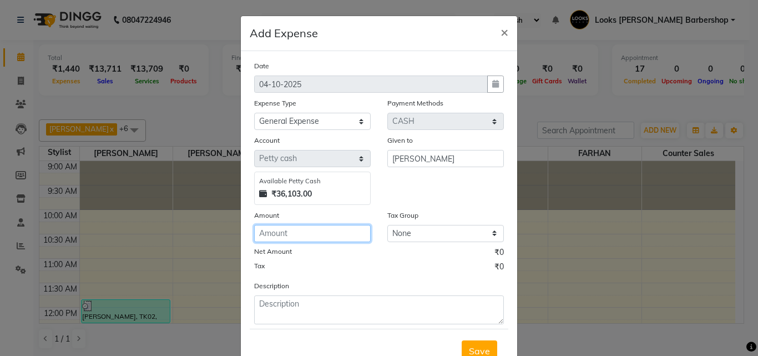
click at [271, 235] on input "number" at bounding box center [312, 233] width 117 height 17
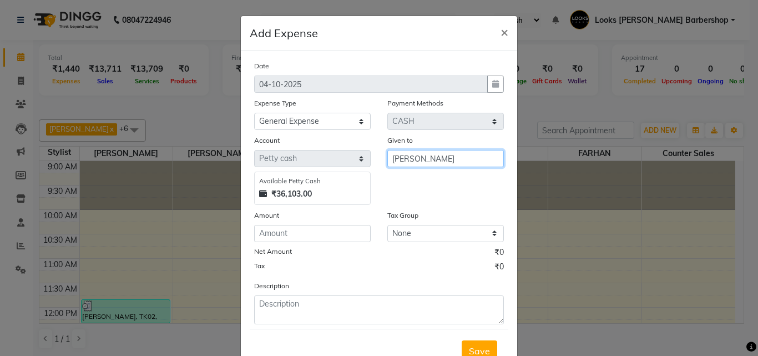
click at [427, 158] on input "[PERSON_NAME]" at bounding box center [445, 158] width 117 height 17
type input "D"
type input "VENDOR"
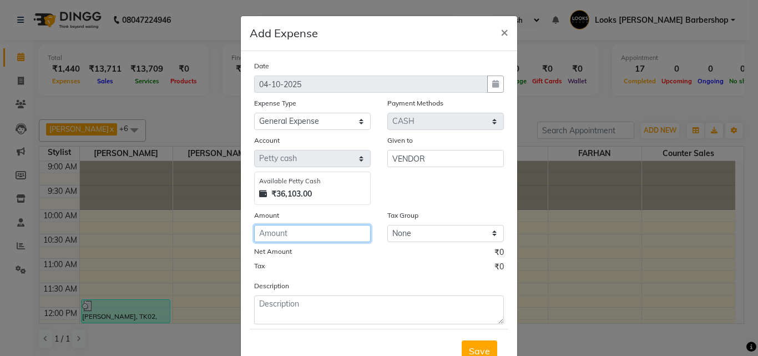
click at [278, 234] on input "number" at bounding box center [312, 233] width 117 height 17
type input "2000"
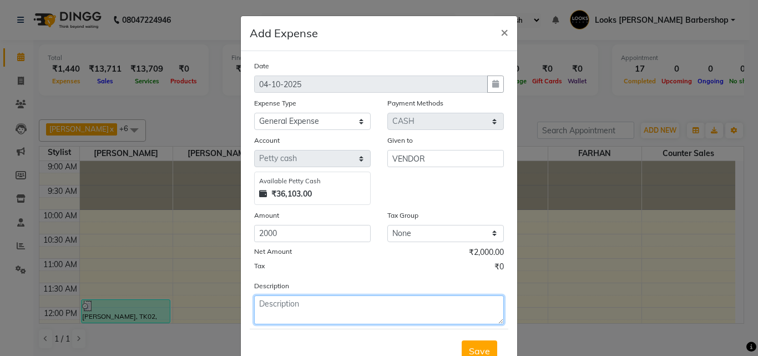
click at [275, 296] on textarea at bounding box center [379, 309] width 250 height 29
type textarea "FOR MINERAL BOTTEL CASES"
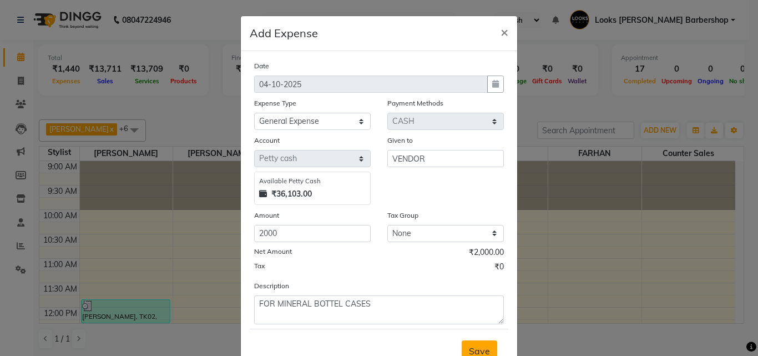
click at [479, 349] on span "Save" at bounding box center [479, 350] width 21 height 11
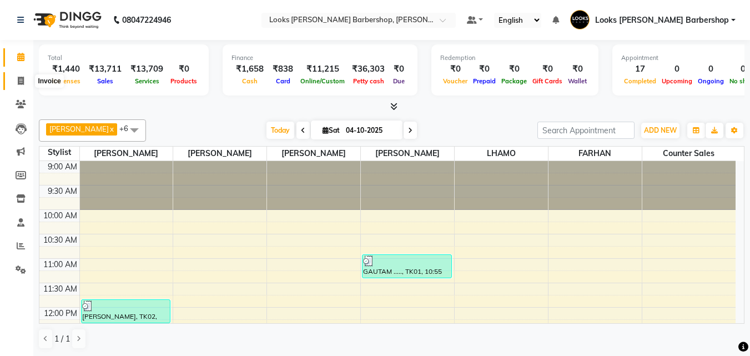
click at [18, 80] on icon at bounding box center [21, 81] width 6 height 8
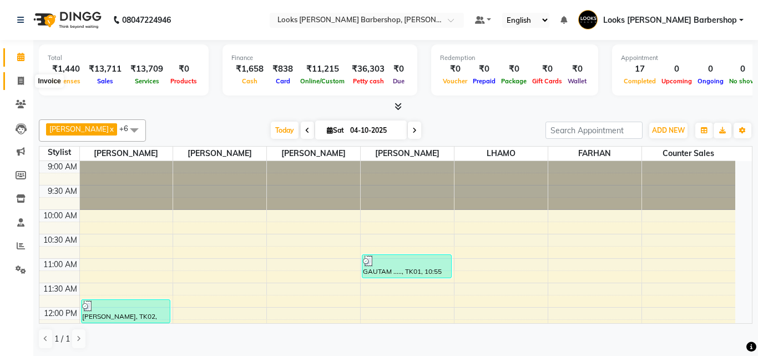
select select "4323"
select select "service"
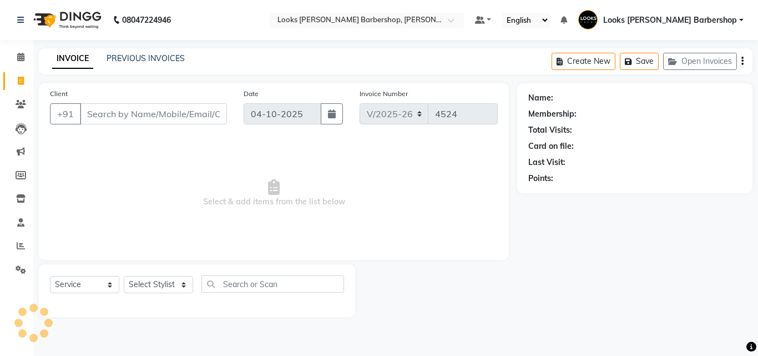
click at [108, 112] on input "Client" at bounding box center [153, 113] width 147 height 21
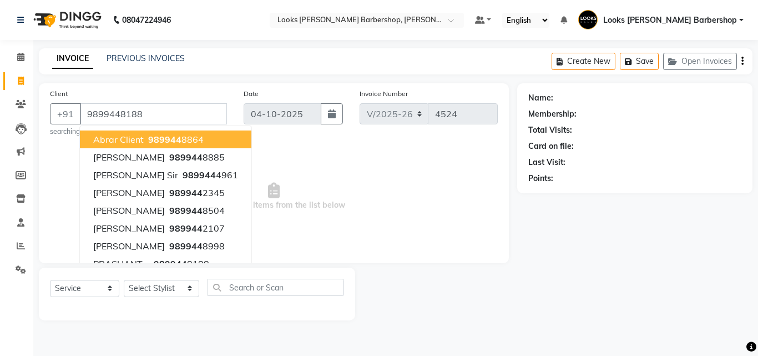
type input "9899448188"
select select "1: Object"
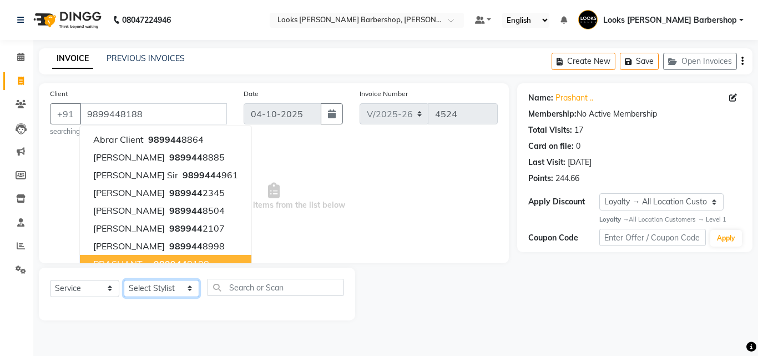
click at [185, 286] on select "Select Stylist [PERSON_NAME] [PERSON_NAME] Amazon_Kart [PERSON_NAME] Counter Sa…" at bounding box center [161, 288] width 75 height 17
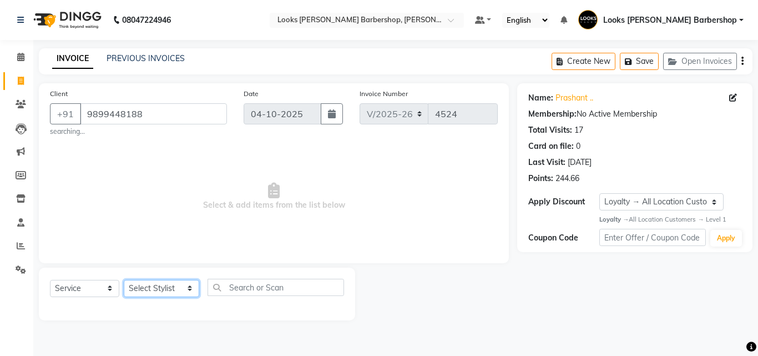
select select "23405"
click at [124, 280] on select "Select Stylist [PERSON_NAME] [PERSON_NAME] Amazon_Kart [PERSON_NAME] Counter Sa…" at bounding box center [161, 288] width 75 height 17
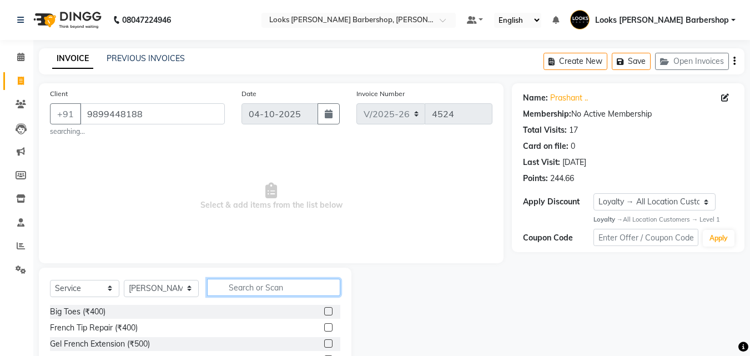
click at [231, 292] on input "text" at bounding box center [274, 287] width 134 height 17
type input "CUT"
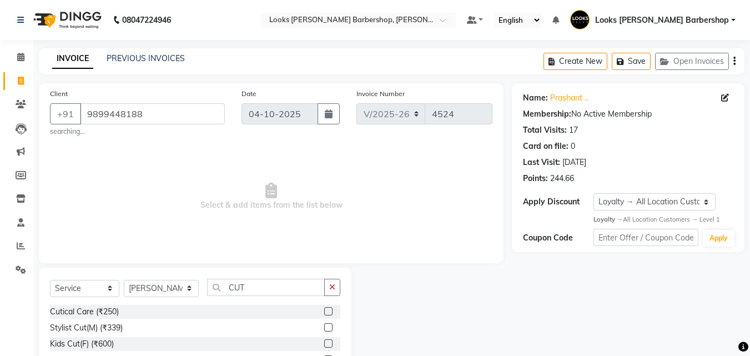
click at [324, 326] on label at bounding box center [328, 327] width 8 height 8
click at [324, 326] on input "checkbox" at bounding box center [327, 327] width 7 height 7
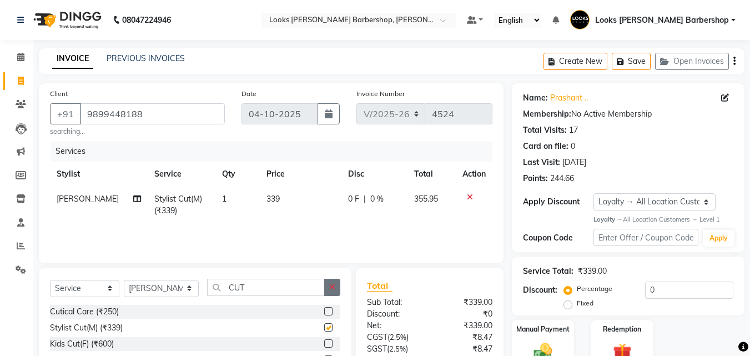
checkbox input "false"
click at [329, 286] on icon "button" at bounding box center [332, 287] width 6 height 8
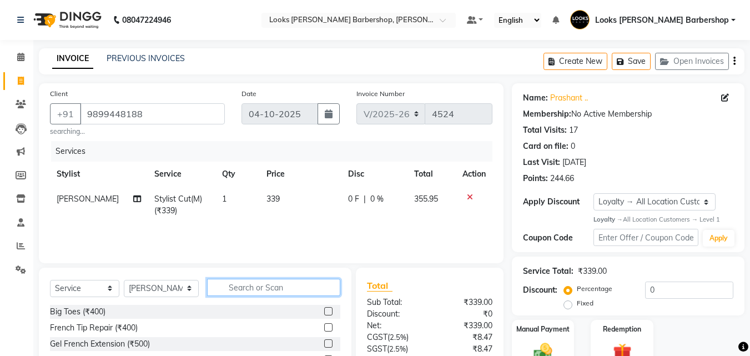
click at [308, 286] on input "text" at bounding box center [274, 287] width 134 height 17
type input "BEARD"
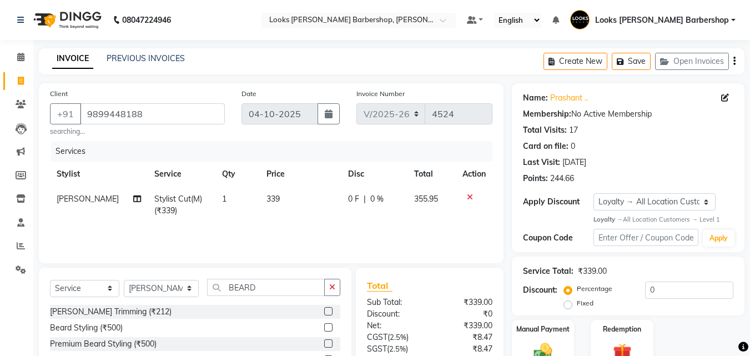
click at [328, 310] on label at bounding box center [328, 311] width 8 height 8
click at [328, 310] on input "checkbox" at bounding box center [327, 311] width 7 height 7
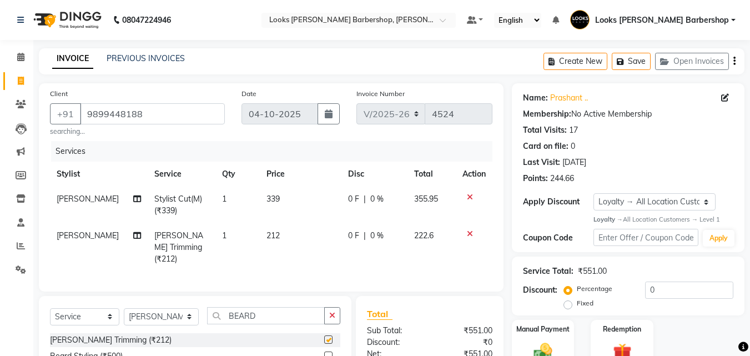
checkbox input "false"
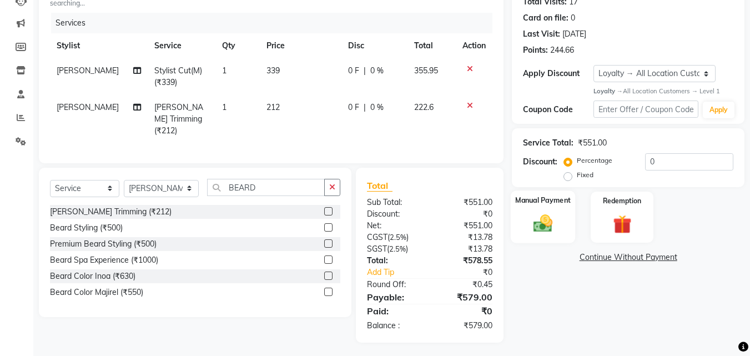
click at [554, 218] on img at bounding box center [542, 224] width 31 height 22
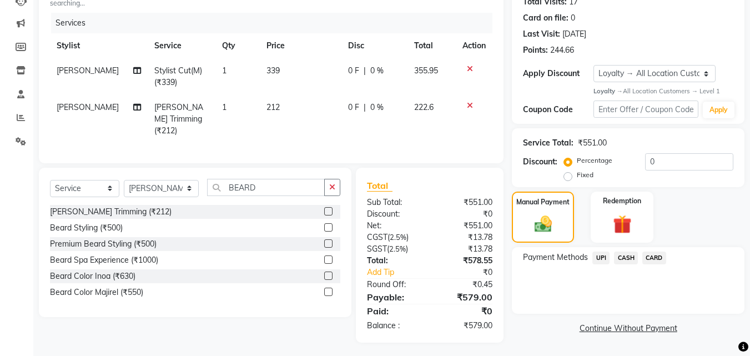
click at [621, 254] on span "CASH" at bounding box center [626, 257] width 24 height 13
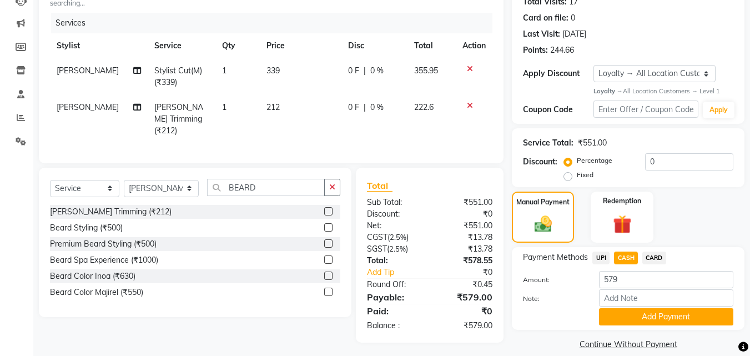
scroll to position [141, 0]
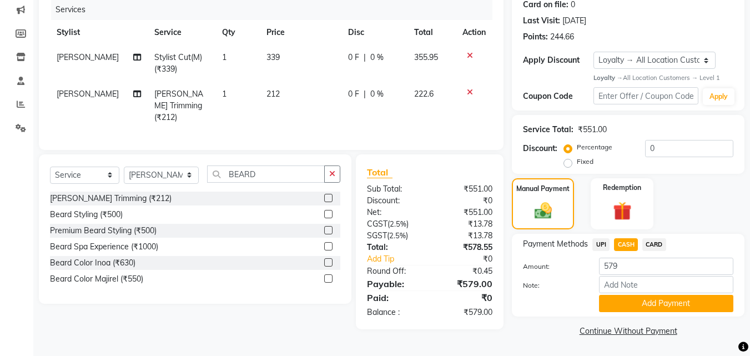
click at [612, 306] on button "Add Payment" at bounding box center [666, 303] width 134 height 17
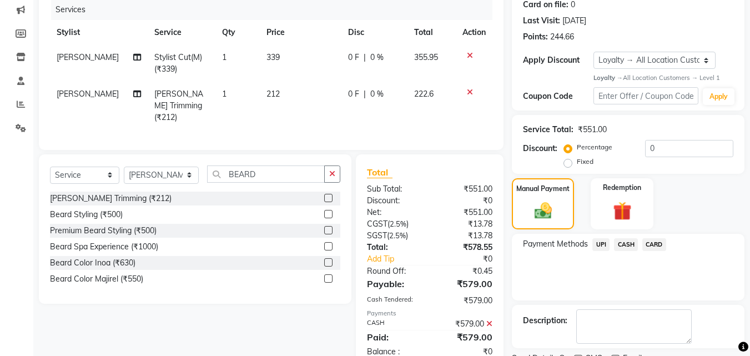
scroll to position [222, 0]
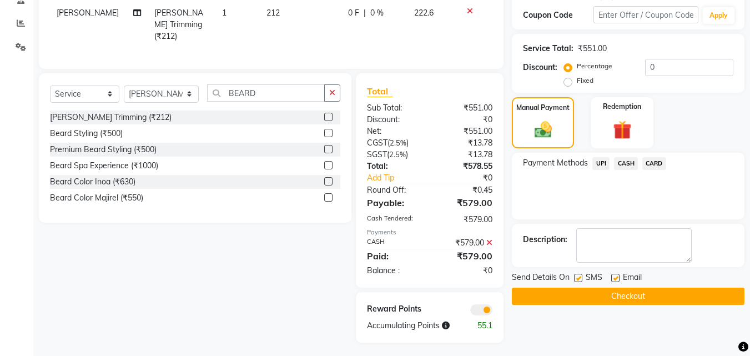
click at [602, 295] on button "Checkout" at bounding box center [628, 295] width 232 height 17
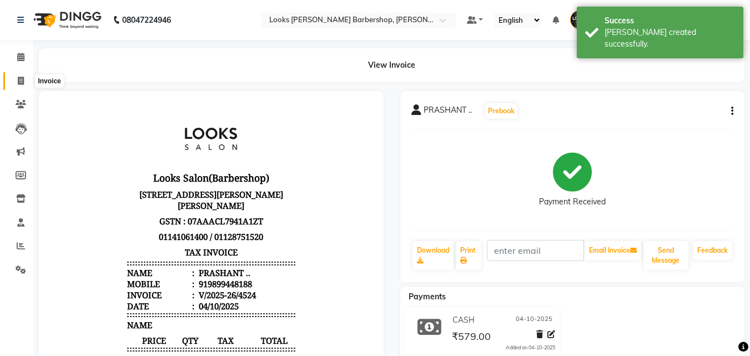
click at [19, 81] on icon at bounding box center [21, 81] width 6 height 8
select select "4323"
select select "service"
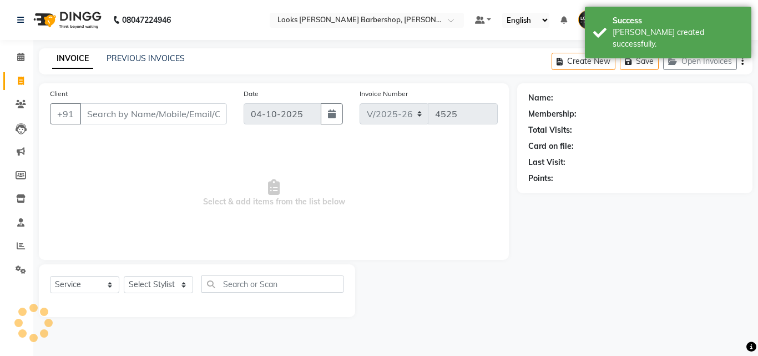
click at [110, 113] on input "Client" at bounding box center [153, 113] width 147 height 21
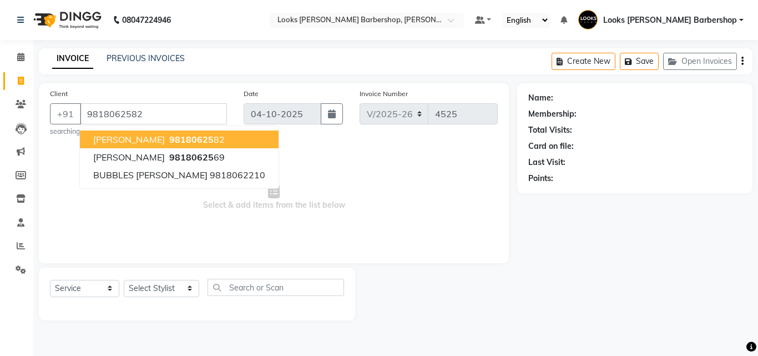
type input "9818062582"
select select "1: Object"
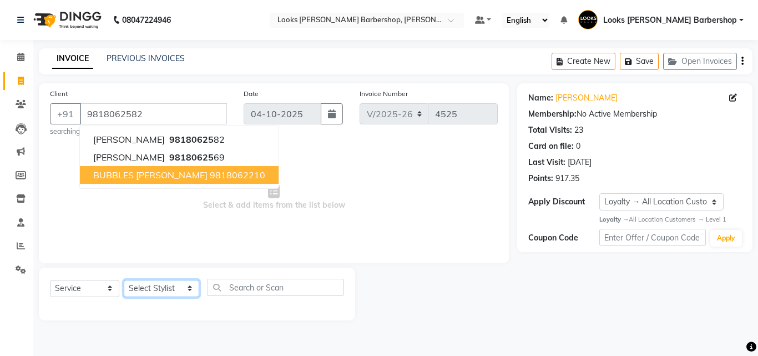
click at [181, 284] on select "Select Stylist [PERSON_NAME] [PERSON_NAME] Amazon_Kart [PERSON_NAME] Counter Sa…" at bounding box center [161, 288] width 75 height 17
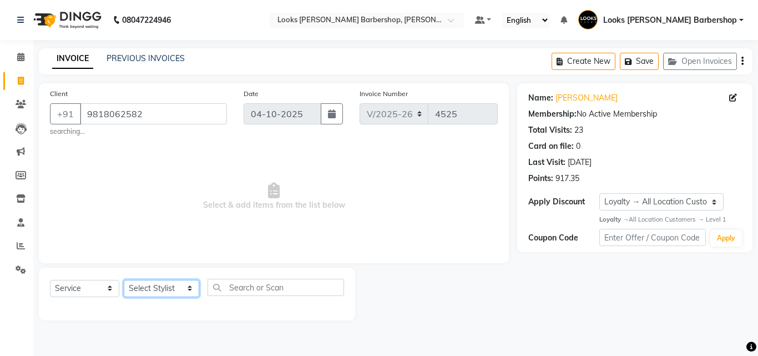
select select "23407"
click at [124, 280] on select "Select Stylist [PERSON_NAME] [PERSON_NAME] Amazon_Kart [PERSON_NAME] Counter Sa…" at bounding box center [161, 288] width 75 height 17
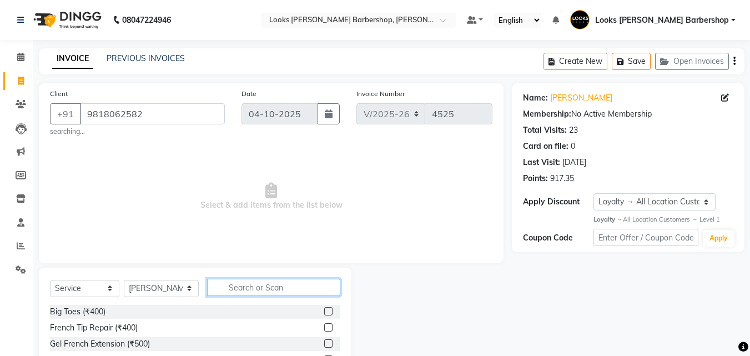
click at [234, 289] on input "text" at bounding box center [274, 287] width 134 height 17
type input "CUT"
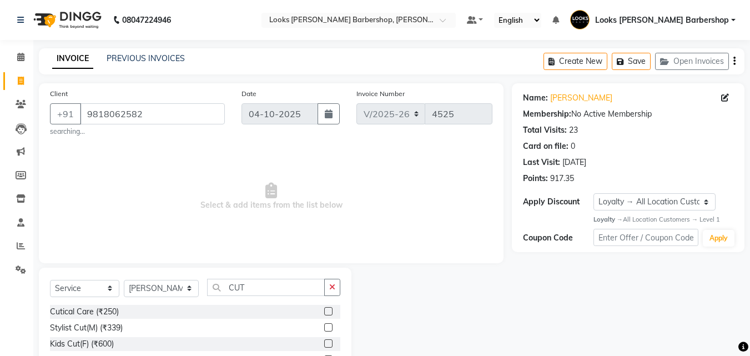
click at [324, 329] on label at bounding box center [328, 327] width 8 height 8
click at [324, 329] on input "checkbox" at bounding box center [327, 327] width 7 height 7
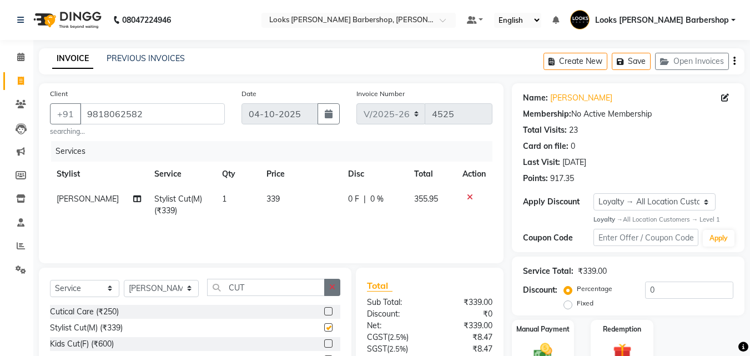
checkbox input "false"
click at [326, 290] on button "button" at bounding box center [332, 287] width 16 height 17
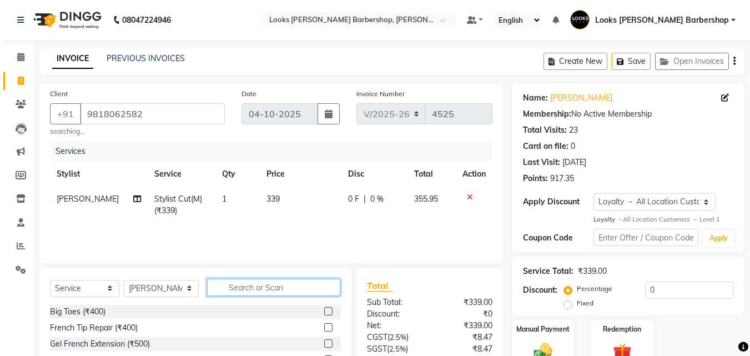
click at [298, 290] on input "text" at bounding box center [274, 287] width 134 height 17
type input "BEARD"
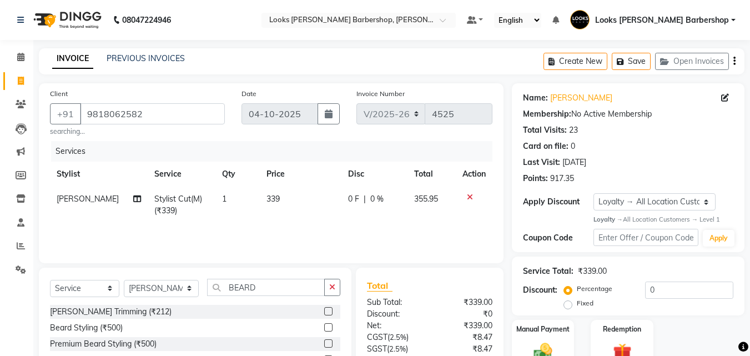
click at [327, 311] on label at bounding box center [328, 311] width 8 height 8
click at [327, 311] on input "checkbox" at bounding box center [327, 311] width 7 height 7
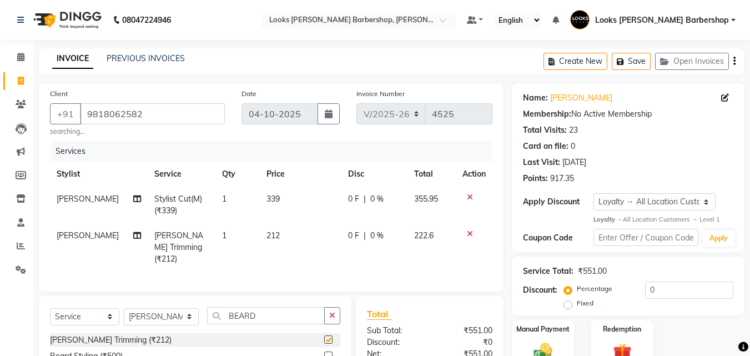
checkbox input "false"
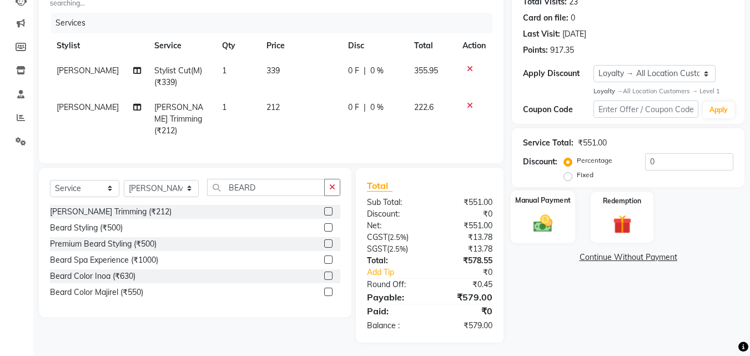
click at [552, 217] on img at bounding box center [542, 224] width 31 height 22
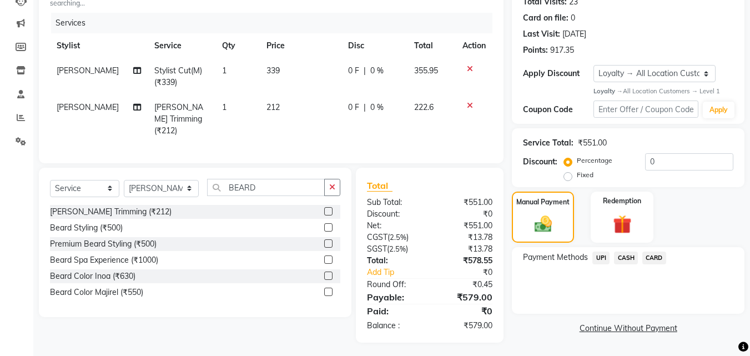
click at [625, 257] on span "CASH" at bounding box center [626, 257] width 24 height 13
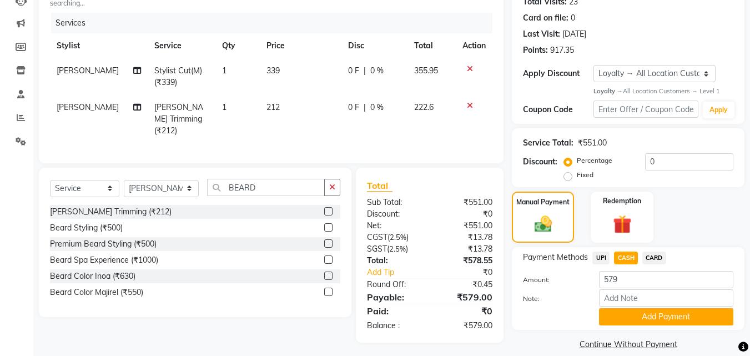
scroll to position [141, 0]
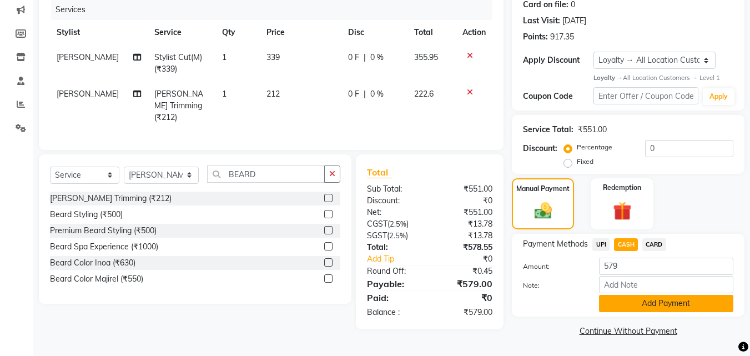
click at [629, 300] on button "Add Payment" at bounding box center [666, 303] width 134 height 17
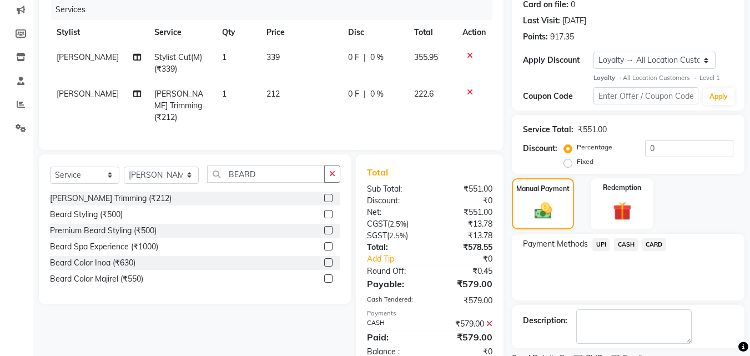
scroll to position [222, 0]
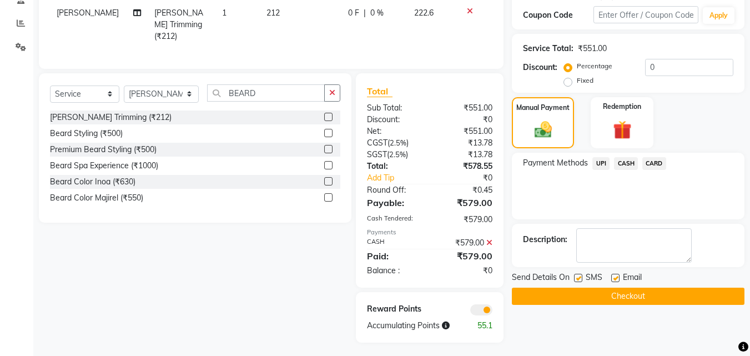
click at [629, 295] on button "Checkout" at bounding box center [628, 295] width 232 height 17
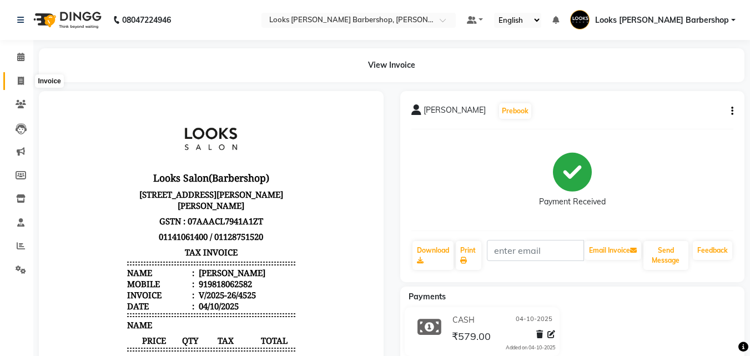
click at [21, 82] on icon at bounding box center [21, 81] width 6 height 8
select select "service"
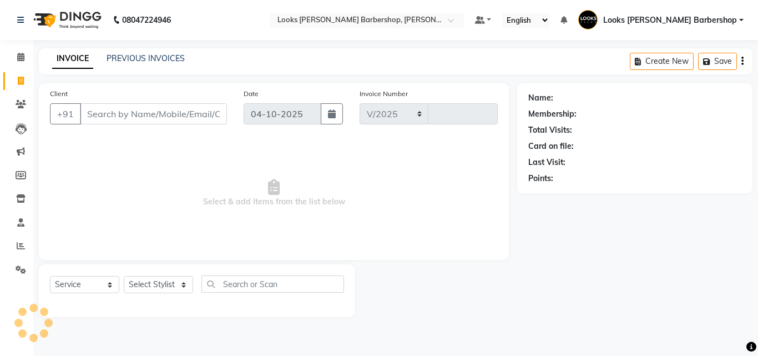
select select "4323"
type input "4526"
click at [109, 110] on input "Client" at bounding box center [153, 113] width 147 height 21
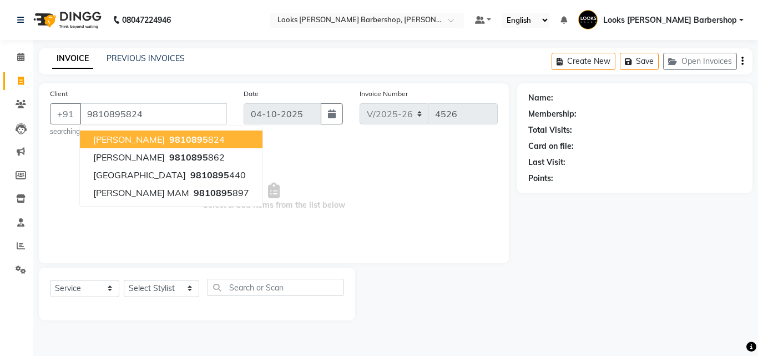
type input "9810895824"
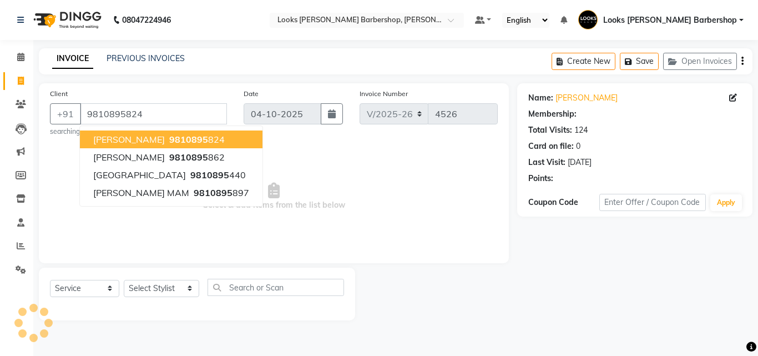
select select "1: Object"
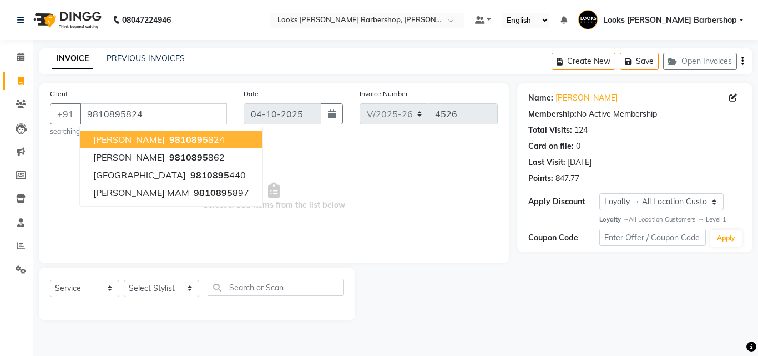
click at [135, 137] on span "[PERSON_NAME]" at bounding box center [129, 139] width 72 height 11
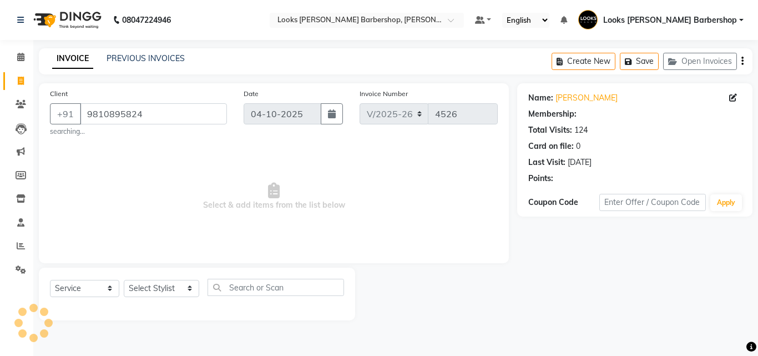
select select "1: Object"
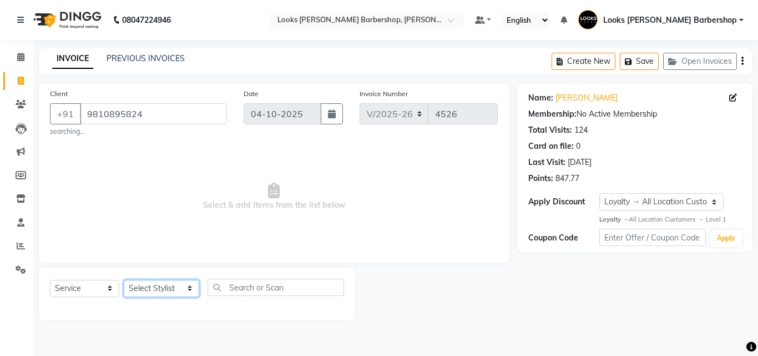
click at [185, 287] on select "Select Stylist [PERSON_NAME] [PERSON_NAME] Amazon_Kart [PERSON_NAME] Counter Sa…" at bounding box center [161, 288] width 75 height 17
select select "23410"
click at [124, 280] on select "Select Stylist [PERSON_NAME] [PERSON_NAME] Amazon_Kart [PERSON_NAME] Counter Sa…" at bounding box center [161, 288] width 75 height 17
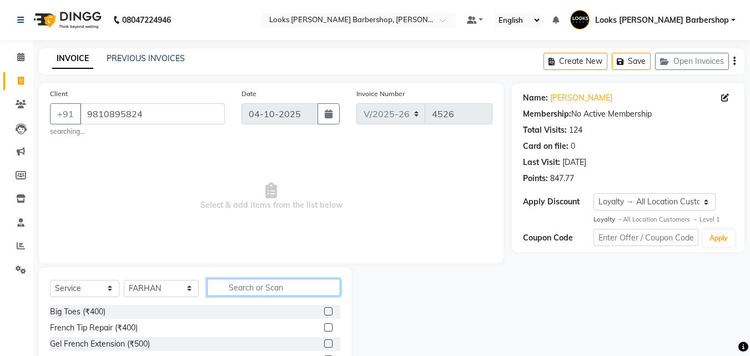
click at [229, 289] on input "text" at bounding box center [274, 287] width 134 height 17
type input "BEARD"
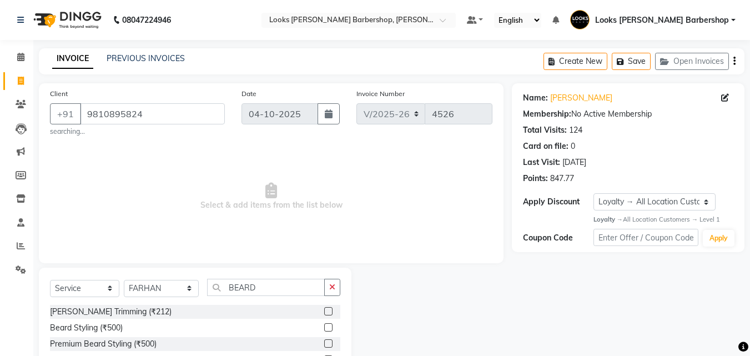
click at [327, 309] on label at bounding box center [328, 311] width 8 height 8
click at [327, 309] on input "checkbox" at bounding box center [327, 311] width 7 height 7
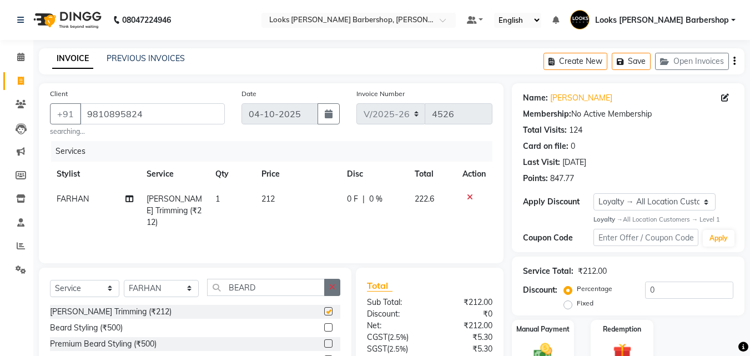
checkbox input "false"
click at [329, 285] on icon "button" at bounding box center [332, 287] width 6 height 8
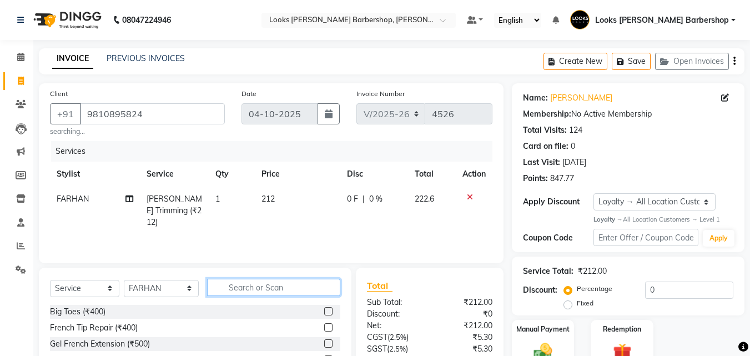
click at [323, 290] on input "text" at bounding box center [274, 287] width 134 height 17
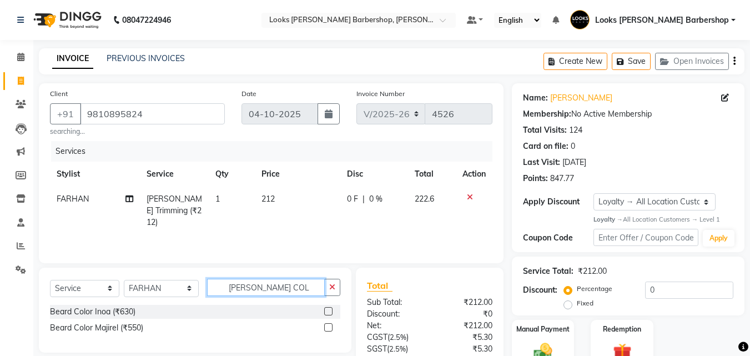
type input "[PERSON_NAME] COL"
click at [328, 310] on label at bounding box center [328, 311] width 8 height 8
click at [328, 310] on input "checkbox" at bounding box center [327, 311] width 7 height 7
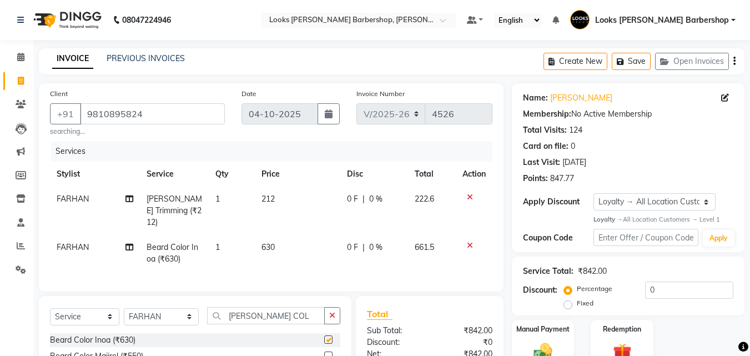
checkbox input "false"
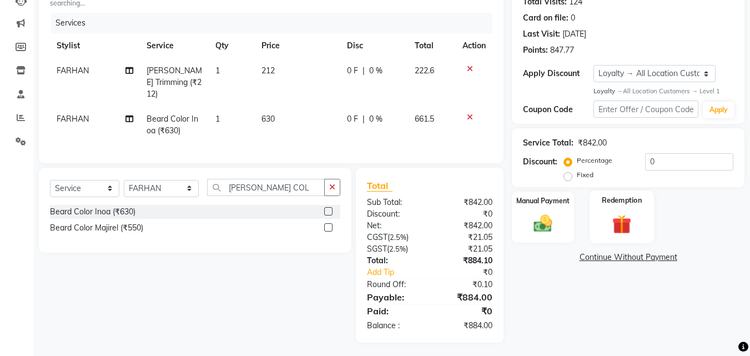
click at [609, 213] on img at bounding box center [621, 225] width 31 height 24
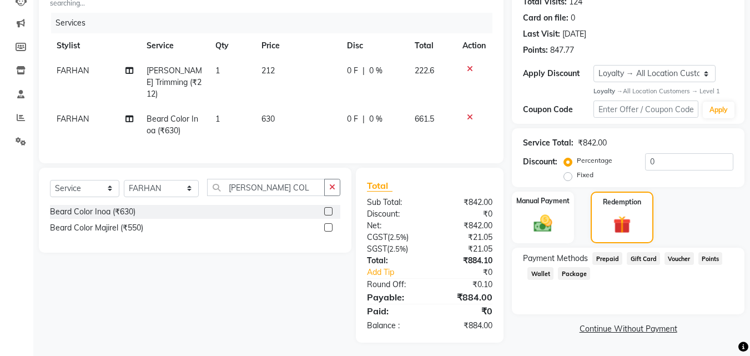
click at [709, 259] on span "Points" at bounding box center [710, 258] width 24 height 13
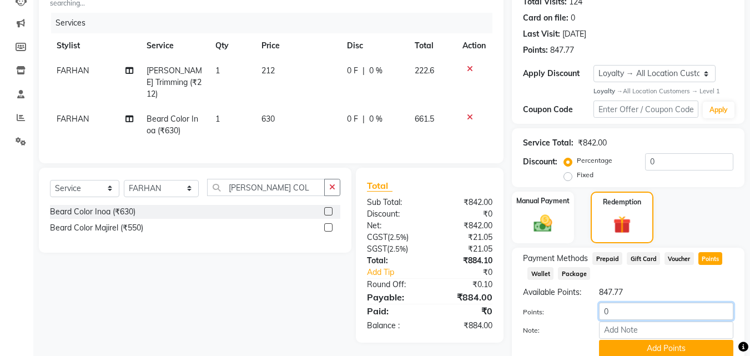
click at [618, 318] on input "0" at bounding box center [666, 310] width 134 height 17
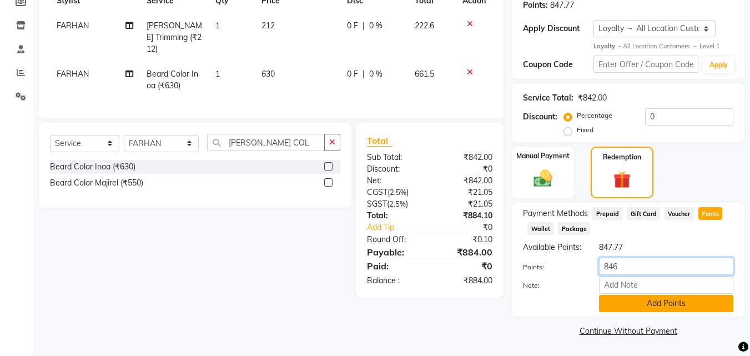
type input "846"
click at [631, 298] on button "Add Points" at bounding box center [666, 303] width 134 height 17
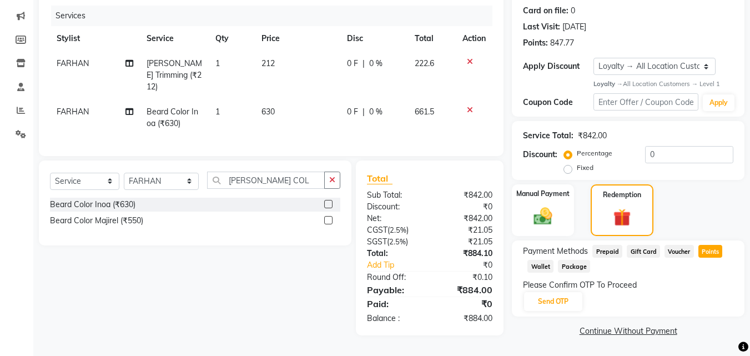
scroll to position [135, 0]
click at [555, 301] on button "Send OTP" at bounding box center [553, 301] width 58 height 19
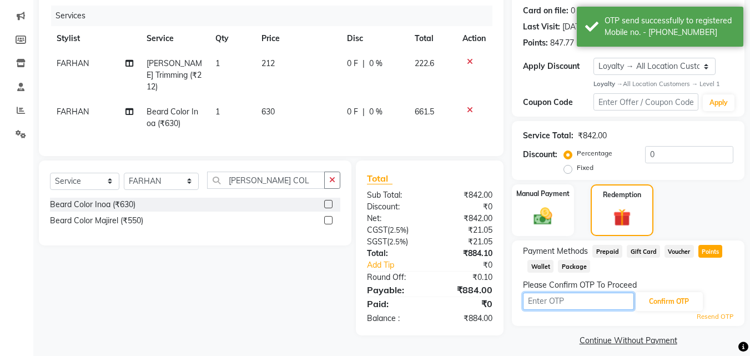
click at [561, 300] on input "text" at bounding box center [578, 300] width 111 height 17
type input "8627"
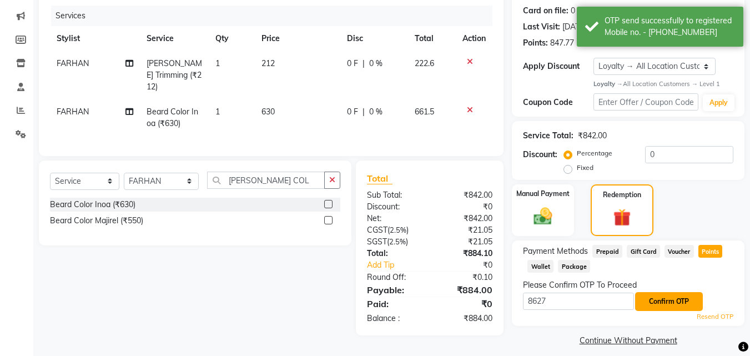
click at [664, 298] on button "Confirm OTP" at bounding box center [669, 301] width 68 height 19
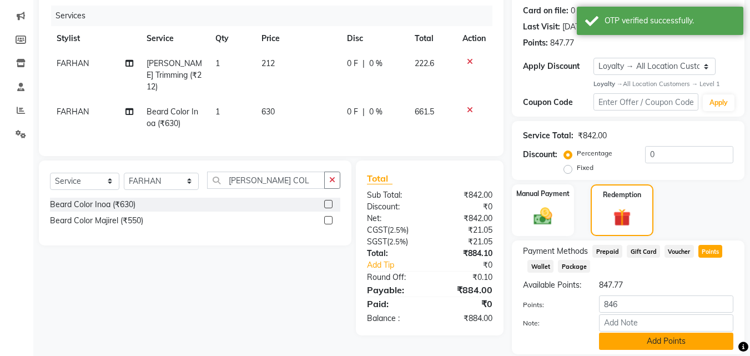
scroll to position [185, 0]
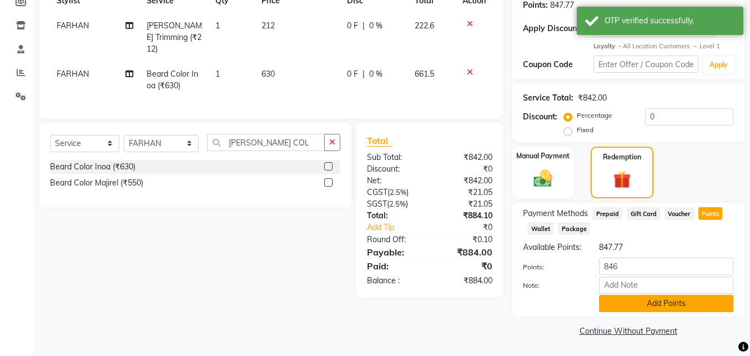
click at [661, 302] on button "Add Points" at bounding box center [666, 303] width 134 height 17
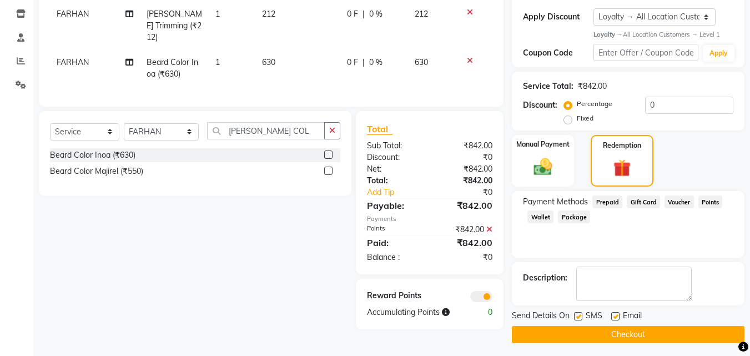
scroll to position [189, 0]
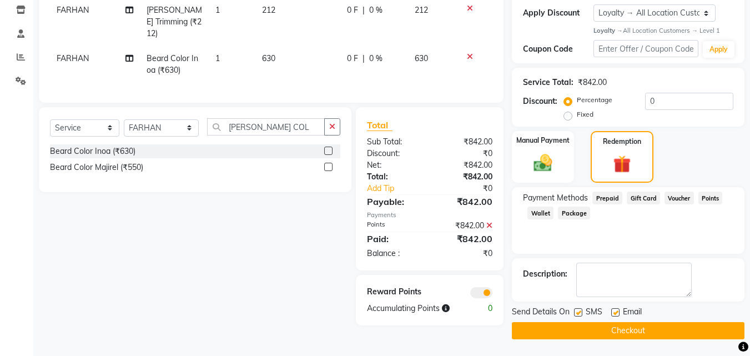
drag, startPoint x: 578, startPoint y: 337, endPoint x: 586, endPoint y: 327, distance: 12.6
click at [588, 328] on button "Checkout" at bounding box center [628, 330] width 232 height 17
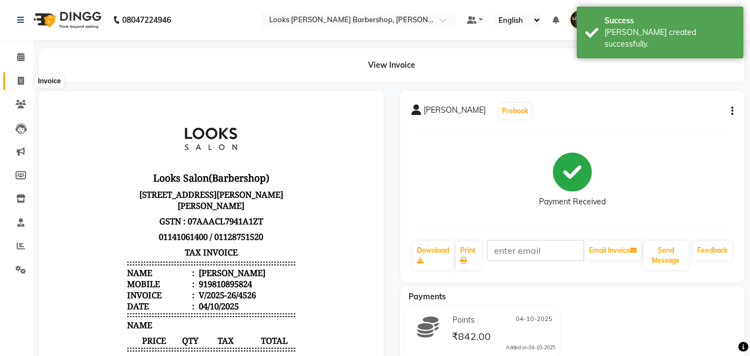
click at [22, 79] on icon at bounding box center [21, 81] width 6 height 8
select select "4323"
select select "service"
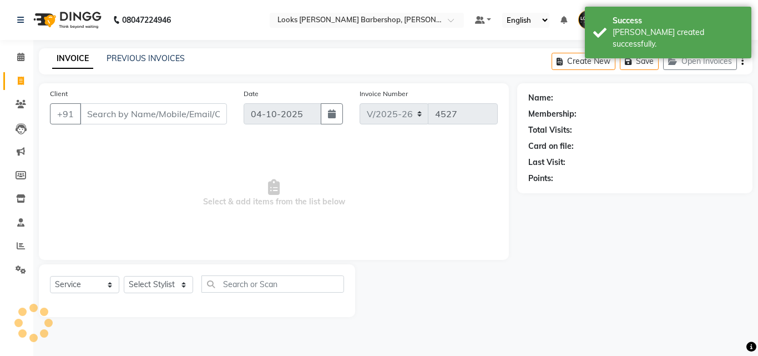
click at [99, 108] on input "Client" at bounding box center [153, 113] width 147 height 21
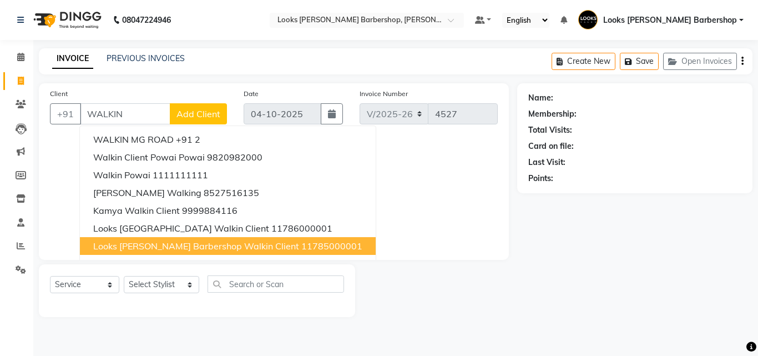
click at [183, 245] on span "Looks [PERSON_NAME] Barbershop Walkin Client" at bounding box center [196, 245] width 206 height 11
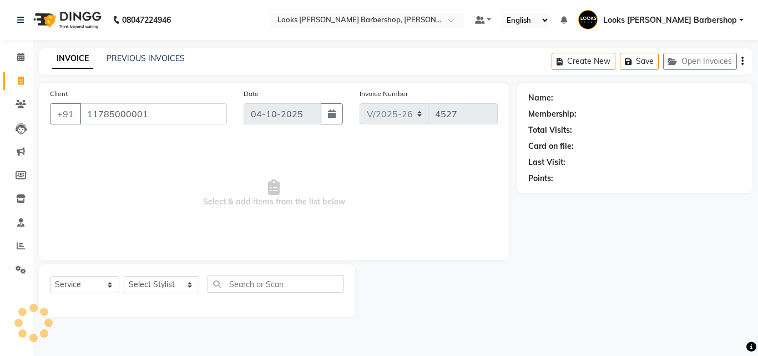
type input "11785000001"
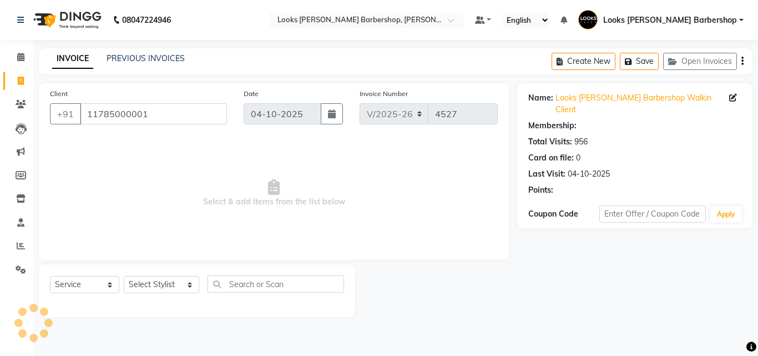
select select "1: Object"
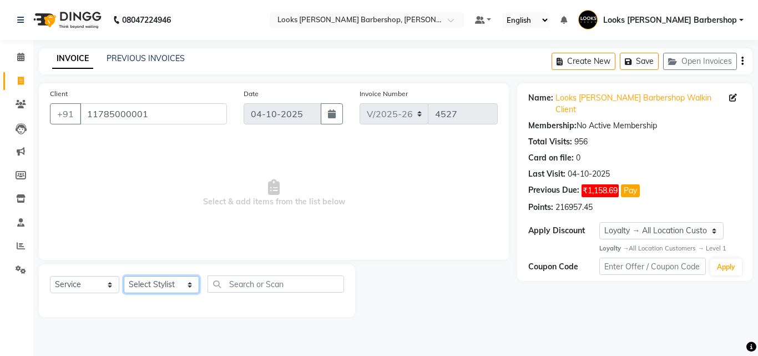
click at [179, 284] on select "Select Stylist [PERSON_NAME] [PERSON_NAME] Amazon_Kart [PERSON_NAME] Counter Sa…" at bounding box center [161, 284] width 75 height 17
select select "23408"
click at [124, 276] on select "Select Stylist [PERSON_NAME] [PERSON_NAME] Amazon_Kart [PERSON_NAME] Counter Sa…" at bounding box center [161, 284] width 75 height 17
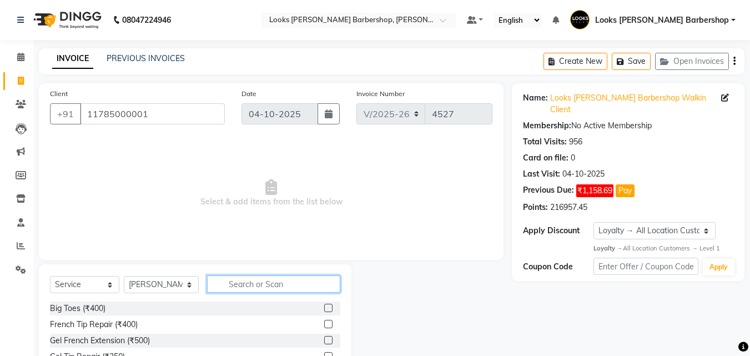
click at [261, 289] on input "text" at bounding box center [274, 283] width 134 height 17
type input "CUT"
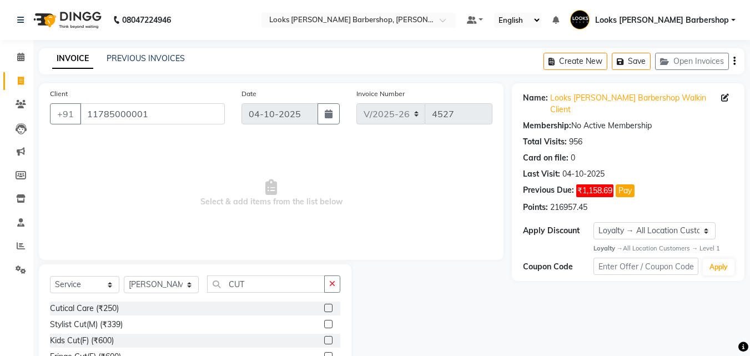
click at [324, 323] on label at bounding box center [328, 324] width 8 height 8
click at [324, 323] on input "checkbox" at bounding box center [327, 324] width 7 height 7
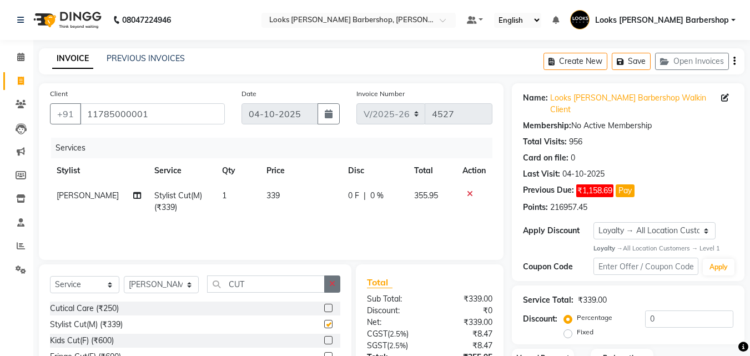
checkbox input "false"
click at [332, 284] on icon "button" at bounding box center [332, 284] width 6 height 8
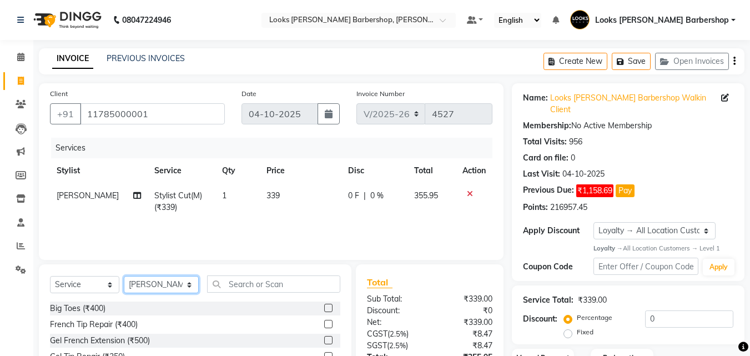
click at [183, 287] on select "Select Stylist [PERSON_NAME] [PERSON_NAME] Amazon_Kart [PERSON_NAME] Counter Sa…" at bounding box center [161, 284] width 75 height 17
select select "93281"
click at [124, 276] on select "Select Stylist [PERSON_NAME] [PERSON_NAME] Amazon_Kart [PERSON_NAME] Counter Sa…" at bounding box center [161, 284] width 75 height 17
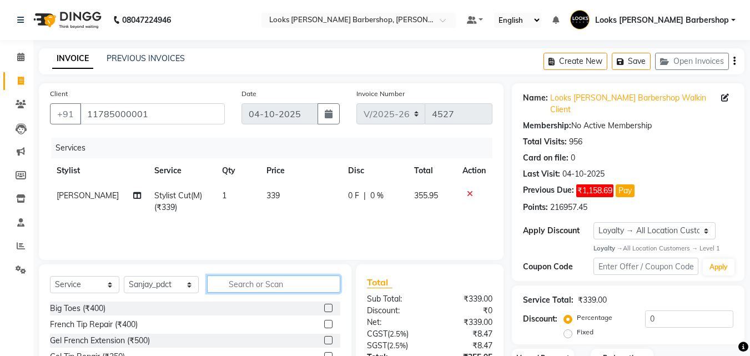
click at [234, 286] on input "text" at bounding box center [274, 283] width 134 height 17
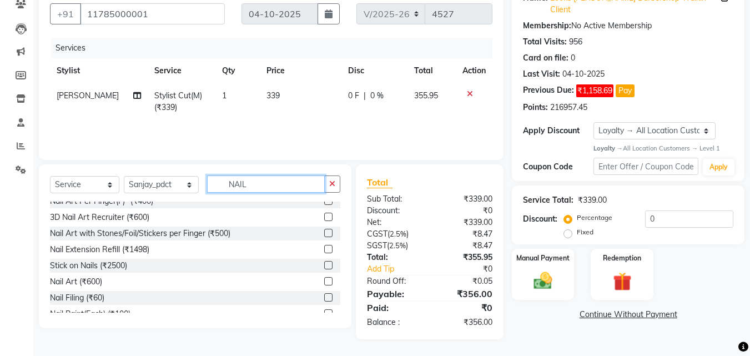
scroll to position [114, 0]
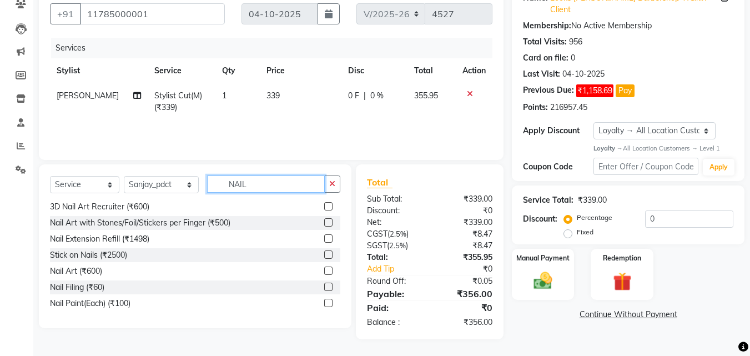
type input "NAIL"
click at [324, 301] on label at bounding box center [328, 303] width 8 height 8
click at [324, 301] on input "checkbox" at bounding box center [327, 303] width 7 height 7
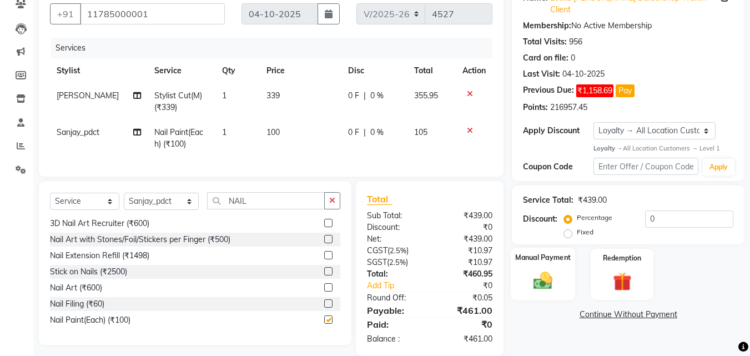
checkbox input "false"
click at [148, 12] on input "11785000001" at bounding box center [152, 13] width 145 height 21
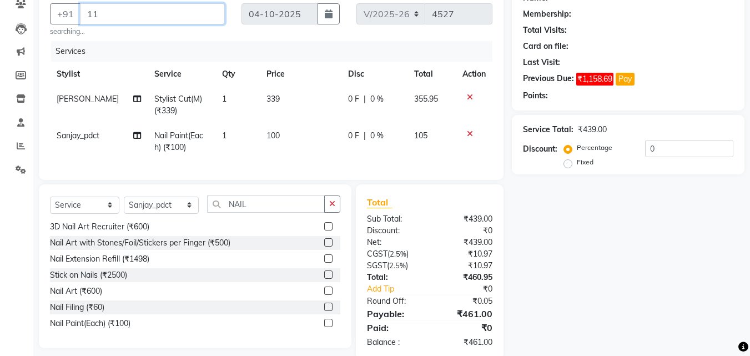
type input "1"
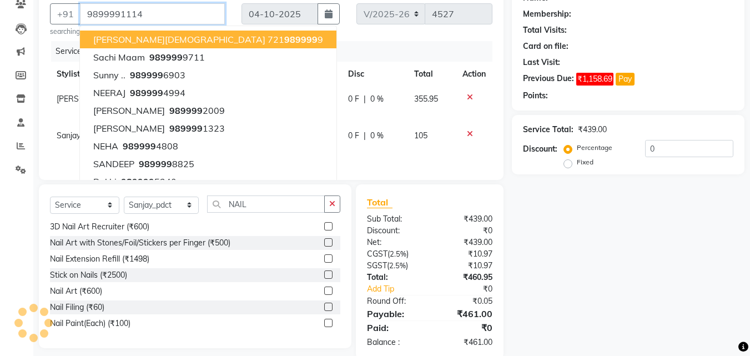
type input "9899991114"
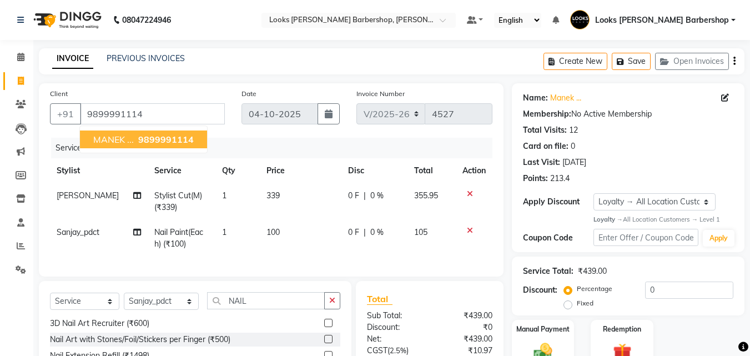
scroll to position [125, 0]
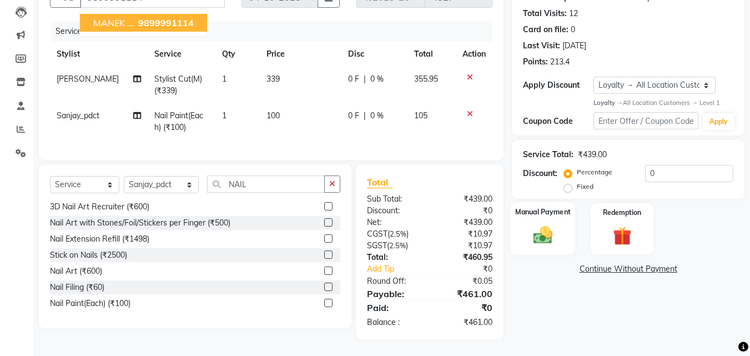
click at [536, 207] on label "Manual Payment" at bounding box center [542, 212] width 55 height 11
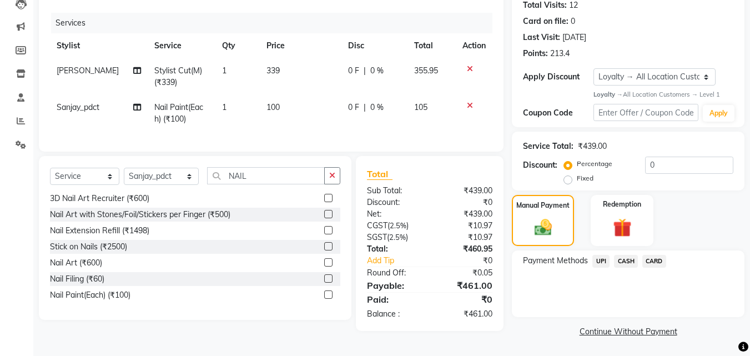
drag, startPoint x: 649, startPoint y: 257, endPoint x: 648, endPoint y: 269, distance: 11.7
click at [648, 258] on span "CARD" at bounding box center [654, 261] width 24 height 13
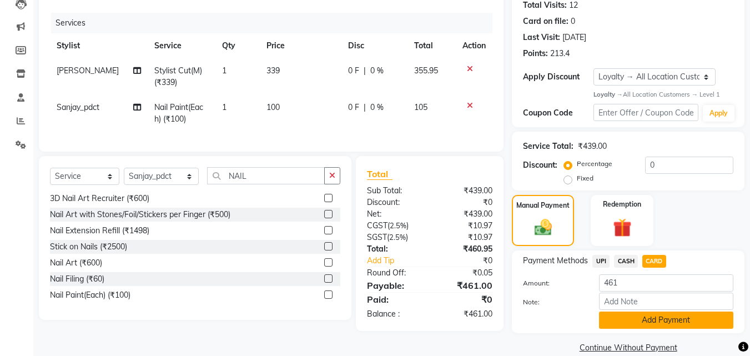
click at [636, 317] on button "Add Payment" at bounding box center [666, 319] width 134 height 17
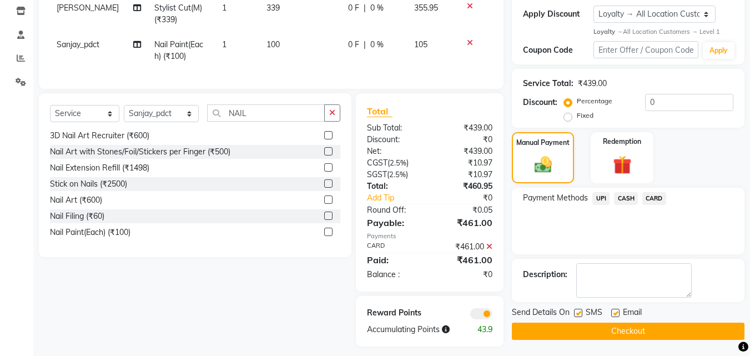
scroll to position [203, 0]
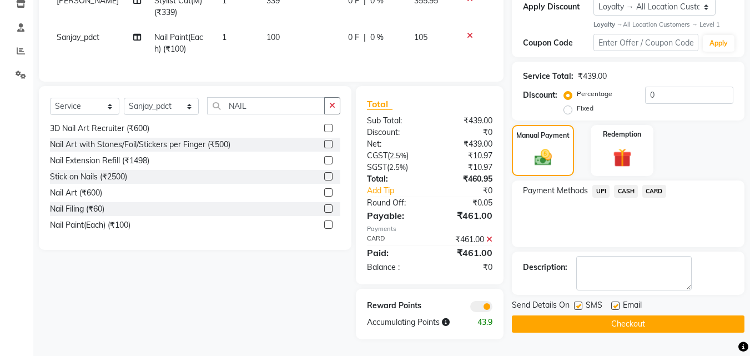
click at [628, 315] on button "Checkout" at bounding box center [628, 323] width 232 height 17
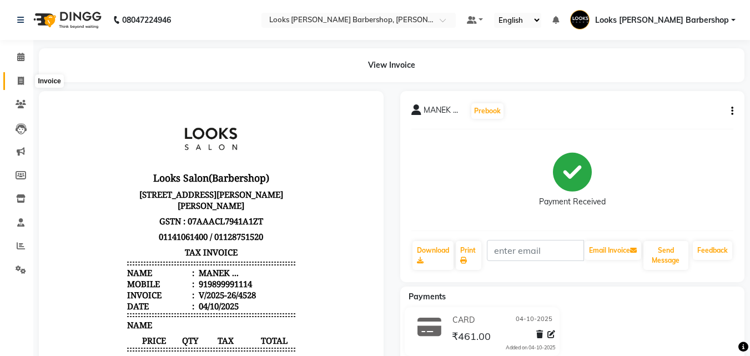
click at [15, 79] on span at bounding box center [20, 81] width 19 height 13
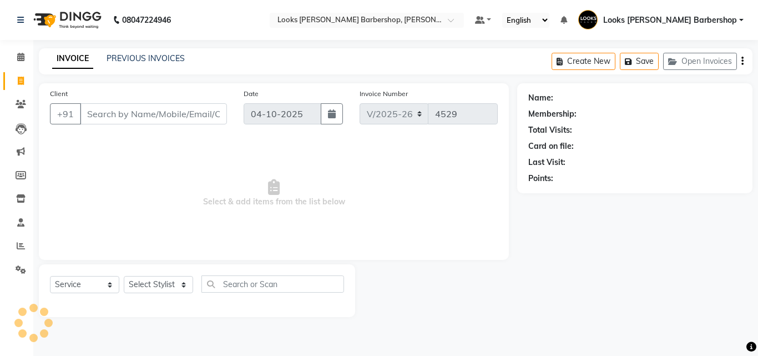
click at [107, 108] on input "Client" at bounding box center [153, 113] width 147 height 21
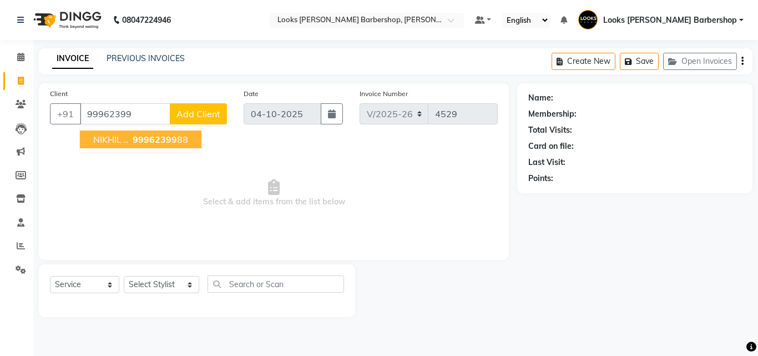
click at [125, 138] on span "NIKHIL .." at bounding box center [110, 139] width 35 height 11
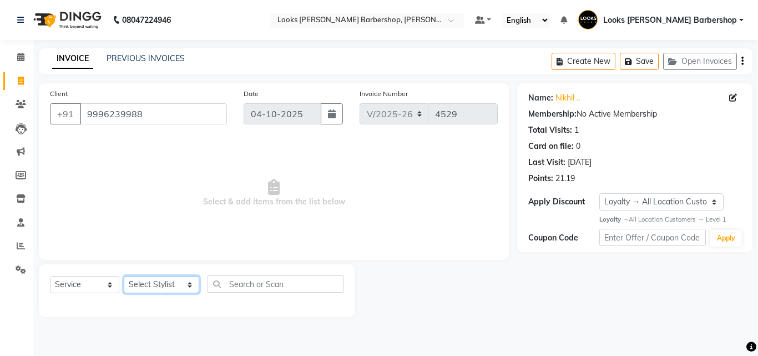
click at [180, 284] on select "Select Stylist [PERSON_NAME] [PERSON_NAME] Amazon_Kart [PERSON_NAME] Counter Sa…" at bounding box center [161, 284] width 75 height 17
click at [124, 276] on select "Select Stylist [PERSON_NAME] [PERSON_NAME] Amazon_Kart [PERSON_NAME] Counter Sa…" at bounding box center [161, 284] width 75 height 17
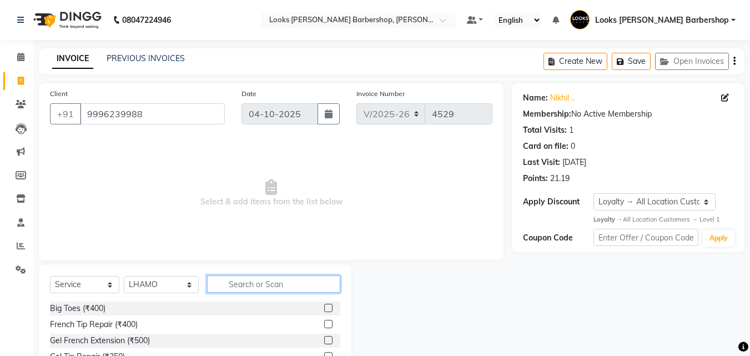
click at [223, 282] on input "text" at bounding box center [274, 283] width 134 height 17
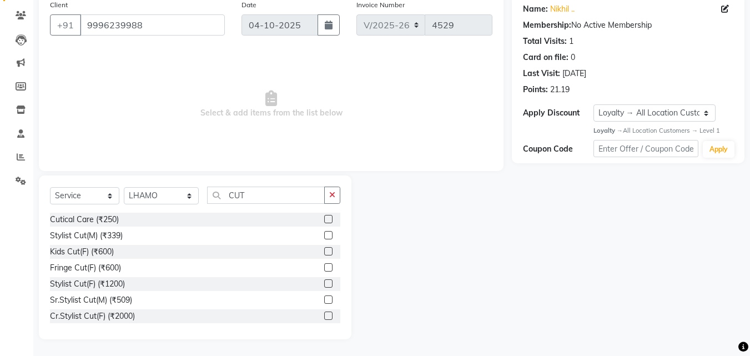
click at [324, 299] on label at bounding box center [328, 299] width 8 height 8
click at [324, 299] on input "checkbox" at bounding box center [327, 299] width 7 height 7
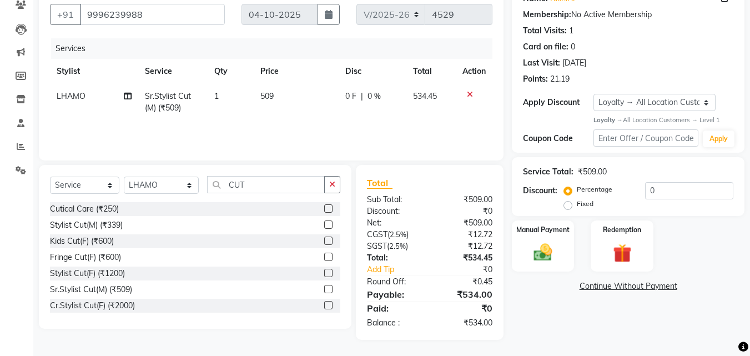
scroll to position [100, 0]
click at [543, 240] on div "Manual Payment" at bounding box center [542, 245] width 65 height 53
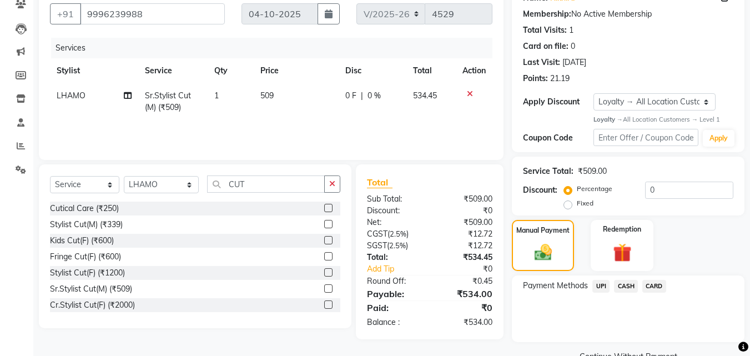
click at [655, 282] on span "CARD" at bounding box center [654, 286] width 24 height 13
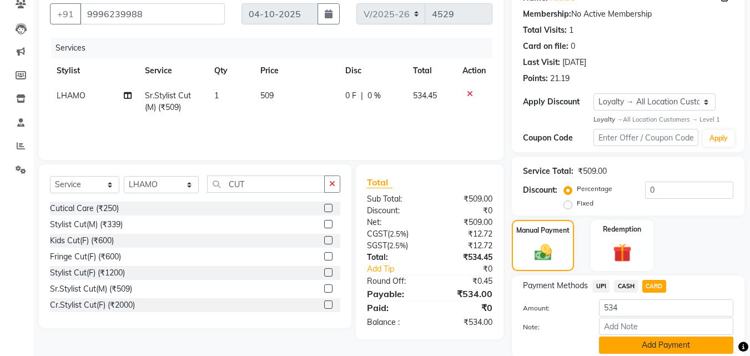
scroll to position [141, 0]
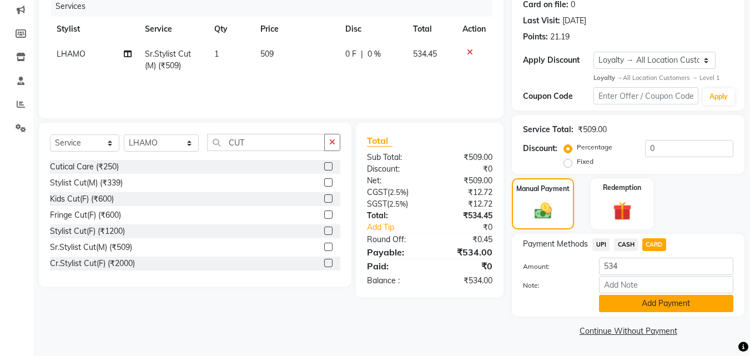
click at [625, 299] on button "Add Payment" at bounding box center [666, 303] width 134 height 17
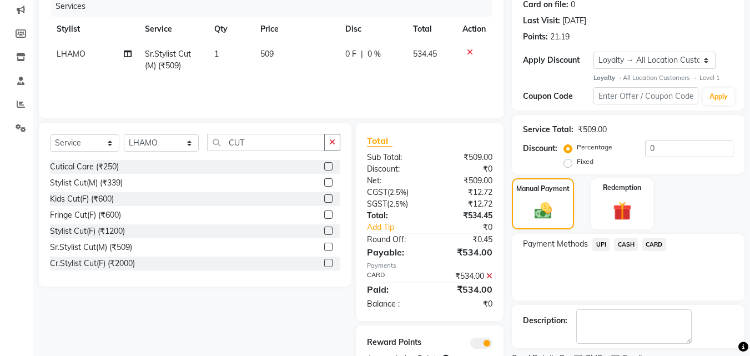
scroll to position [190, 0]
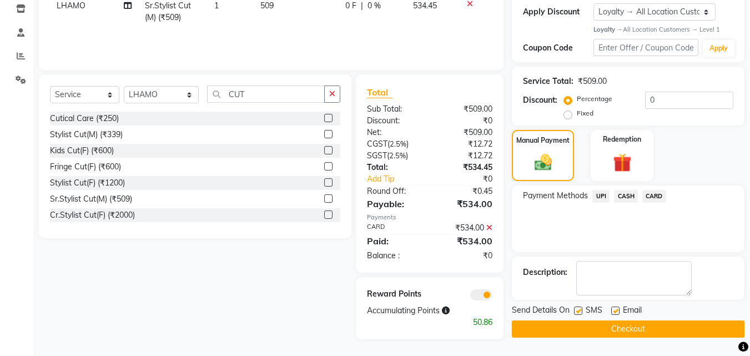
click at [621, 330] on button "Checkout" at bounding box center [628, 328] width 232 height 17
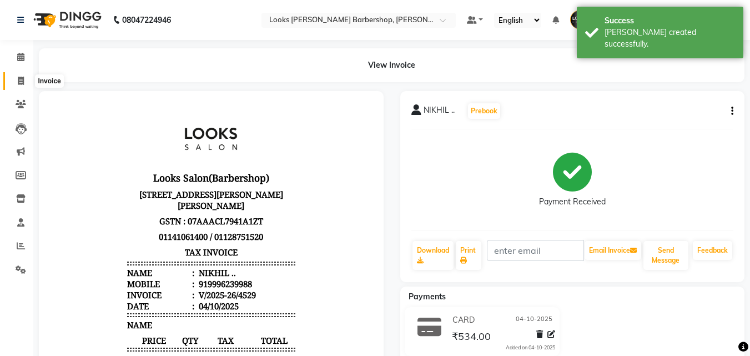
click at [18, 78] on icon at bounding box center [21, 81] width 6 height 8
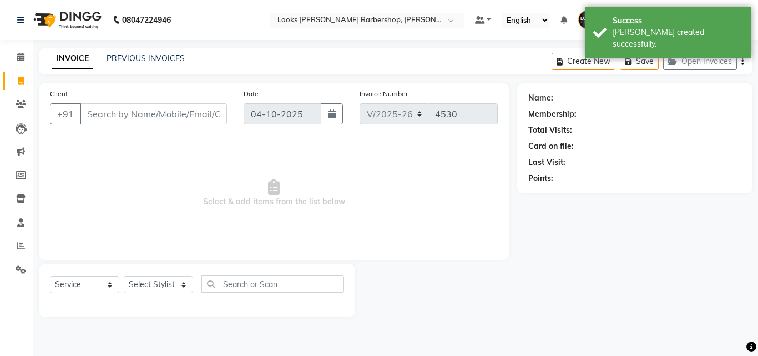
click at [97, 110] on input "Client" at bounding box center [153, 113] width 147 height 21
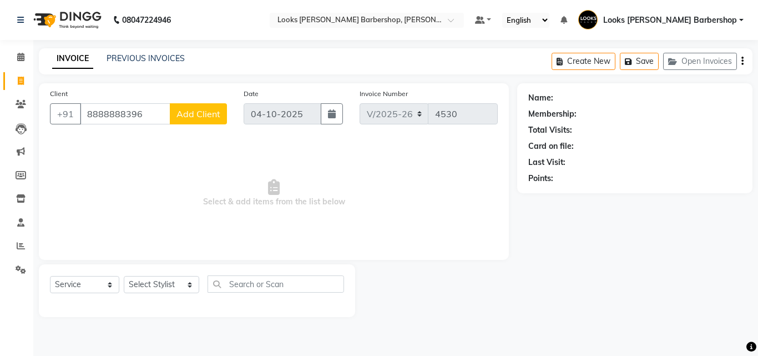
click at [193, 114] on span "Add Client" at bounding box center [198, 113] width 44 height 11
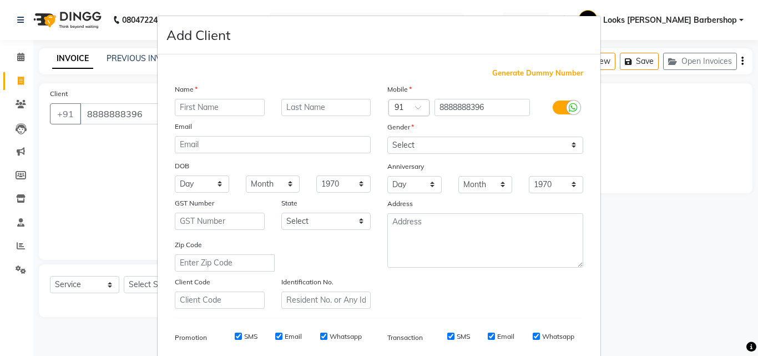
click at [186, 109] on input "text" at bounding box center [220, 107] width 90 height 17
click at [290, 111] on input "text" at bounding box center [326, 107] width 90 height 17
drag, startPoint x: 572, startPoint y: 146, endPoint x: 567, endPoint y: 153, distance: 8.3
click at [572, 146] on select "Select [DEMOGRAPHIC_DATA] [DEMOGRAPHIC_DATA] Other Prefer Not To Say" at bounding box center [485, 144] width 196 height 17
click at [387, 136] on select "Select [DEMOGRAPHIC_DATA] [DEMOGRAPHIC_DATA] Other Prefer Not To Say" at bounding box center [485, 144] width 196 height 17
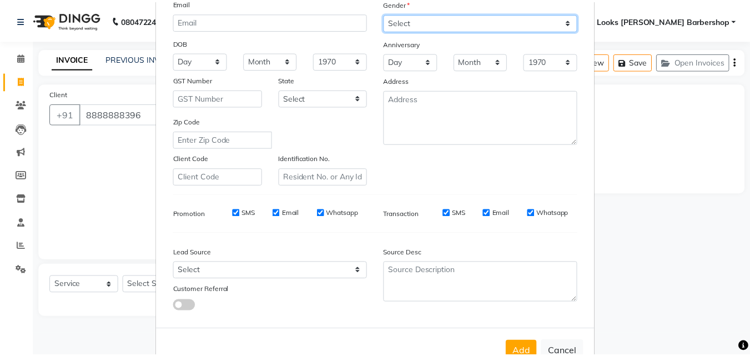
scroll to position [156, 0]
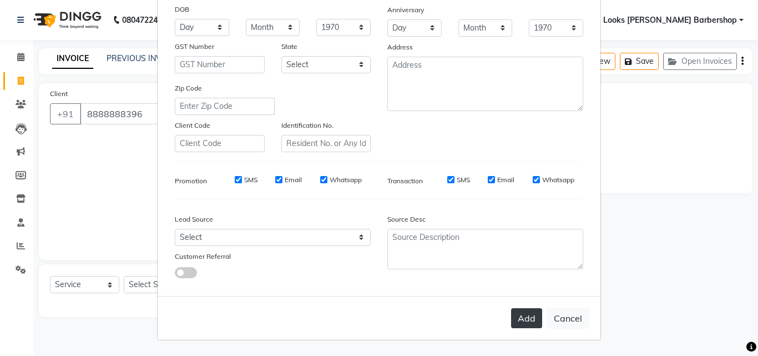
click at [519, 320] on button "Add" at bounding box center [526, 318] width 31 height 20
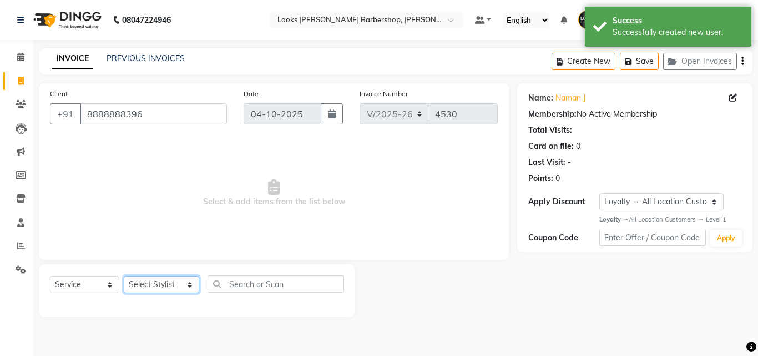
click at [181, 282] on select "Select Stylist [PERSON_NAME] [PERSON_NAME] Amazon_Kart [PERSON_NAME] Counter Sa…" at bounding box center [161, 284] width 75 height 17
click at [124, 276] on select "Select Stylist [PERSON_NAME] [PERSON_NAME] Amazon_Kart [PERSON_NAME] Counter Sa…" at bounding box center [161, 284] width 75 height 17
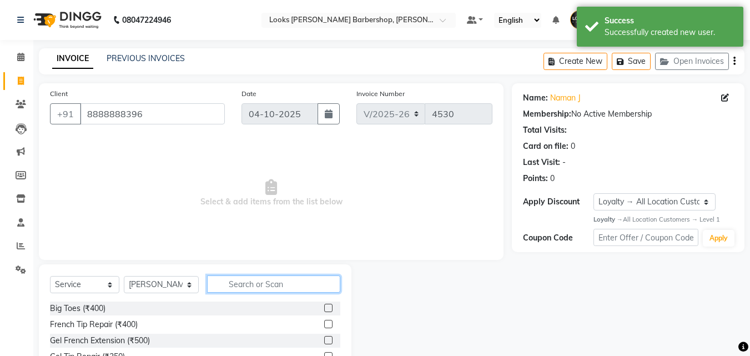
click at [244, 285] on input "text" at bounding box center [274, 283] width 134 height 17
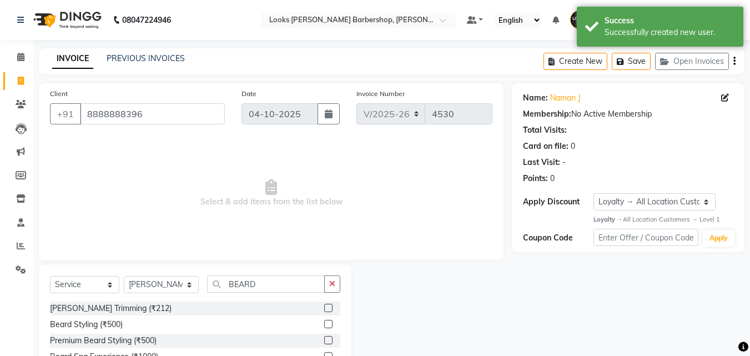
click at [326, 306] on label at bounding box center [328, 307] width 8 height 8
click at [326, 306] on input "checkbox" at bounding box center [327, 308] width 7 height 7
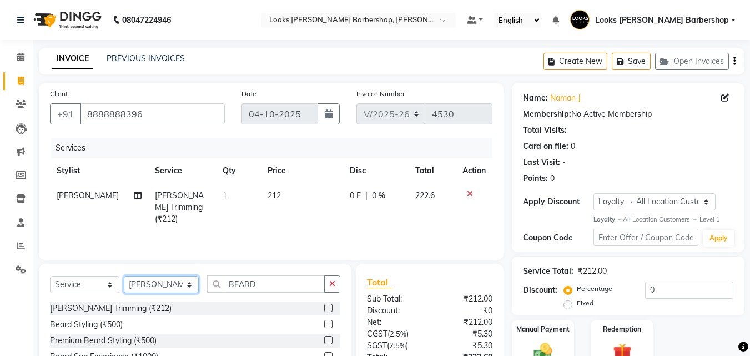
click at [183, 284] on select "Select Stylist [PERSON_NAME] [PERSON_NAME] Amazon_Kart [PERSON_NAME] Counter Sa…" at bounding box center [161, 284] width 75 height 17
click at [124, 276] on select "Select Stylist [PERSON_NAME] [PERSON_NAME] Amazon_Kart [PERSON_NAME] Counter Sa…" at bounding box center [161, 284] width 75 height 17
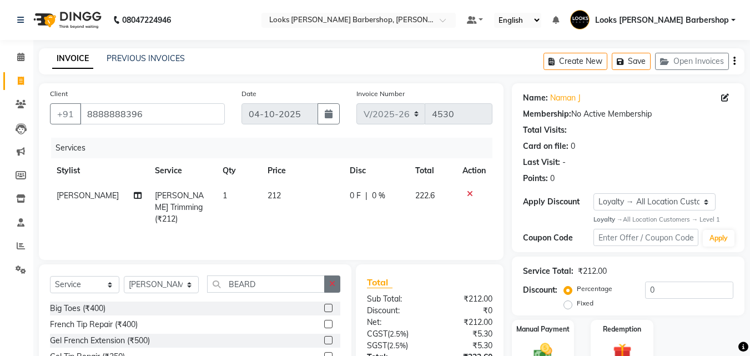
click at [333, 287] on icon "button" at bounding box center [332, 284] width 6 height 8
click at [324, 286] on input "text" at bounding box center [274, 283] width 134 height 17
click at [331, 323] on label at bounding box center [328, 324] width 8 height 8
click at [331, 323] on input "checkbox" at bounding box center [327, 324] width 7 height 7
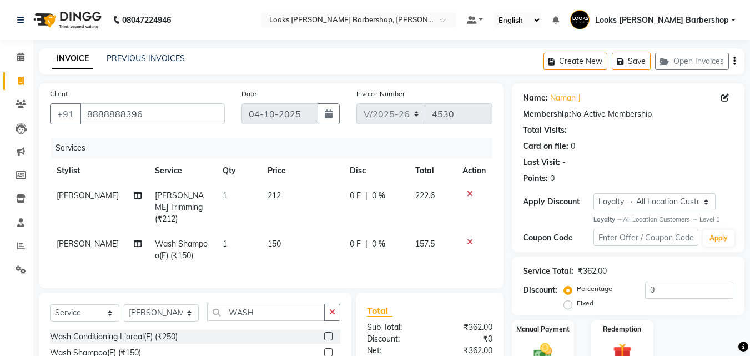
click at [282, 234] on td "150" at bounding box center [302, 249] width 82 height 37
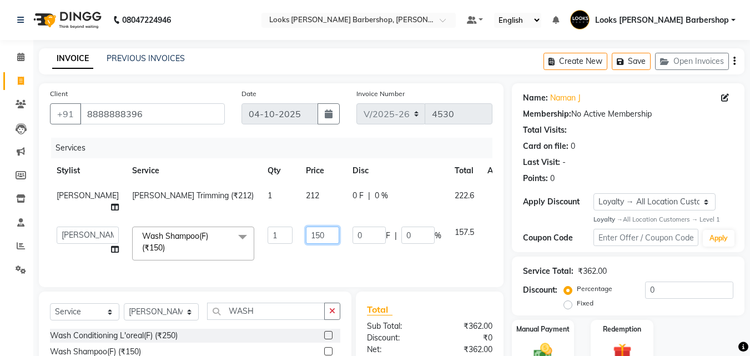
click at [309, 230] on input "150" at bounding box center [322, 234] width 33 height 17
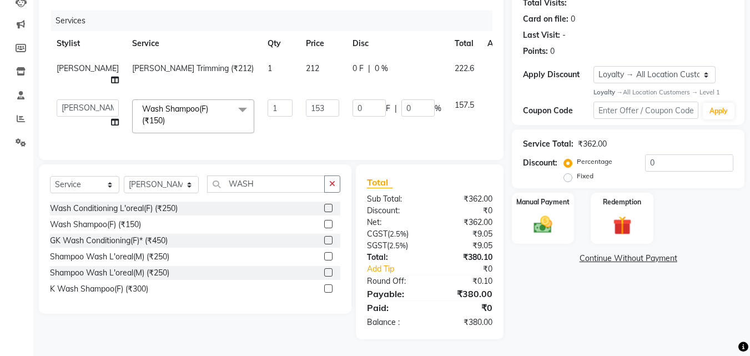
scroll to position [125, 0]
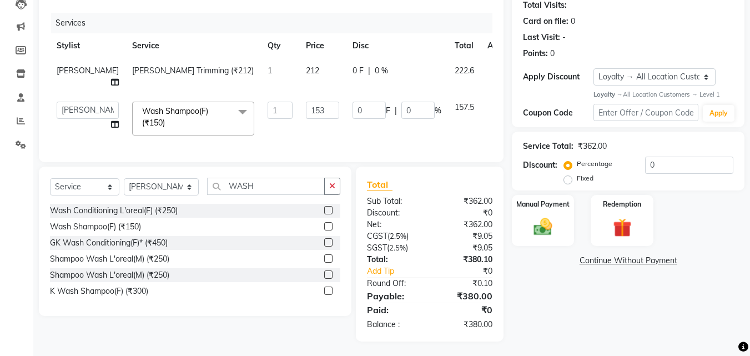
click at [590, 307] on div "Name: Naman J Membership: No Active Membership Total Visits: Card on file: 0 La…" at bounding box center [632, 149] width 241 height 383
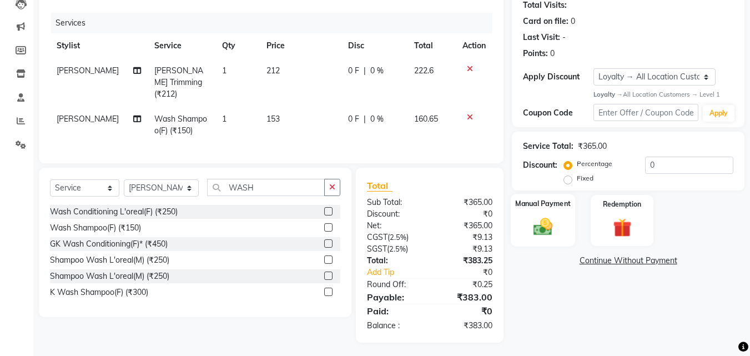
click at [548, 209] on div "Manual Payment" at bounding box center [542, 220] width 65 height 53
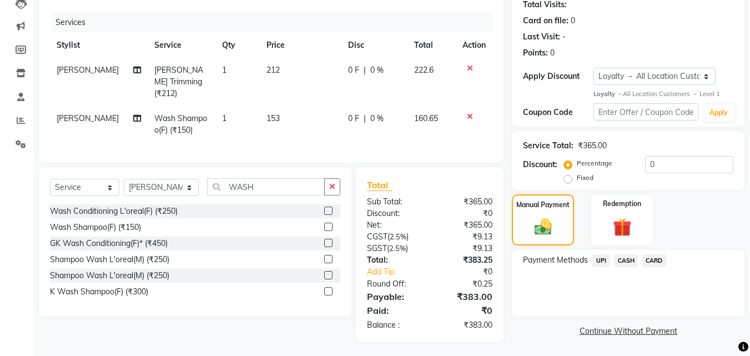
click at [620, 257] on span "CASH" at bounding box center [626, 260] width 24 height 13
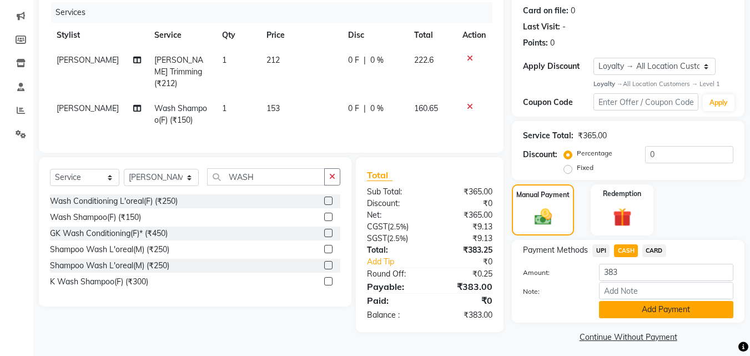
click at [626, 309] on button "Add Payment" at bounding box center [666, 309] width 134 height 17
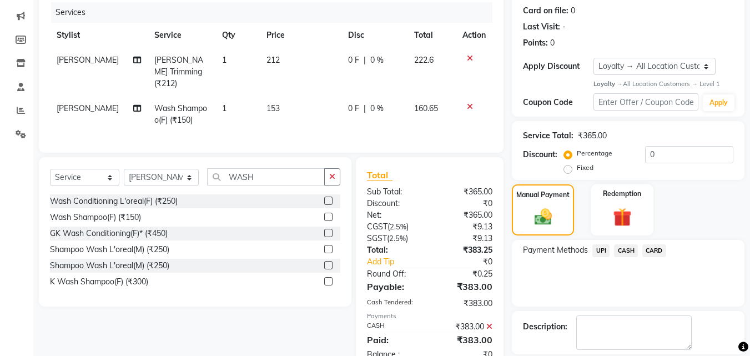
scroll to position [231, 0]
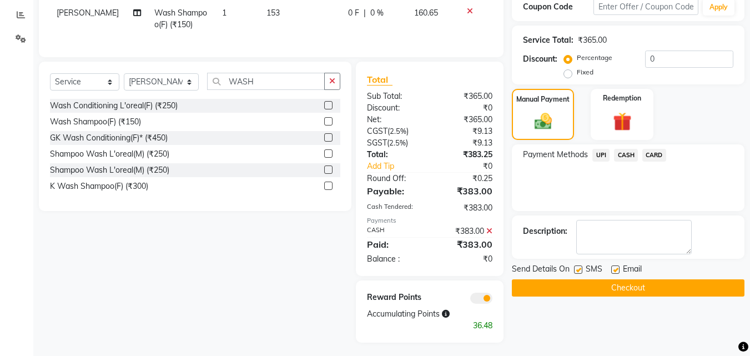
click at [613, 289] on button "Checkout" at bounding box center [628, 287] width 232 height 17
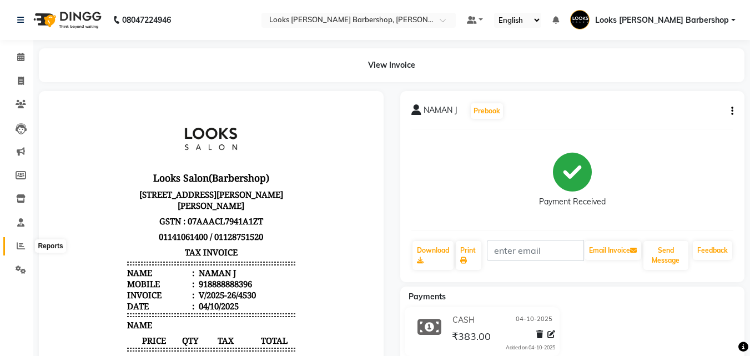
click at [19, 247] on icon at bounding box center [21, 245] width 8 height 8
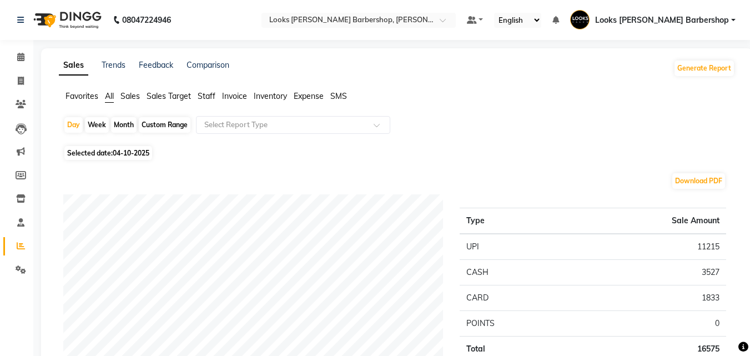
drag, startPoint x: 215, startPoint y: 96, endPoint x: 247, endPoint y: 112, distance: 36.0
click at [215, 95] on span "Staff" at bounding box center [207, 96] width 18 height 10
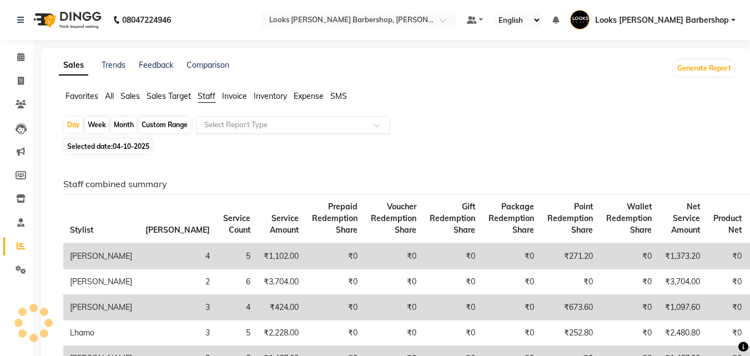
click at [370, 124] on div at bounding box center [292, 124] width 193 height 11
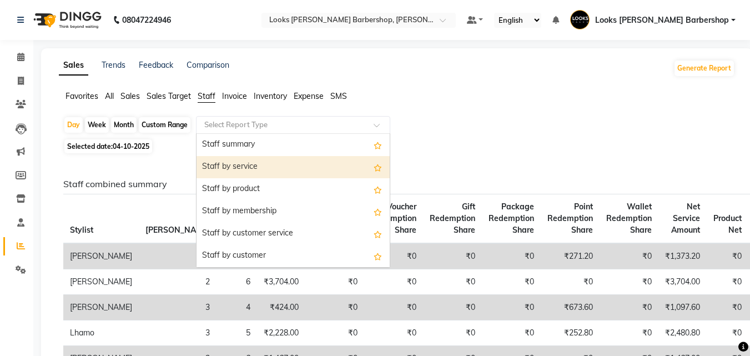
click at [323, 164] on div "Staff by service" at bounding box center [292, 167] width 193 height 22
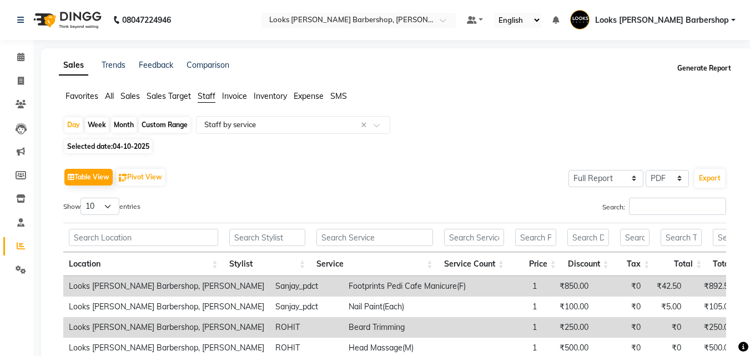
click at [692, 65] on button "Generate Report" at bounding box center [703, 68] width 59 height 16
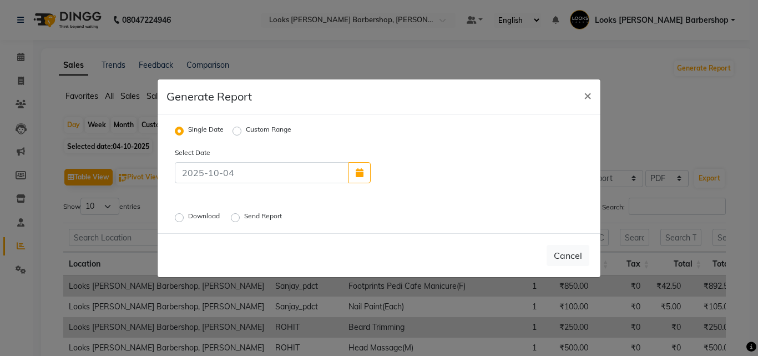
click at [188, 216] on label "Download" at bounding box center [205, 217] width 34 height 13
click at [179, 216] on input "Download" at bounding box center [181, 217] width 8 height 8
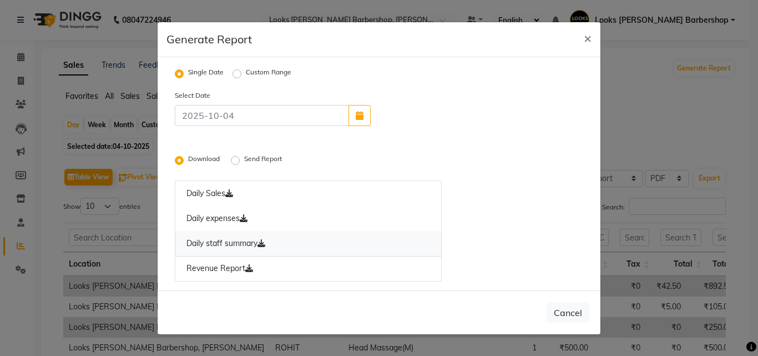
click at [265, 239] on icon at bounding box center [261, 243] width 8 height 8
click at [584, 36] on span "×" at bounding box center [588, 37] width 8 height 17
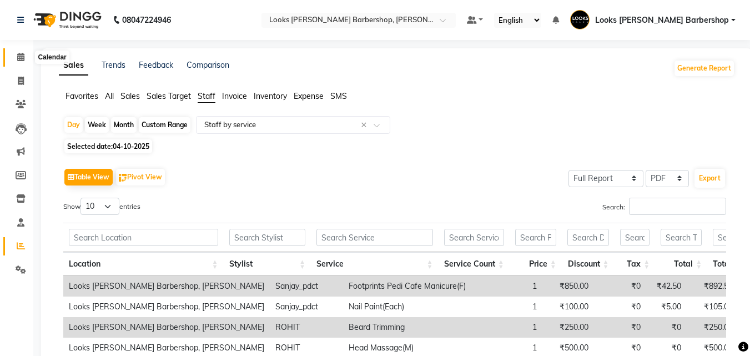
click at [21, 56] on icon at bounding box center [20, 57] width 7 height 8
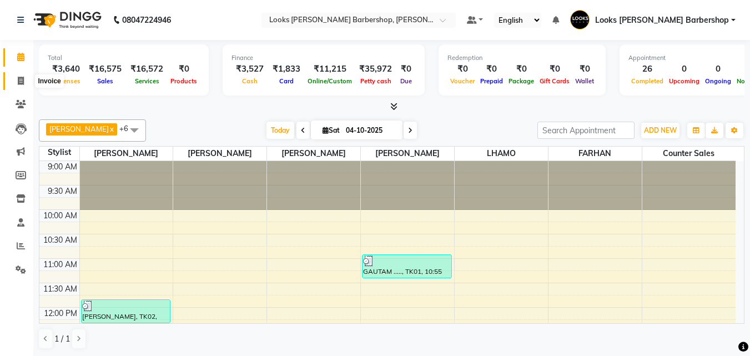
click at [21, 81] on icon at bounding box center [21, 81] width 6 height 8
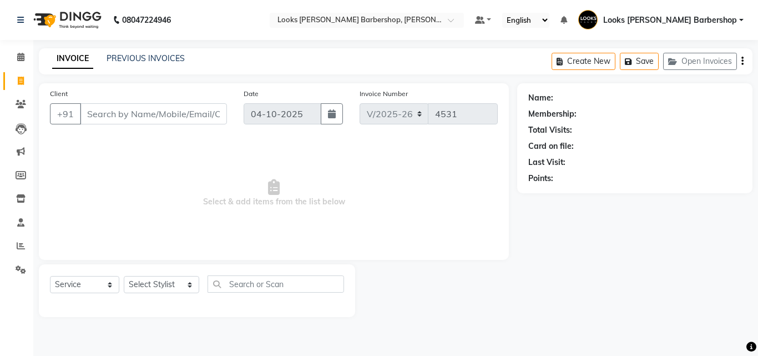
click at [130, 118] on input "Client" at bounding box center [153, 113] width 147 height 21
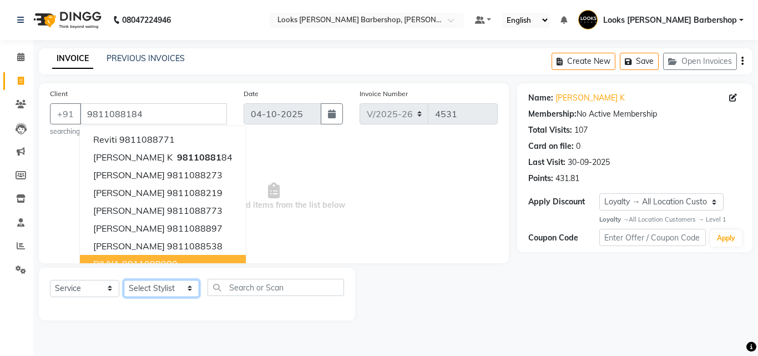
click at [185, 288] on select "Select Stylist [PERSON_NAME] [PERSON_NAME] Amazon_Kart [PERSON_NAME] Counter Sa…" at bounding box center [161, 288] width 75 height 17
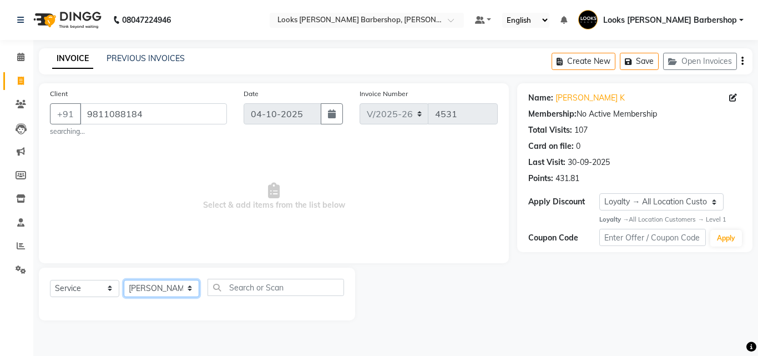
click at [124, 280] on select "Select Stylist [PERSON_NAME] [PERSON_NAME] Amazon_Kart [PERSON_NAME] Counter Sa…" at bounding box center [161, 288] width 75 height 17
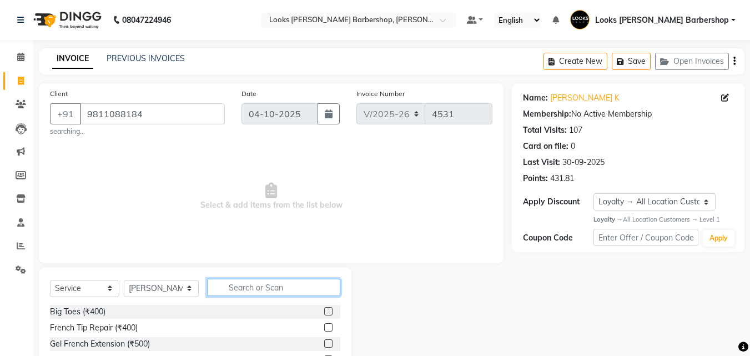
click at [233, 284] on input "text" at bounding box center [274, 287] width 134 height 17
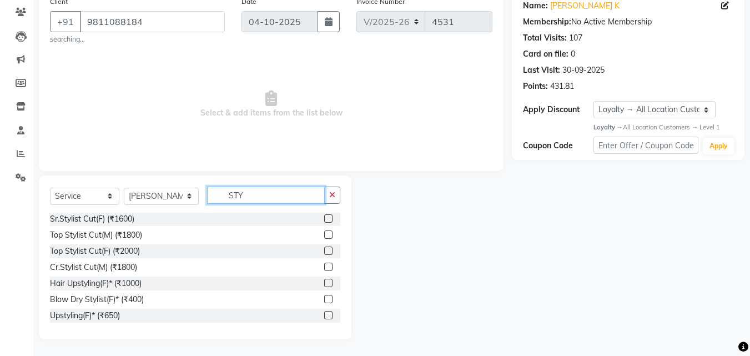
scroll to position [194, 0]
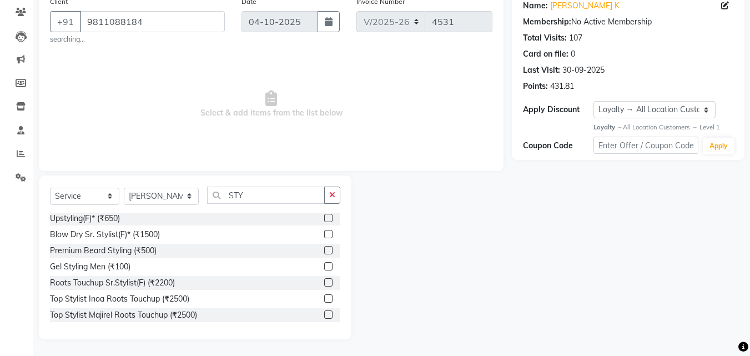
click at [324, 265] on label at bounding box center [328, 266] width 8 height 8
click at [324, 265] on input "checkbox" at bounding box center [327, 266] width 7 height 7
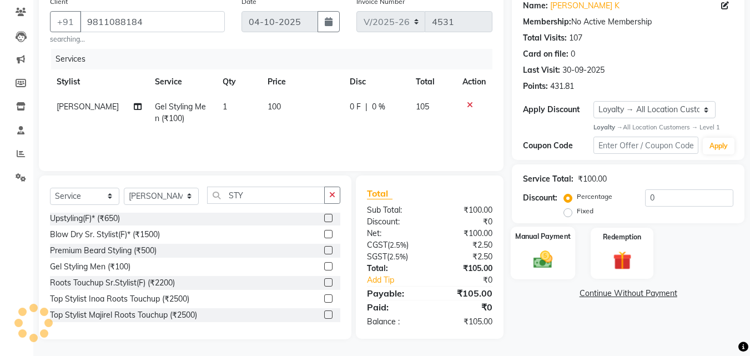
click at [537, 259] on img at bounding box center [542, 260] width 31 height 22
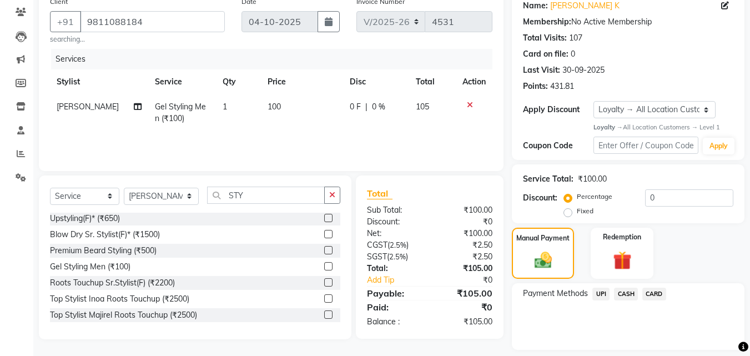
click at [623, 290] on span "CASH" at bounding box center [626, 293] width 24 height 13
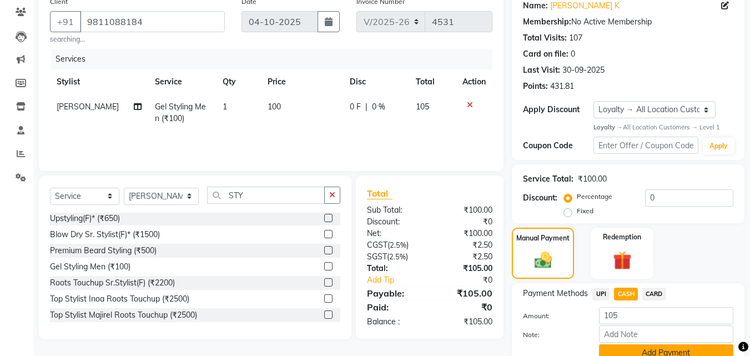
click at [625, 348] on button "Add Payment" at bounding box center [666, 352] width 134 height 17
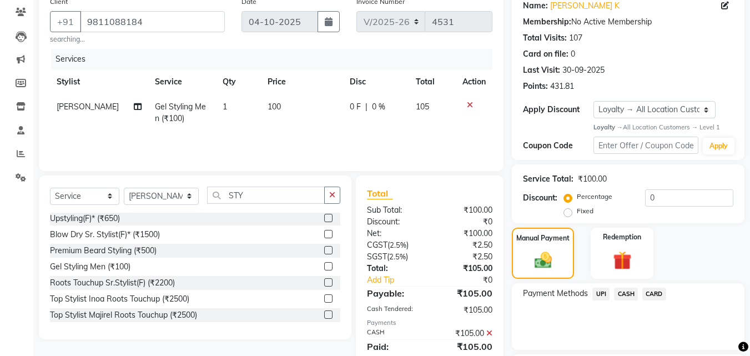
scroll to position [188, 0]
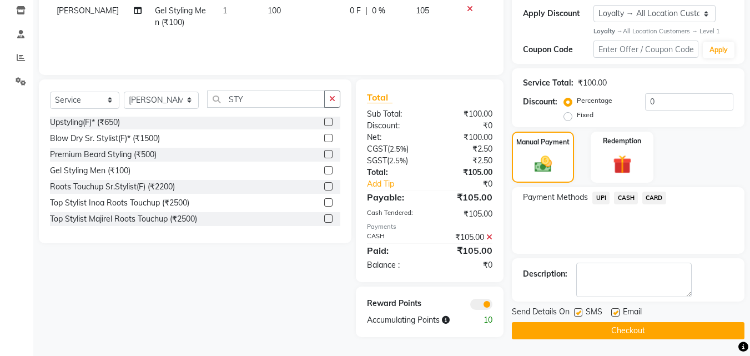
click at [621, 322] on button "Checkout" at bounding box center [628, 330] width 232 height 17
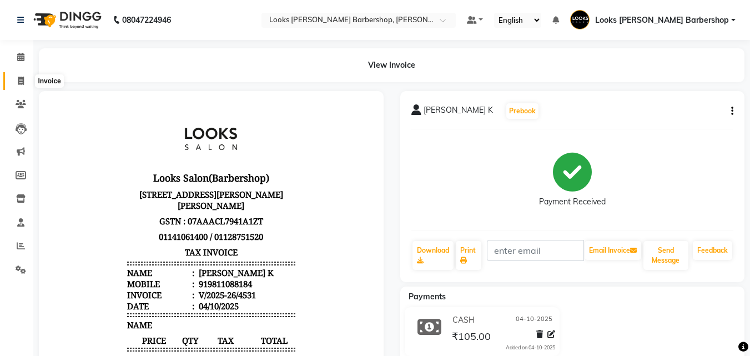
click at [19, 75] on span at bounding box center [20, 81] width 19 height 13
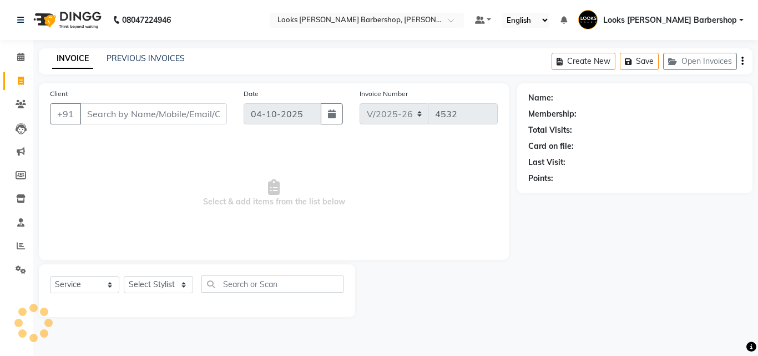
click at [127, 112] on input "Client" at bounding box center [153, 113] width 147 height 21
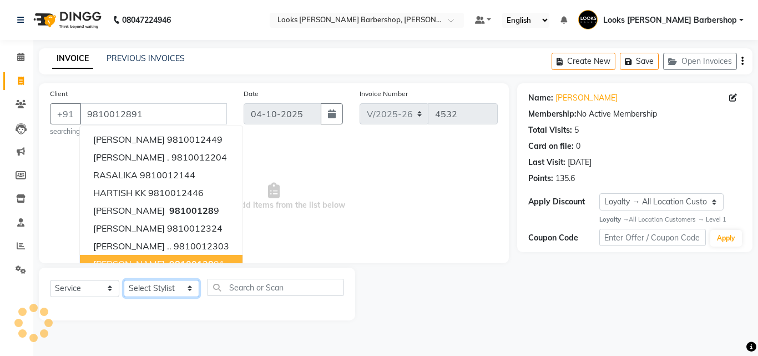
click at [183, 286] on select "Select Stylist [PERSON_NAME] [PERSON_NAME] Amazon_Kart [PERSON_NAME] Counter Sa…" at bounding box center [161, 288] width 75 height 17
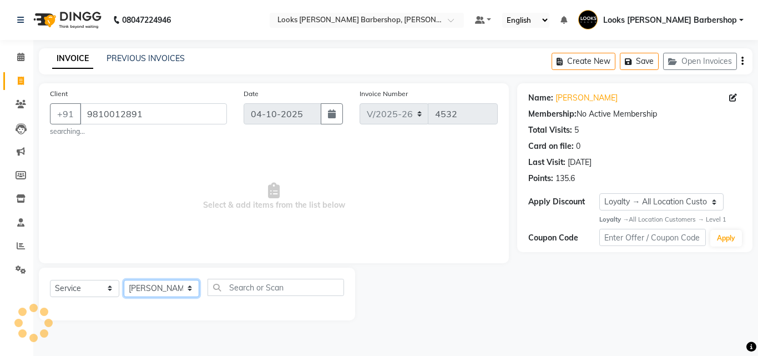
click at [124, 280] on select "Select Stylist [PERSON_NAME] [PERSON_NAME] Amazon_Kart [PERSON_NAME] Counter Sa…" at bounding box center [161, 288] width 75 height 17
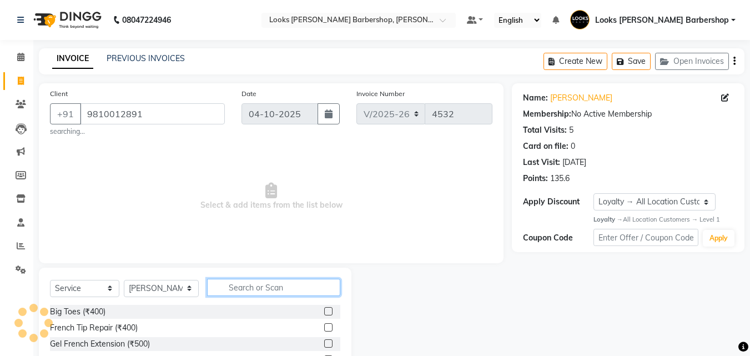
click at [235, 281] on input "text" at bounding box center [274, 287] width 134 height 17
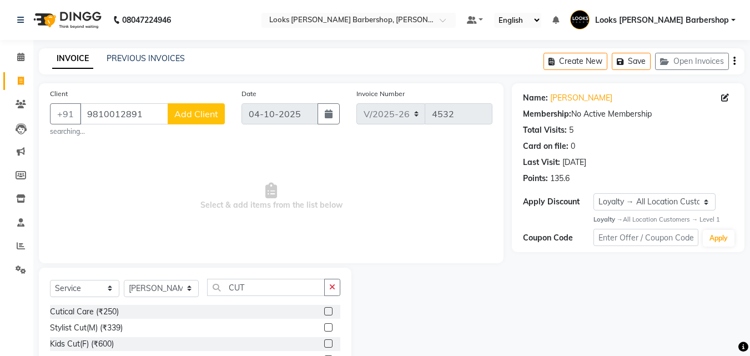
drag, startPoint x: 318, startPoint y: 326, endPoint x: 354, endPoint y: 314, distance: 37.9
click at [324, 326] on label at bounding box center [328, 327] width 8 height 8
click at [324, 326] on input "checkbox" at bounding box center [327, 327] width 7 height 7
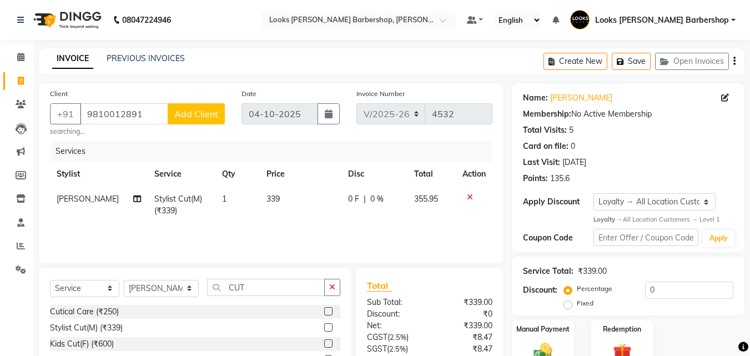
scroll to position [103, 0]
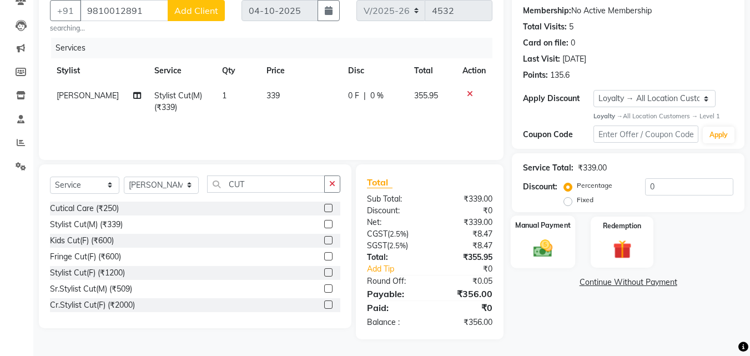
click at [555, 242] on img at bounding box center [542, 248] width 31 height 22
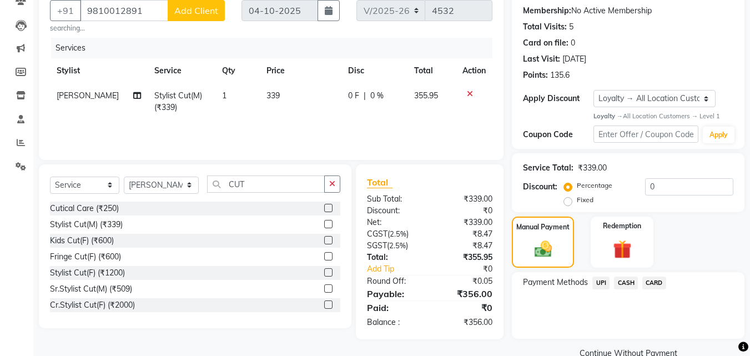
click at [650, 280] on span "CARD" at bounding box center [654, 282] width 24 height 13
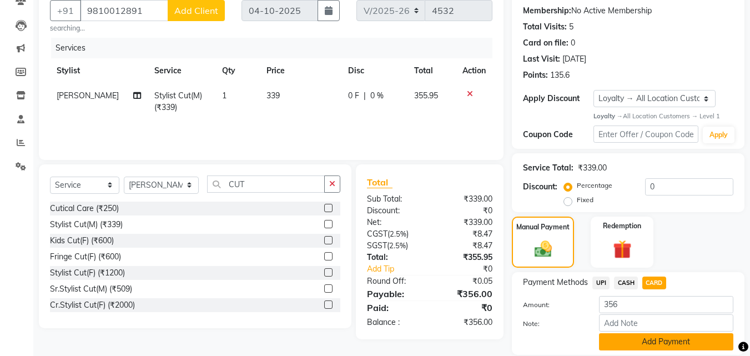
click at [624, 335] on button "Add Payment" at bounding box center [666, 341] width 134 height 17
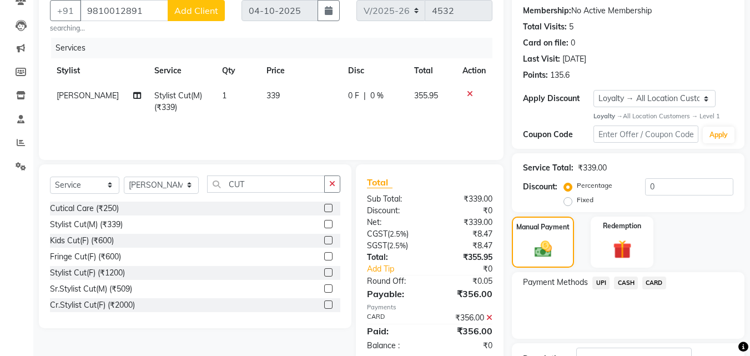
scroll to position [188, 0]
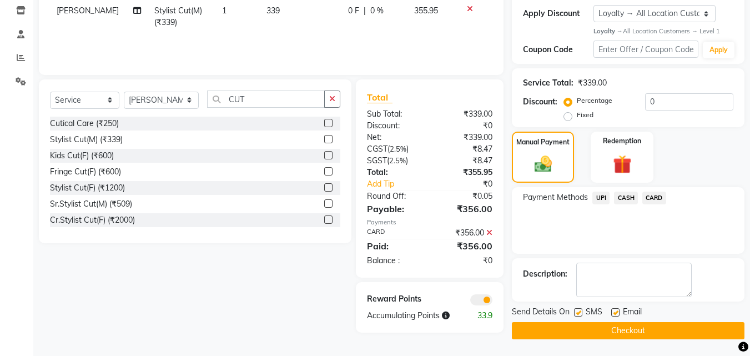
click at [613, 325] on button "Checkout" at bounding box center [628, 330] width 232 height 17
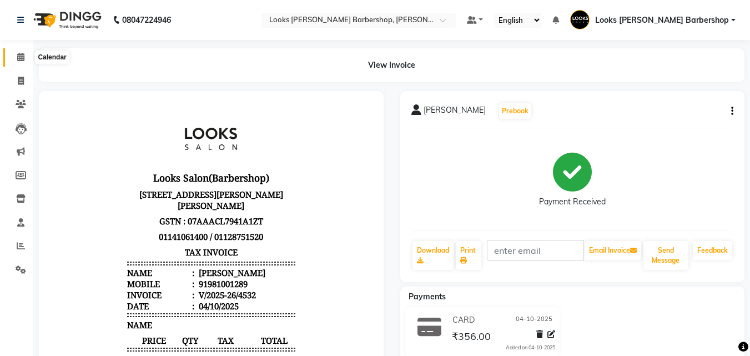
click at [17, 55] on icon at bounding box center [20, 57] width 7 height 8
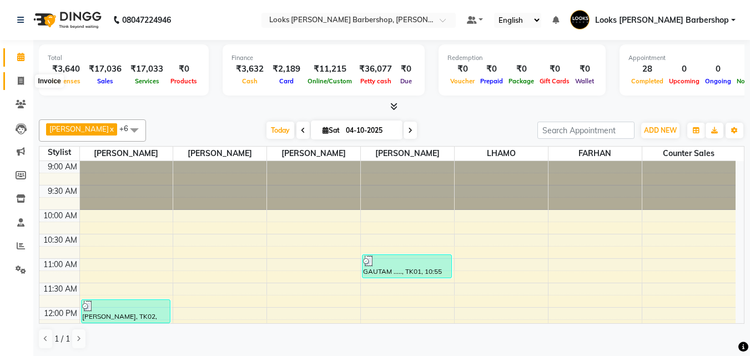
click at [18, 81] on icon at bounding box center [21, 81] width 6 height 8
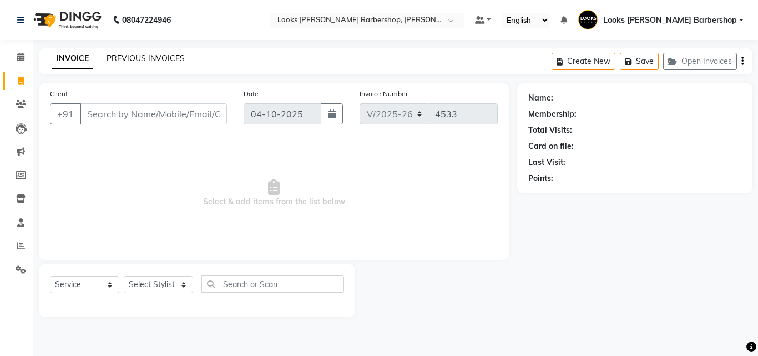
click at [148, 56] on link "PREVIOUS INVOICES" at bounding box center [146, 58] width 78 height 10
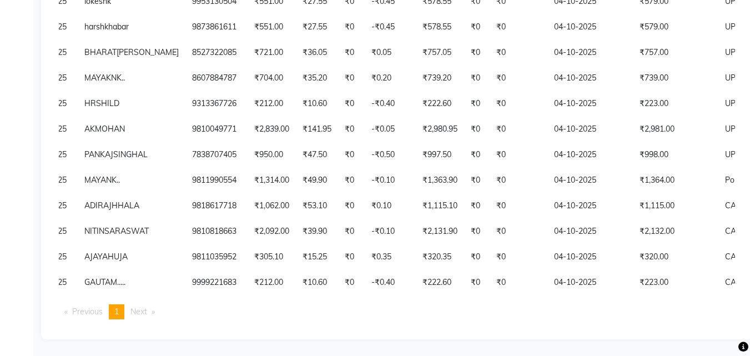
scroll to position [0, 126]
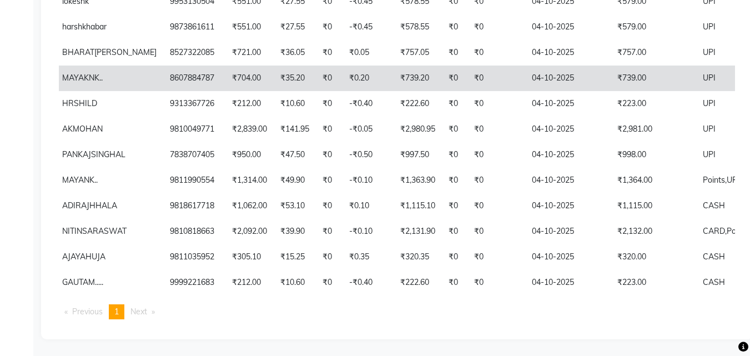
click at [702, 73] on span "UPI" at bounding box center [708, 78] width 13 height 10
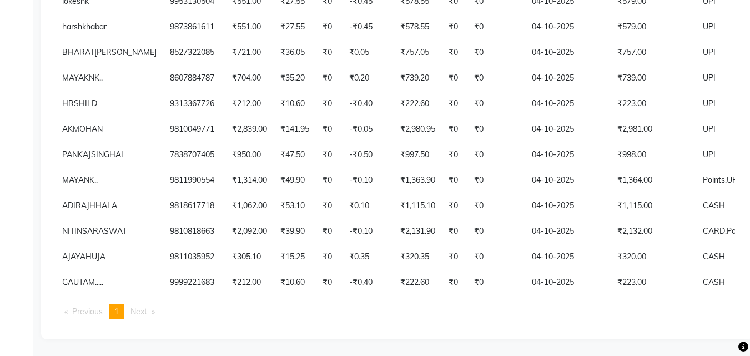
scroll to position [0, 0]
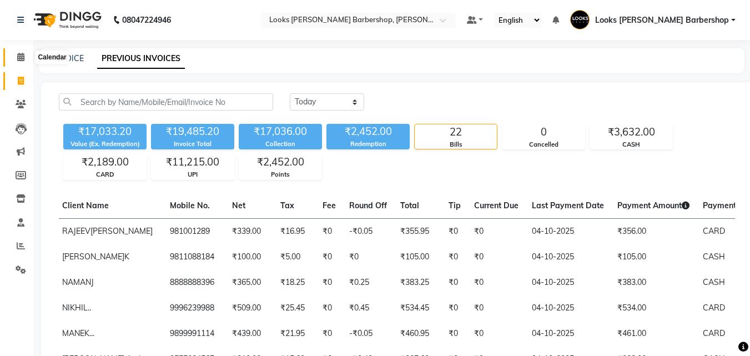
click at [21, 59] on icon at bounding box center [20, 57] width 7 height 8
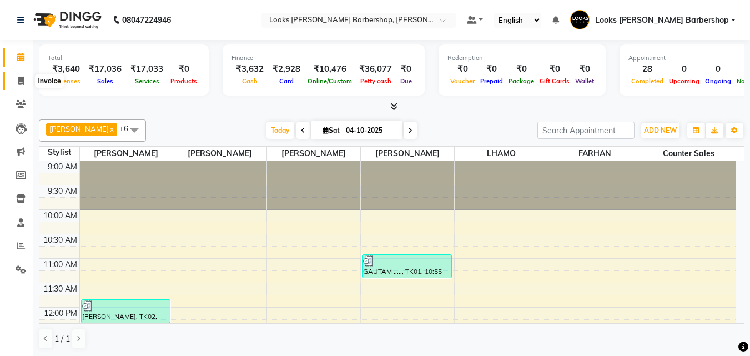
click at [19, 78] on icon at bounding box center [21, 81] width 6 height 8
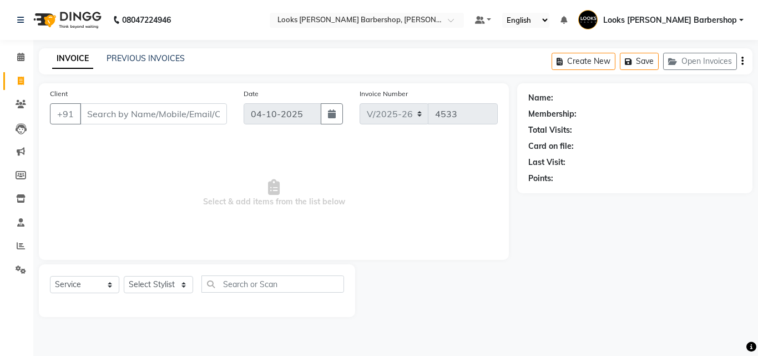
click at [159, 52] on div "INVOICE PREVIOUS INVOICES Create New Save Open Invoices" at bounding box center [396, 61] width 714 height 26
click at [161, 55] on link "PREVIOUS INVOICES" at bounding box center [146, 58] width 78 height 10
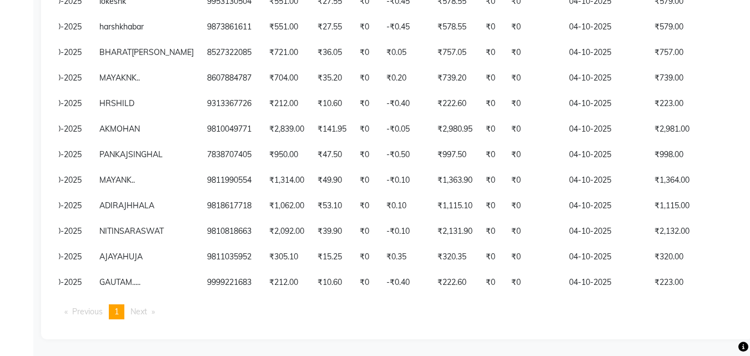
scroll to position [0, 141]
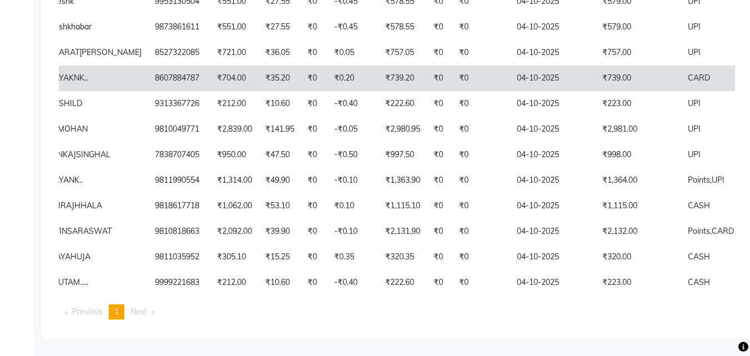
click at [687, 73] on span "CARD" at bounding box center [698, 78] width 22 height 10
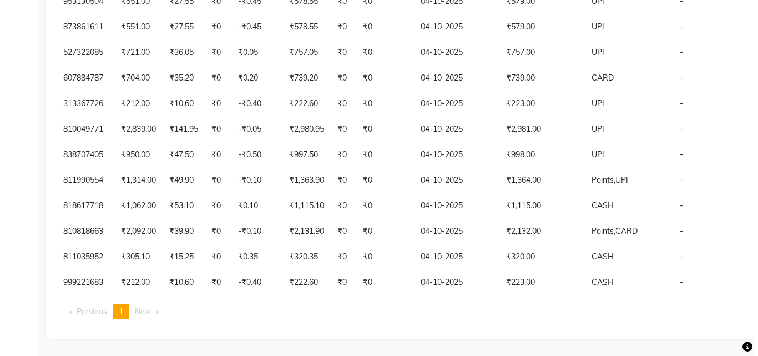
scroll to position [0, 0]
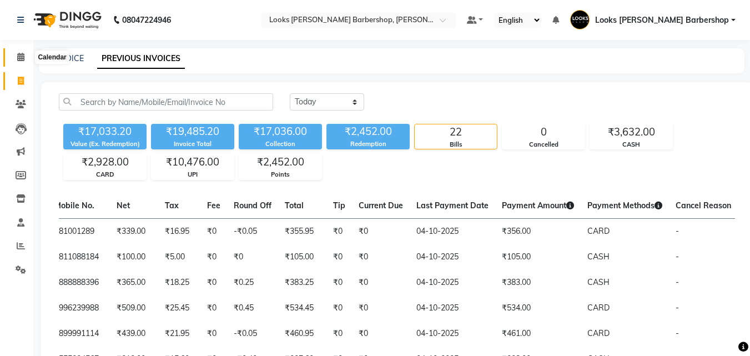
click at [17, 57] on icon at bounding box center [20, 57] width 7 height 8
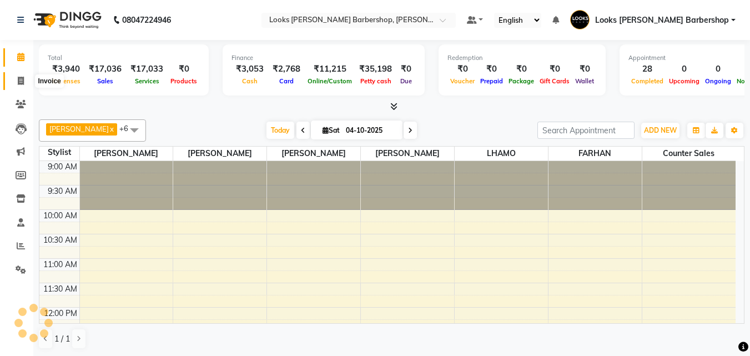
click at [24, 77] on icon at bounding box center [21, 81] width 6 height 8
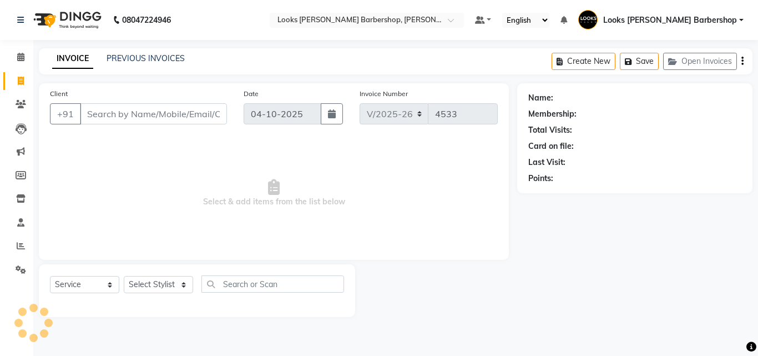
click at [96, 118] on input "Client" at bounding box center [153, 113] width 147 height 21
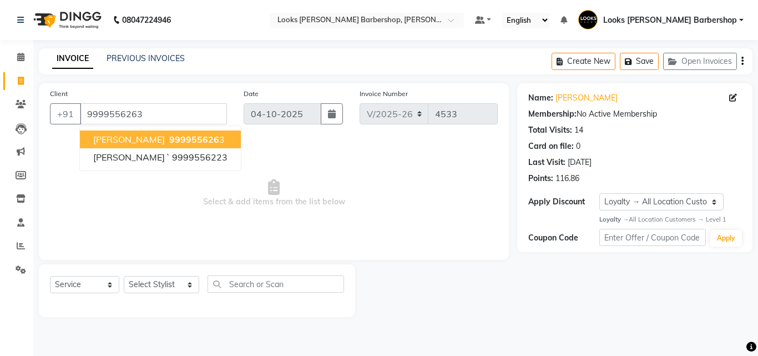
click at [105, 139] on span "[PERSON_NAME]" at bounding box center [129, 139] width 72 height 11
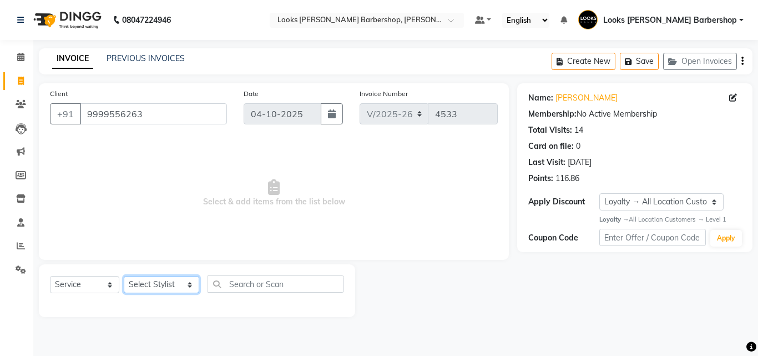
click at [182, 286] on select "Select Stylist [PERSON_NAME] [PERSON_NAME] Amazon_Kart [PERSON_NAME] Counter Sa…" at bounding box center [161, 284] width 75 height 17
click at [124, 276] on select "Select Stylist [PERSON_NAME] [PERSON_NAME] Amazon_Kart [PERSON_NAME] Counter Sa…" at bounding box center [161, 284] width 75 height 17
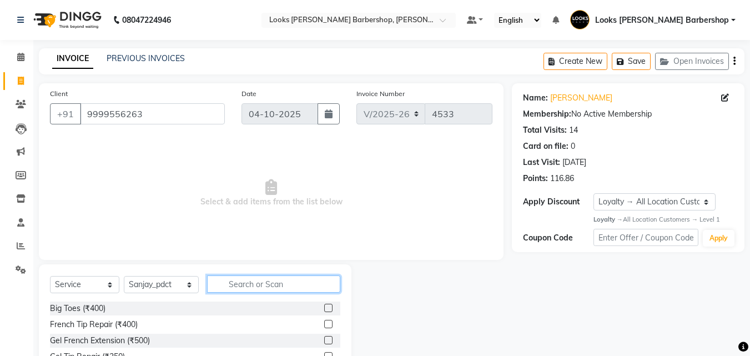
click at [232, 276] on input "text" at bounding box center [274, 283] width 134 height 17
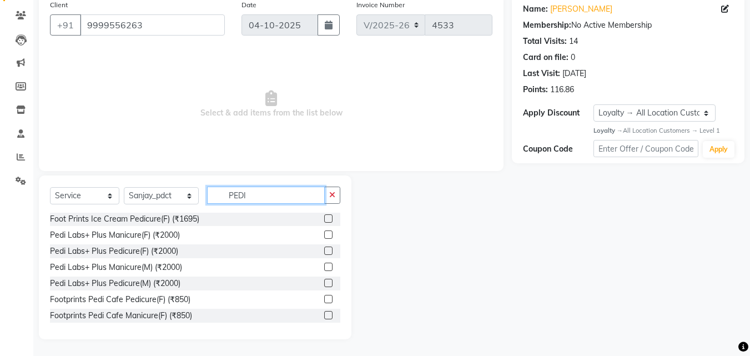
scroll to position [163, 0]
click at [324, 299] on label at bounding box center [328, 298] width 8 height 8
click at [324, 299] on input "checkbox" at bounding box center [327, 298] width 7 height 7
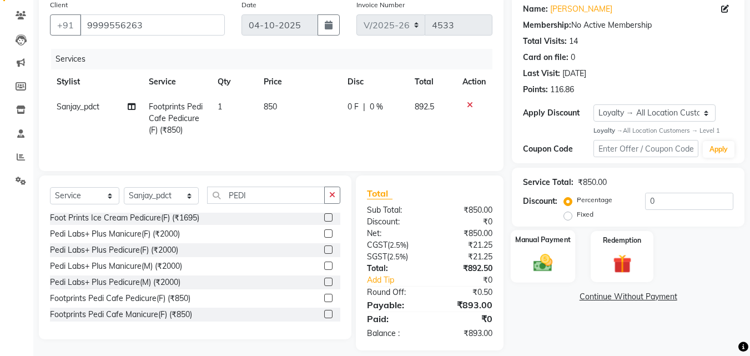
click at [539, 256] on img at bounding box center [542, 263] width 31 height 22
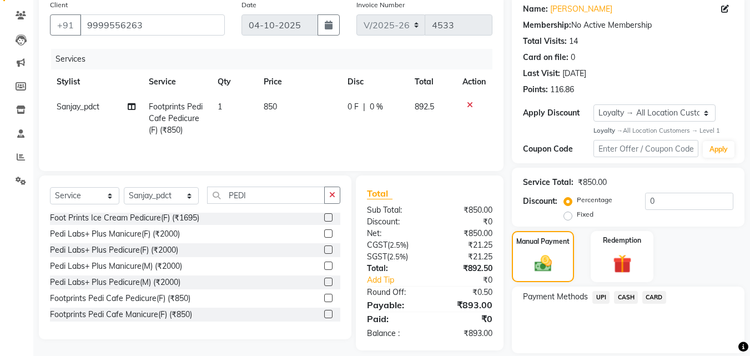
click at [600, 296] on span "UPI" at bounding box center [600, 297] width 17 height 13
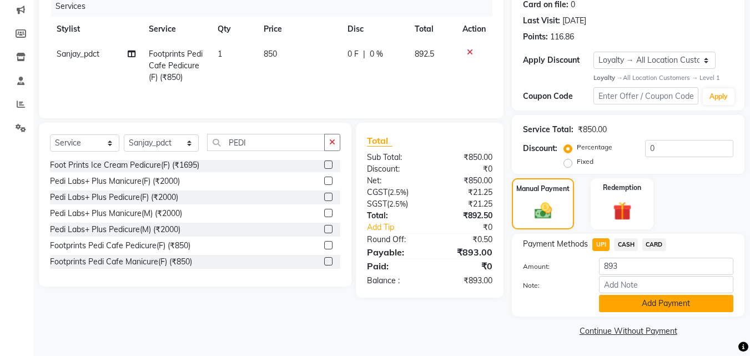
click at [625, 302] on button "Add Payment" at bounding box center [666, 303] width 134 height 17
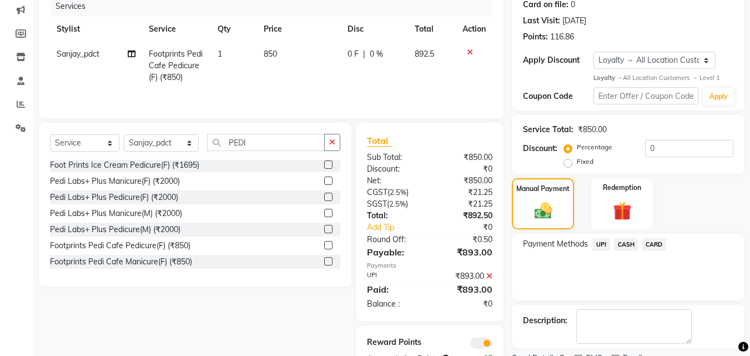
scroll to position [188, 0]
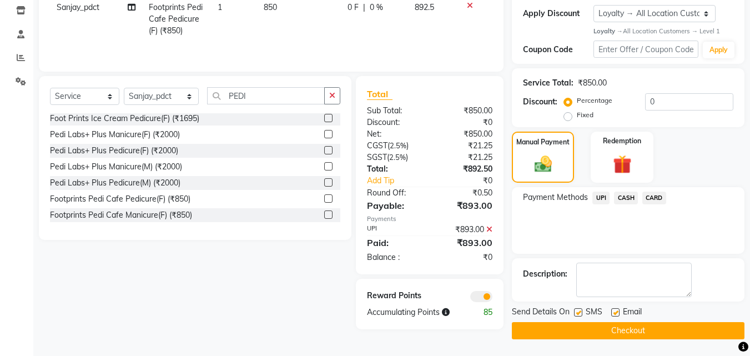
click at [634, 331] on button "Checkout" at bounding box center [628, 330] width 232 height 17
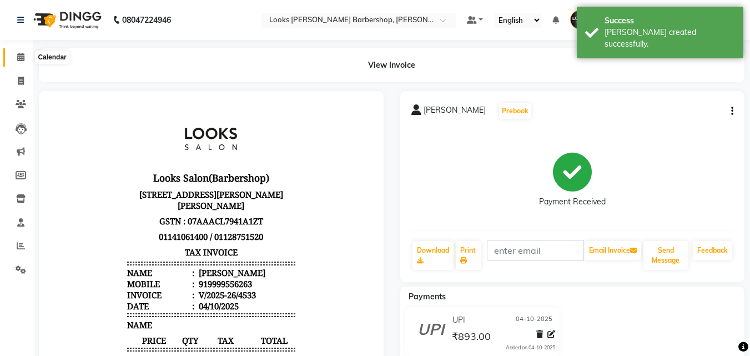
click at [23, 59] on icon at bounding box center [20, 57] width 7 height 8
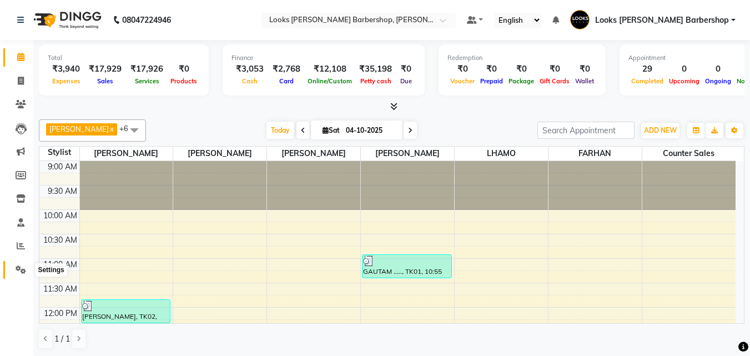
click at [17, 269] on icon at bounding box center [21, 269] width 11 height 8
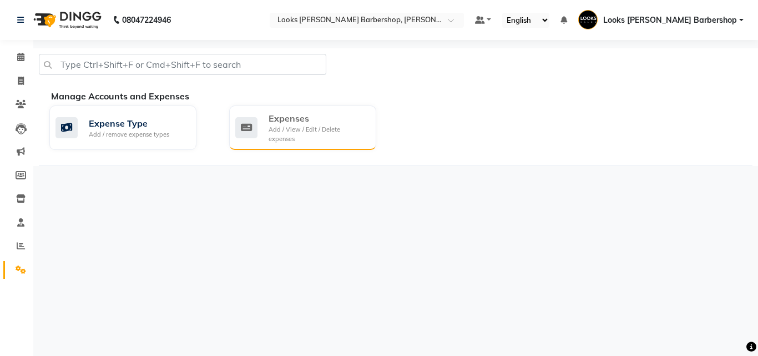
click at [281, 114] on div "Expenses" at bounding box center [318, 118] width 99 height 13
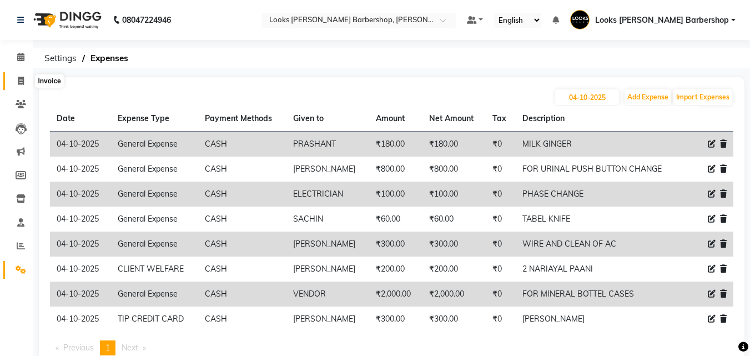
drag, startPoint x: 19, startPoint y: 79, endPoint x: 39, endPoint y: 73, distance: 20.7
click at [20, 79] on icon at bounding box center [21, 81] width 6 height 8
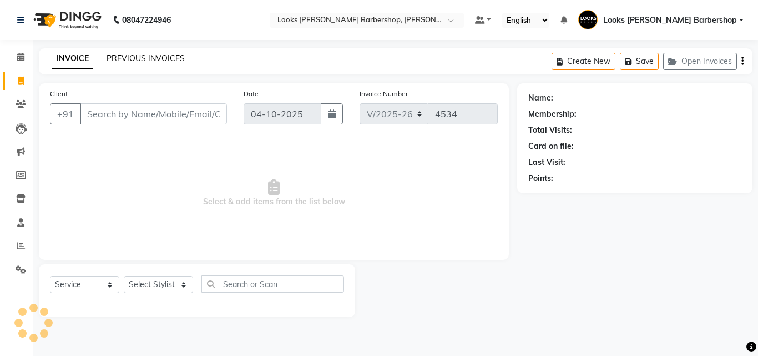
click at [122, 58] on link "PREVIOUS INVOICES" at bounding box center [146, 58] width 78 height 10
